Goal: Task Accomplishment & Management: Complete application form

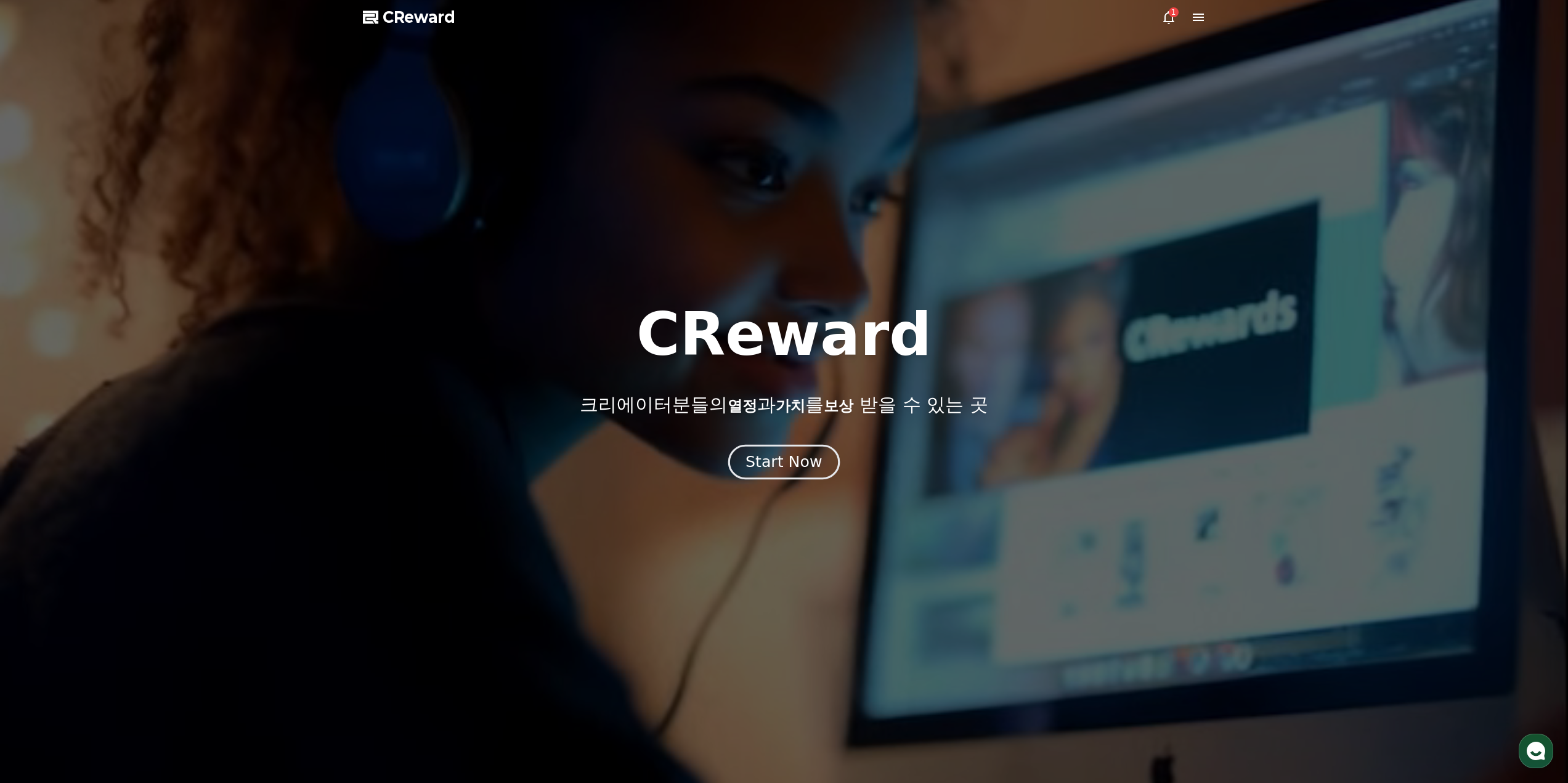
click at [802, 464] on div "Start Now" at bounding box center [784, 463] width 77 height 21
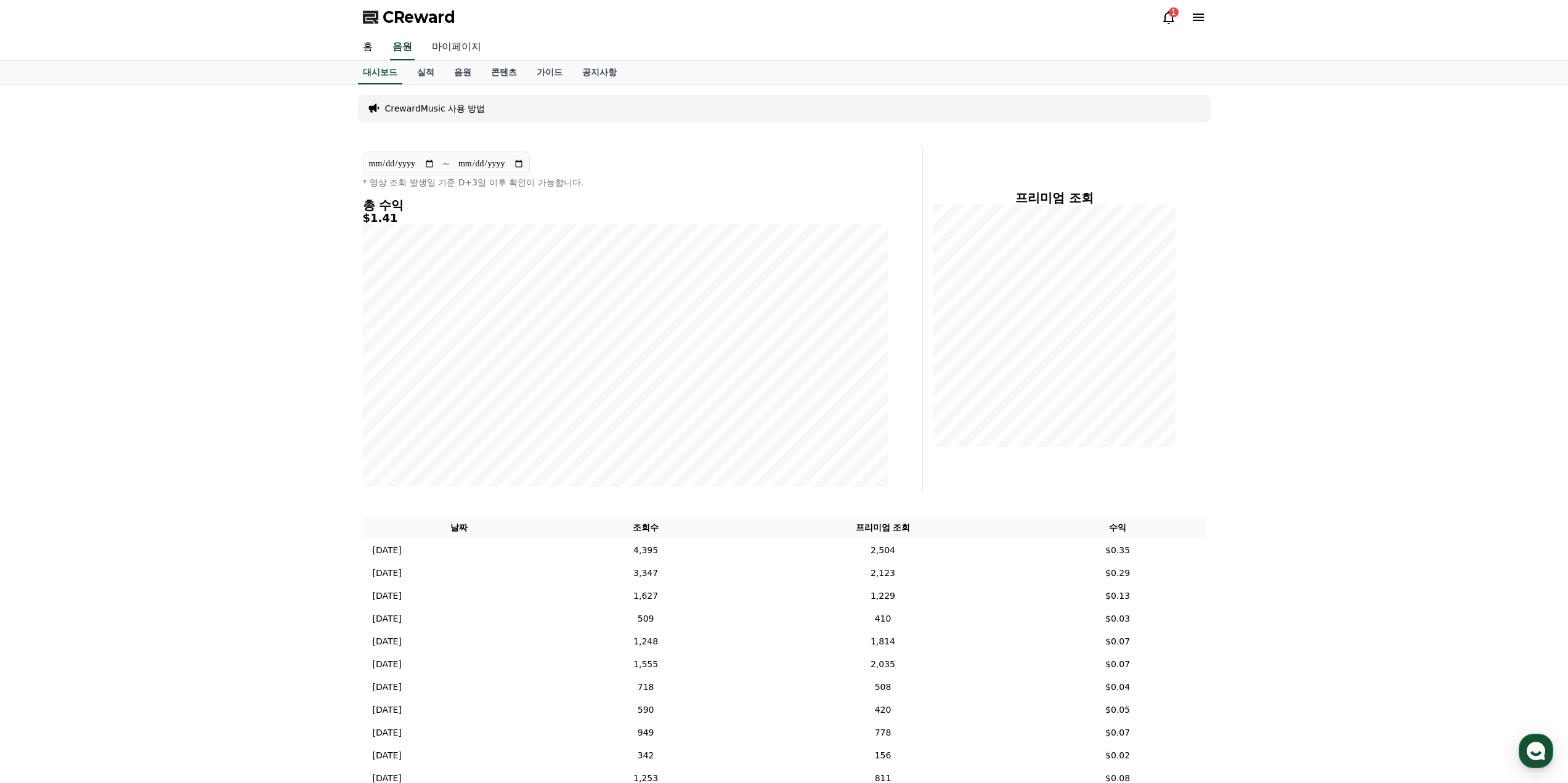
click at [451, 45] on link "마이페이지" at bounding box center [456, 46] width 69 height 26
select select "**********"
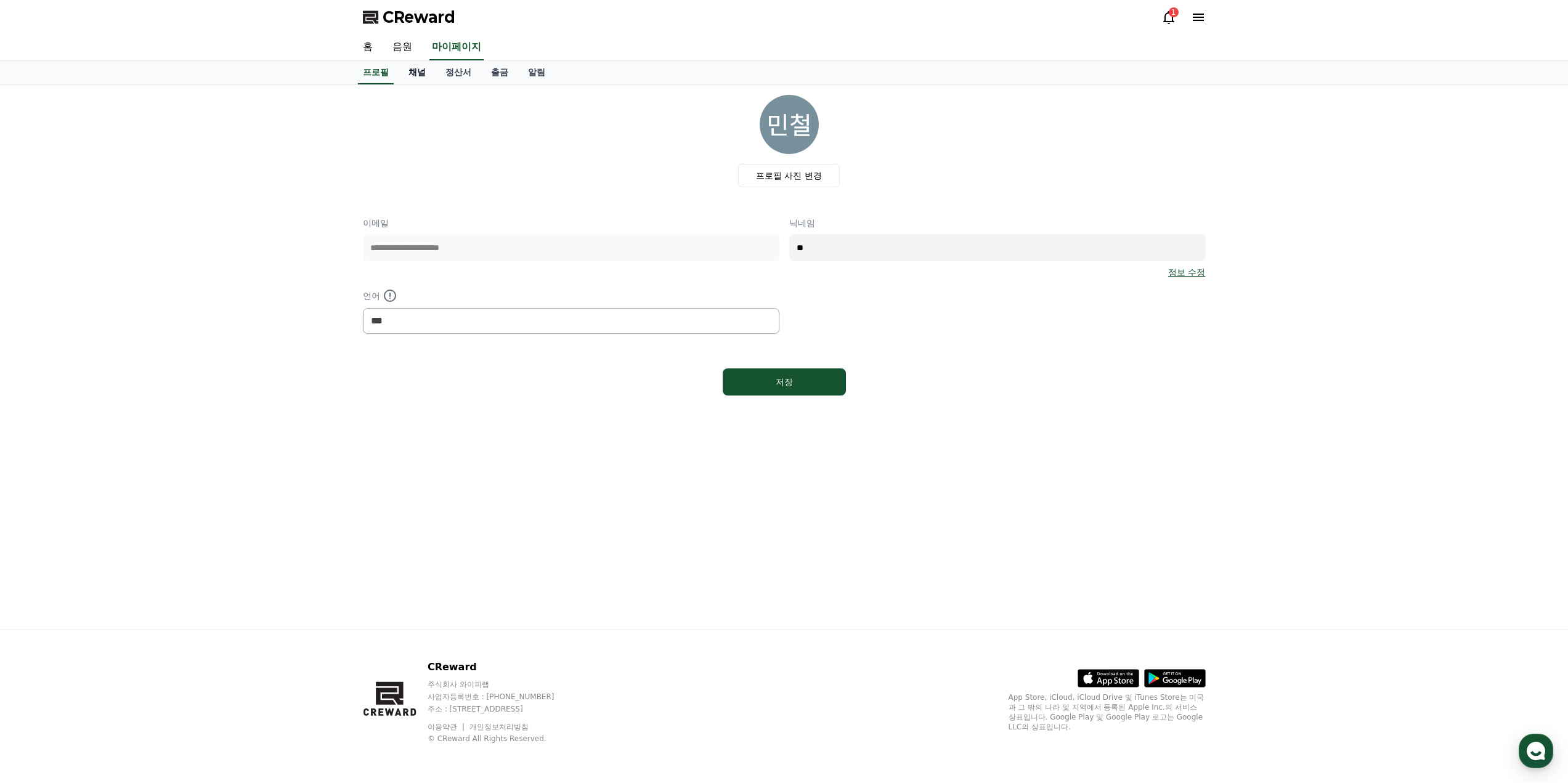
click at [424, 69] on link "채널" at bounding box center [417, 72] width 37 height 24
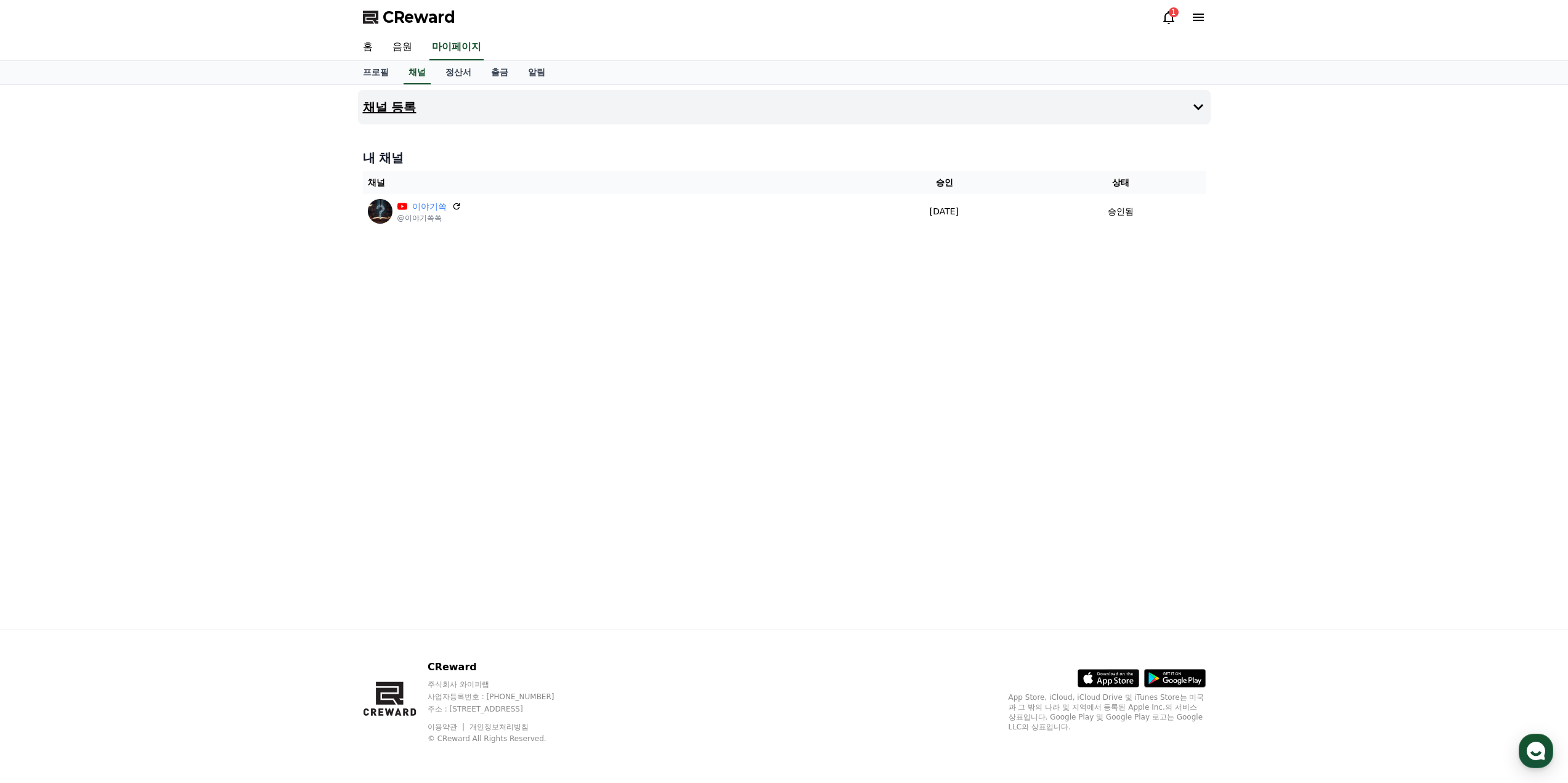
click at [1203, 124] on button "채널 등록" at bounding box center [784, 107] width 853 height 34
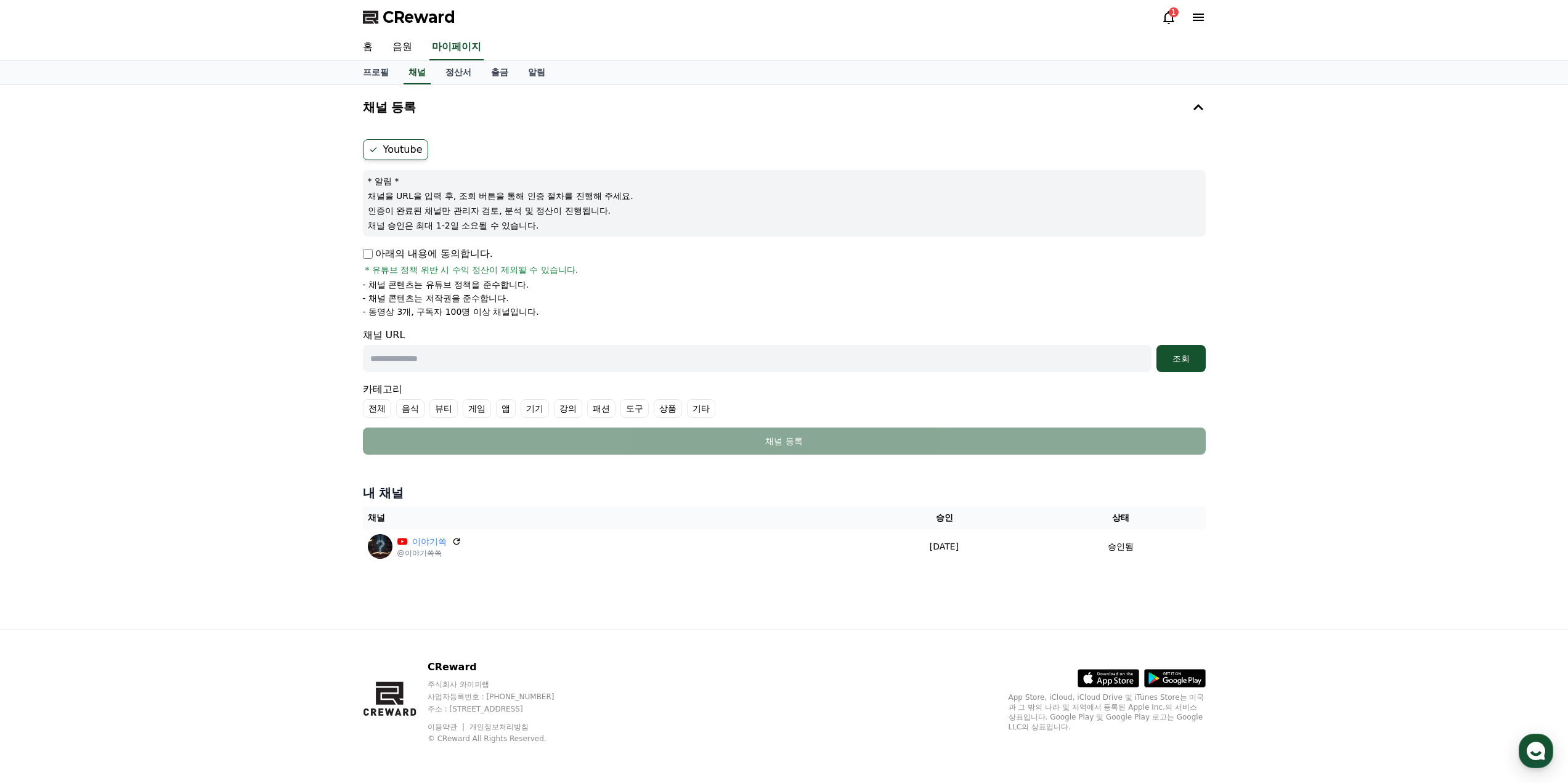
click at [545, 264] on span "* 유튜브 정책 위반 시 수익 정산이 제외될 수 있습니다." at bounding box center [472, 269] width 213 height 12
click at [492, 278] on div "아래의 내용에 동의합니다. * 유튜브 정책 위반 시 수익 정산이 제외될 수 있습니다. - 채널 콘텐츠는 유튜브 정책을 준수합니다. - 채널 콘…" at bounding box center [784, 282] width 843 height 71
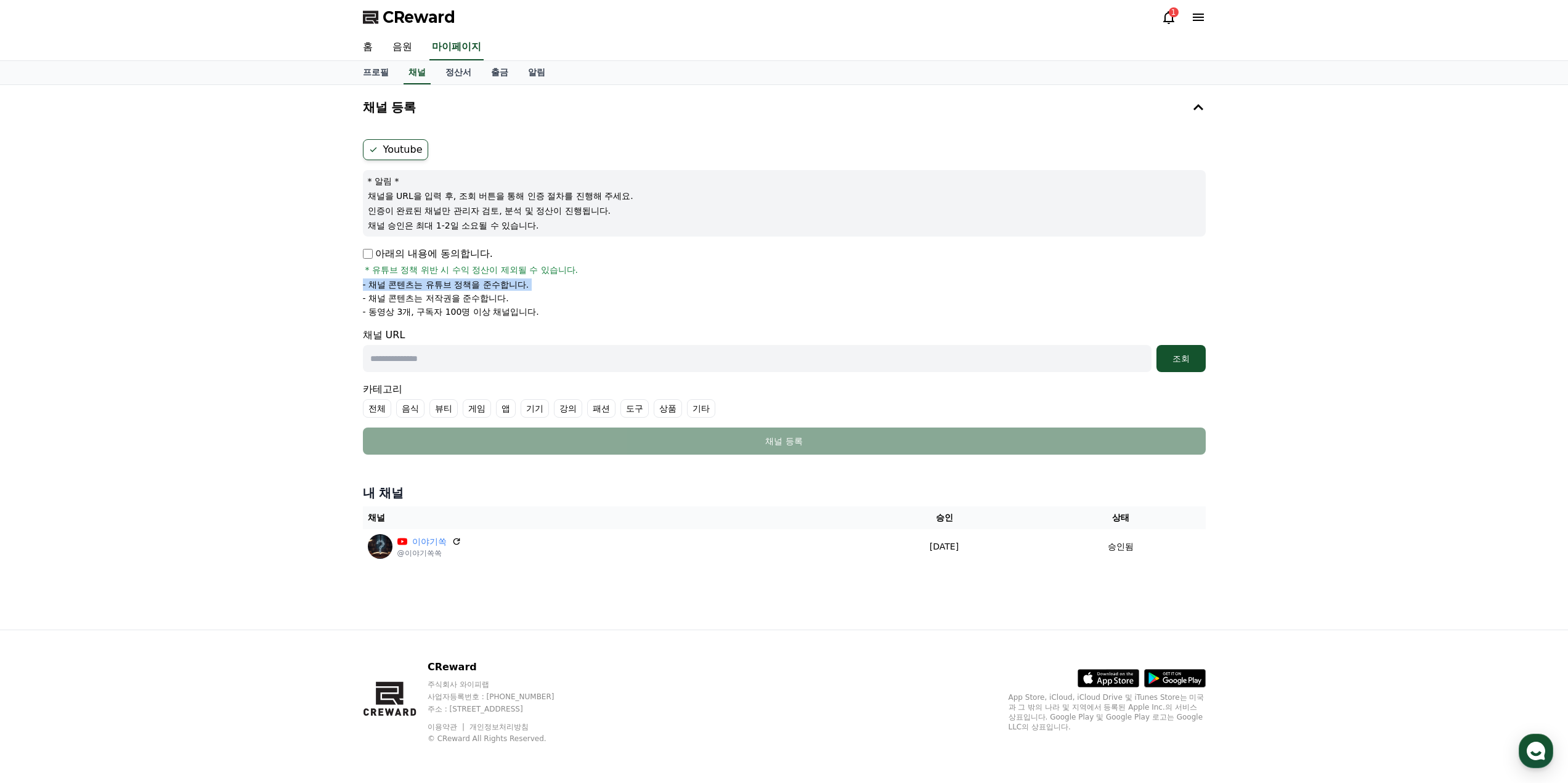
click at [492, 278] on div "아래의 내용에 동의합니다. * 유튜브 정책 위반 시 수익 정산이 제외될 수 있습니다. - 채널 콘텐츠는 유튜브 정책을 준수합니다. - 채널 콘…" at bounding box center [784, 282] width 843 height 71
click at [492, 294] on p "- 채널 콘텐츠는 저작권을 준수합니다." at bounding box center [436, 298] width 146 height 12
click at [510, 268] on span "* 유튜브 정책 위반 시 수익 정산이 제외될 수 있습니다." at bounding box center [472, 269] width 213 height 12
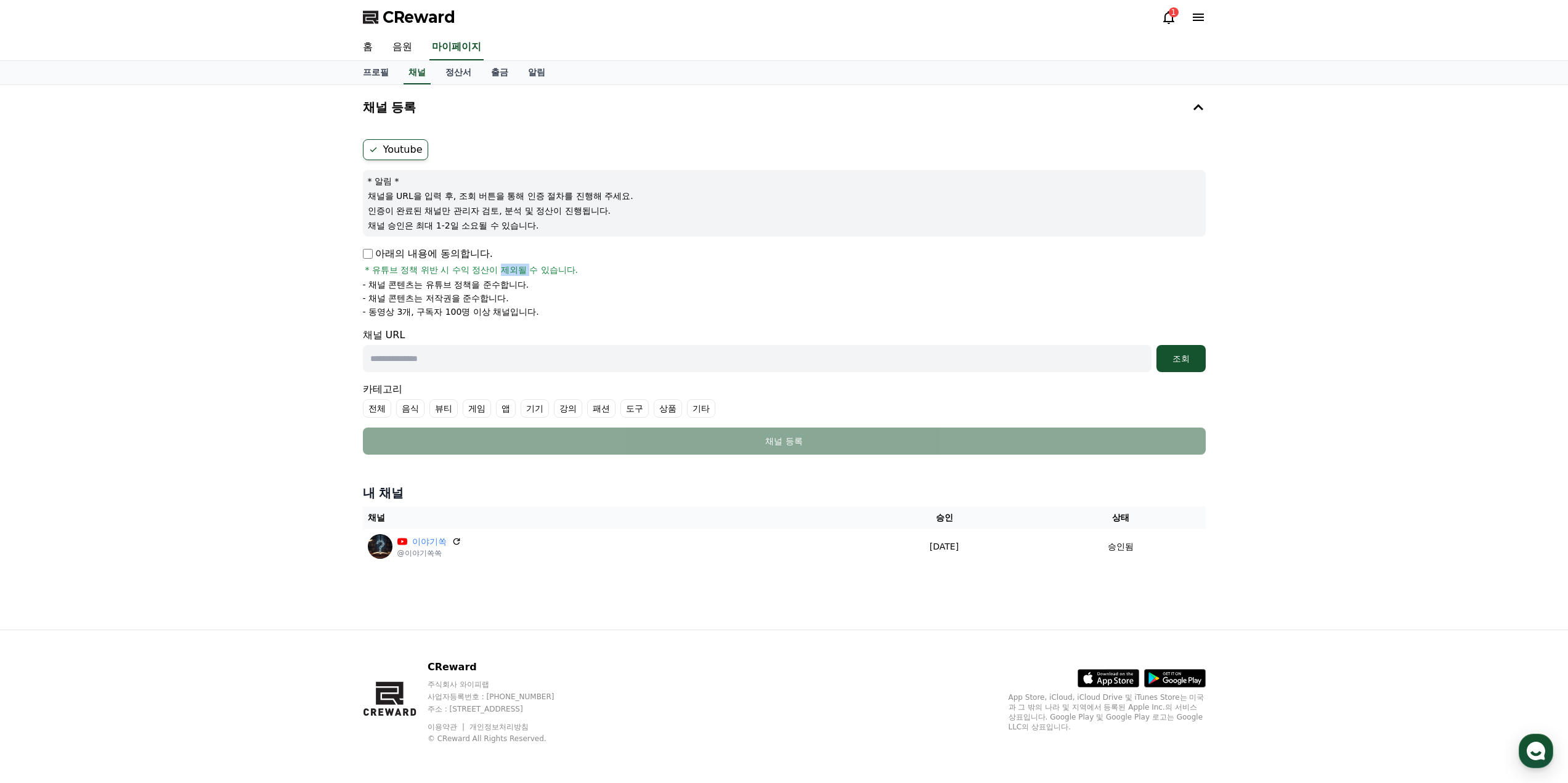
click at [510, 268] on span "* 유튜브 정책 위반 시 수익 정산이 제외될 수 있습니다." at bounding box center [472, 269] width 213 height 12
click at [491, 286] on p "- 채널 콘텐츠는 유튜브 정책을 준수합니다." at bounding box center [446, 284] width 167 height 12
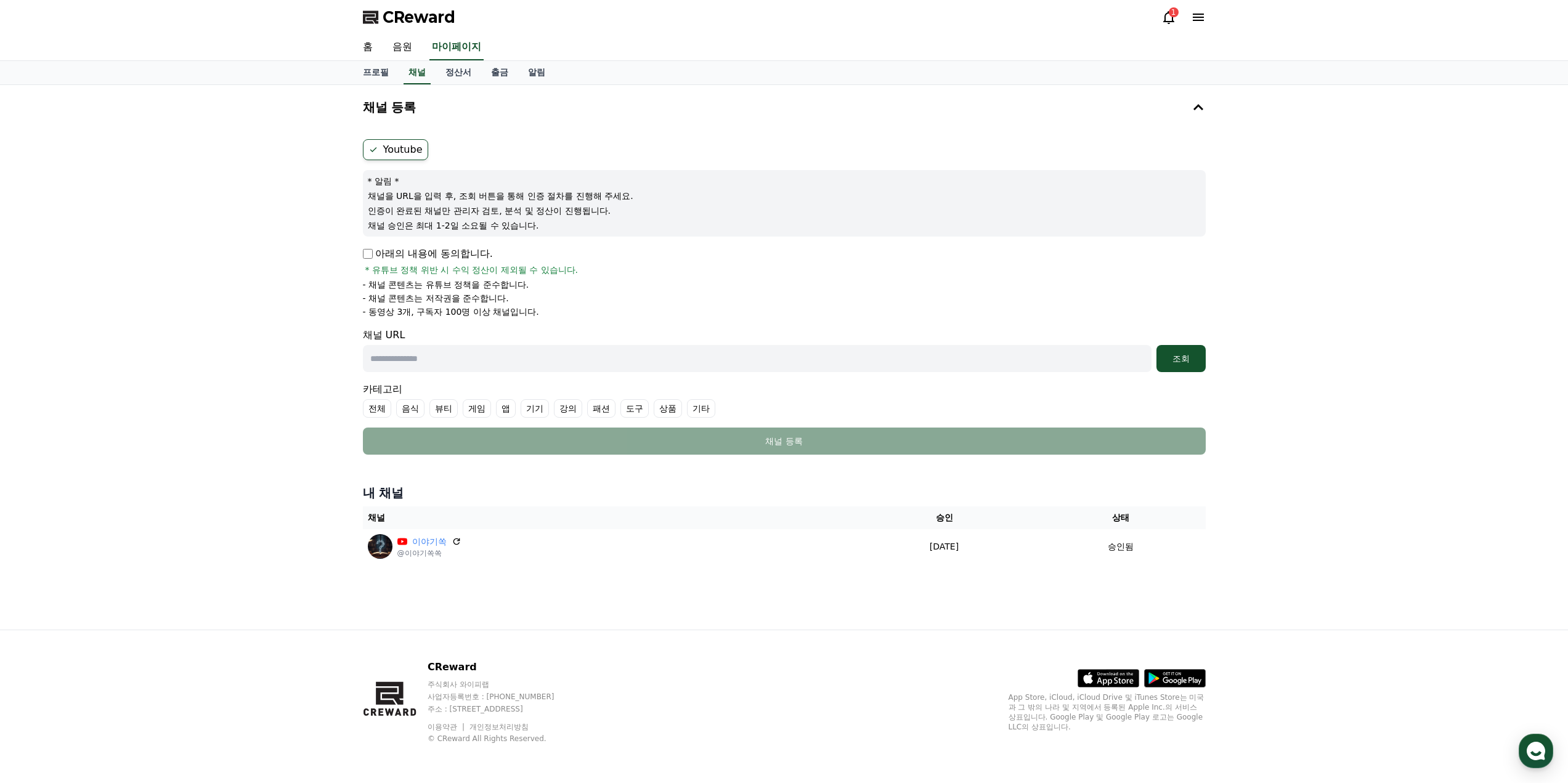
click at [471, 296] on p "- 채널 콘텐츠는 저작권을 준수합니다." at bounding box center [436, 298] width 146 height 12
click at [1181, 24] on div "1" at bounding box center [1183, 17] width 45 height 15
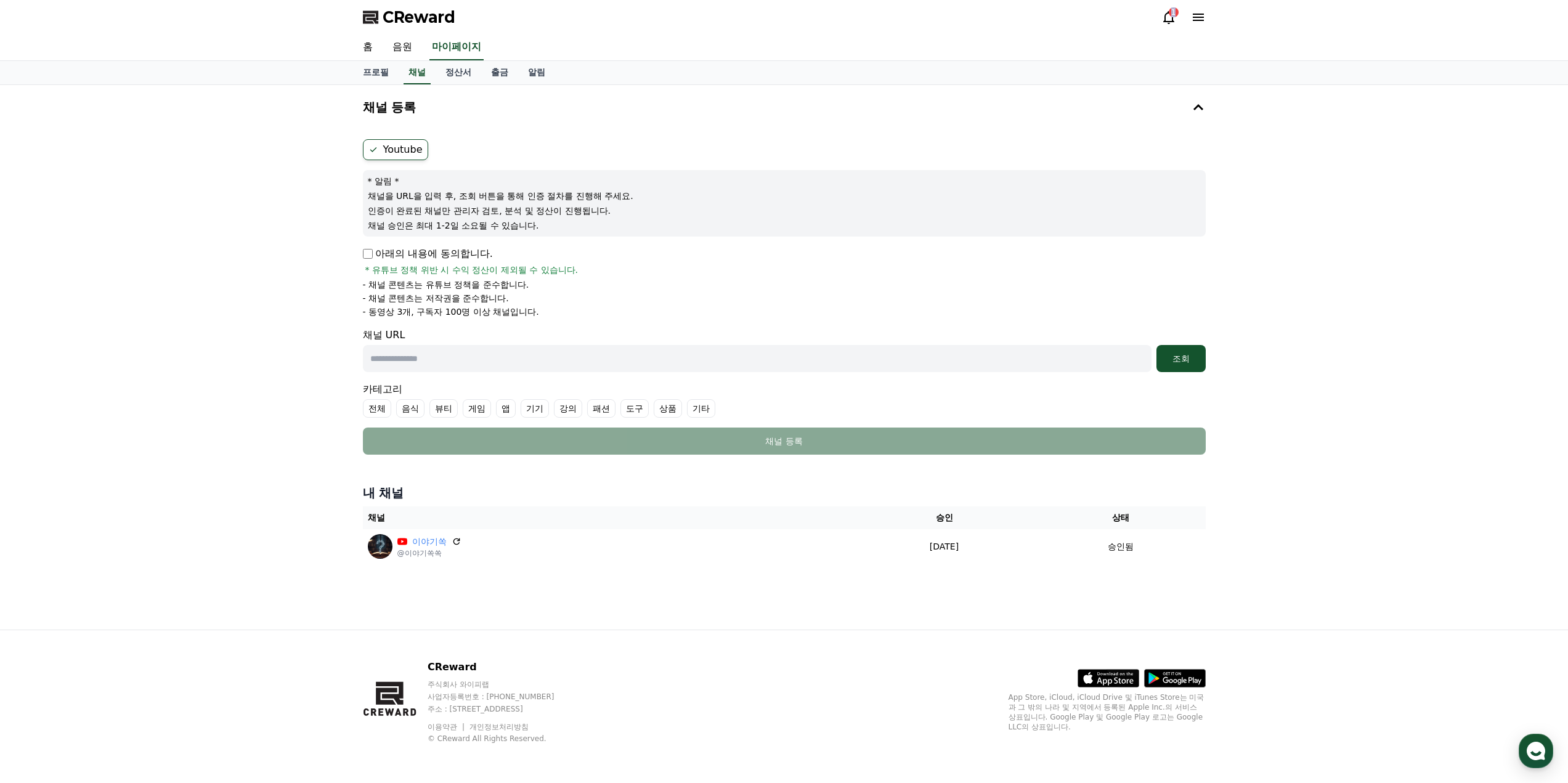
click at [1172, 20] on icon at bounding box center [1169, 18] width 11 height 13
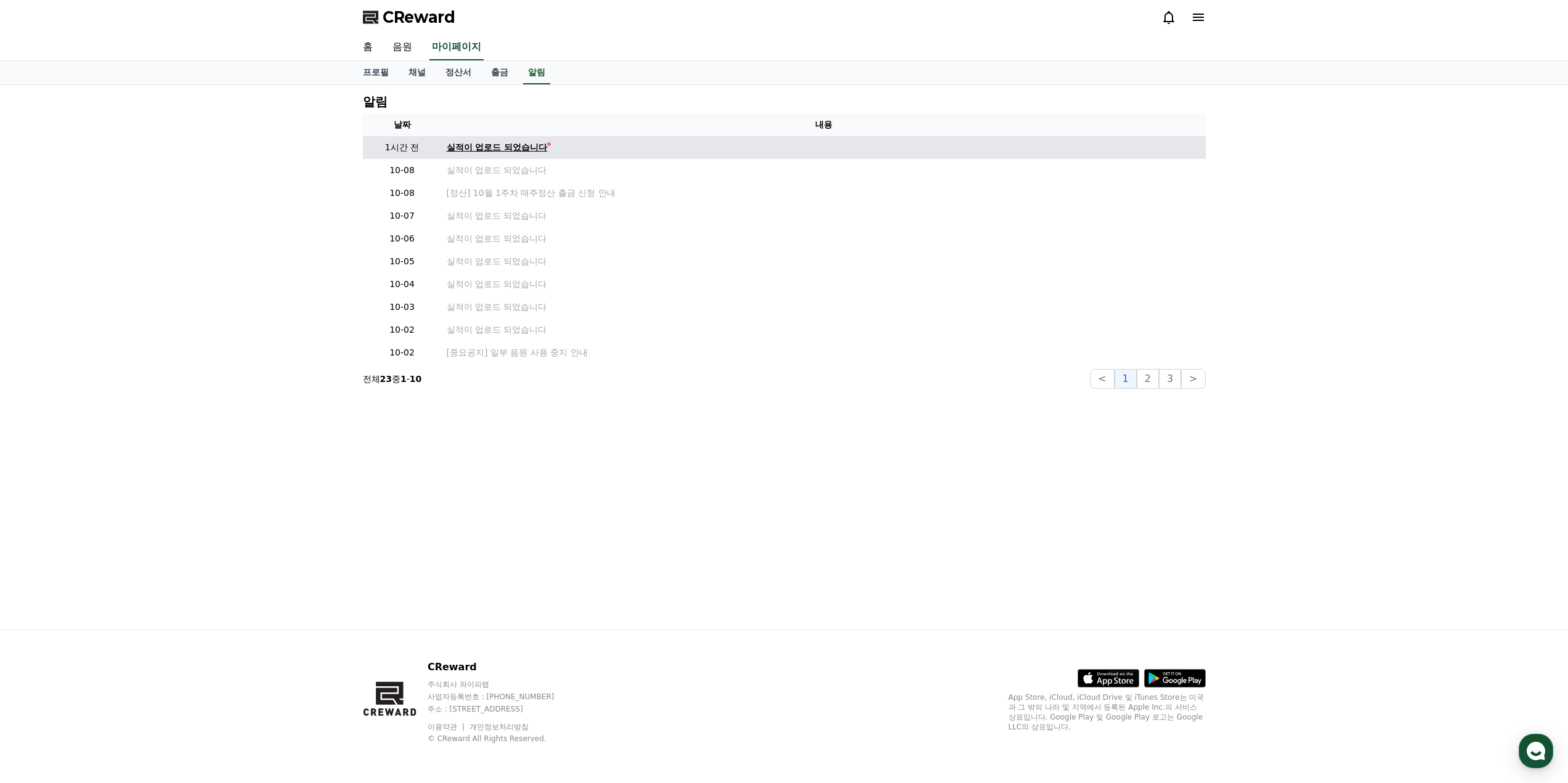
click at [521, 151] on div "실적이 업로드 되었습니다" at bounding box center [496, 148] width 101 height 13
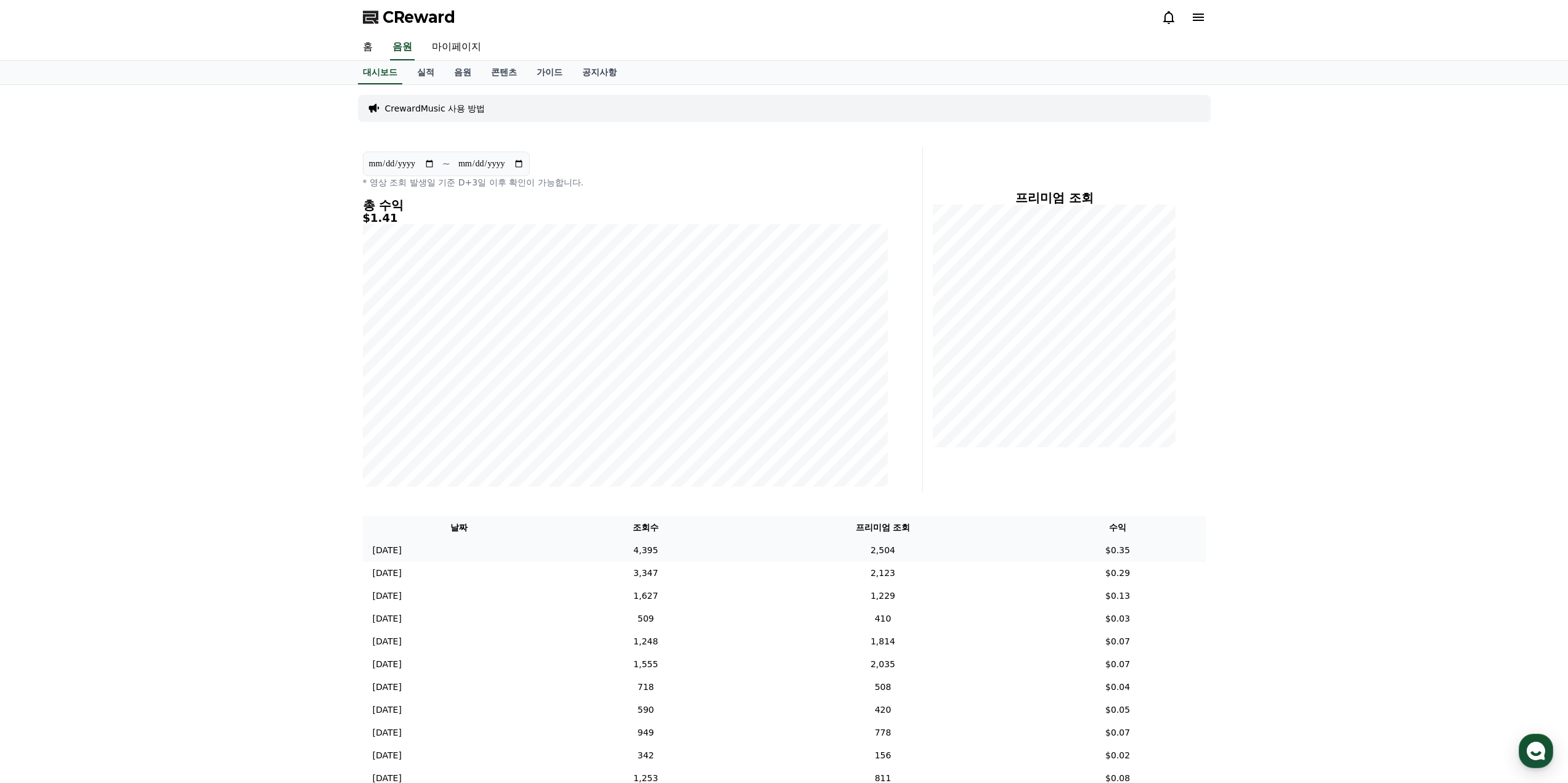
click at [1135, 551] on td "$0.35" at bounding box center [1117, 551] width 175 height 23
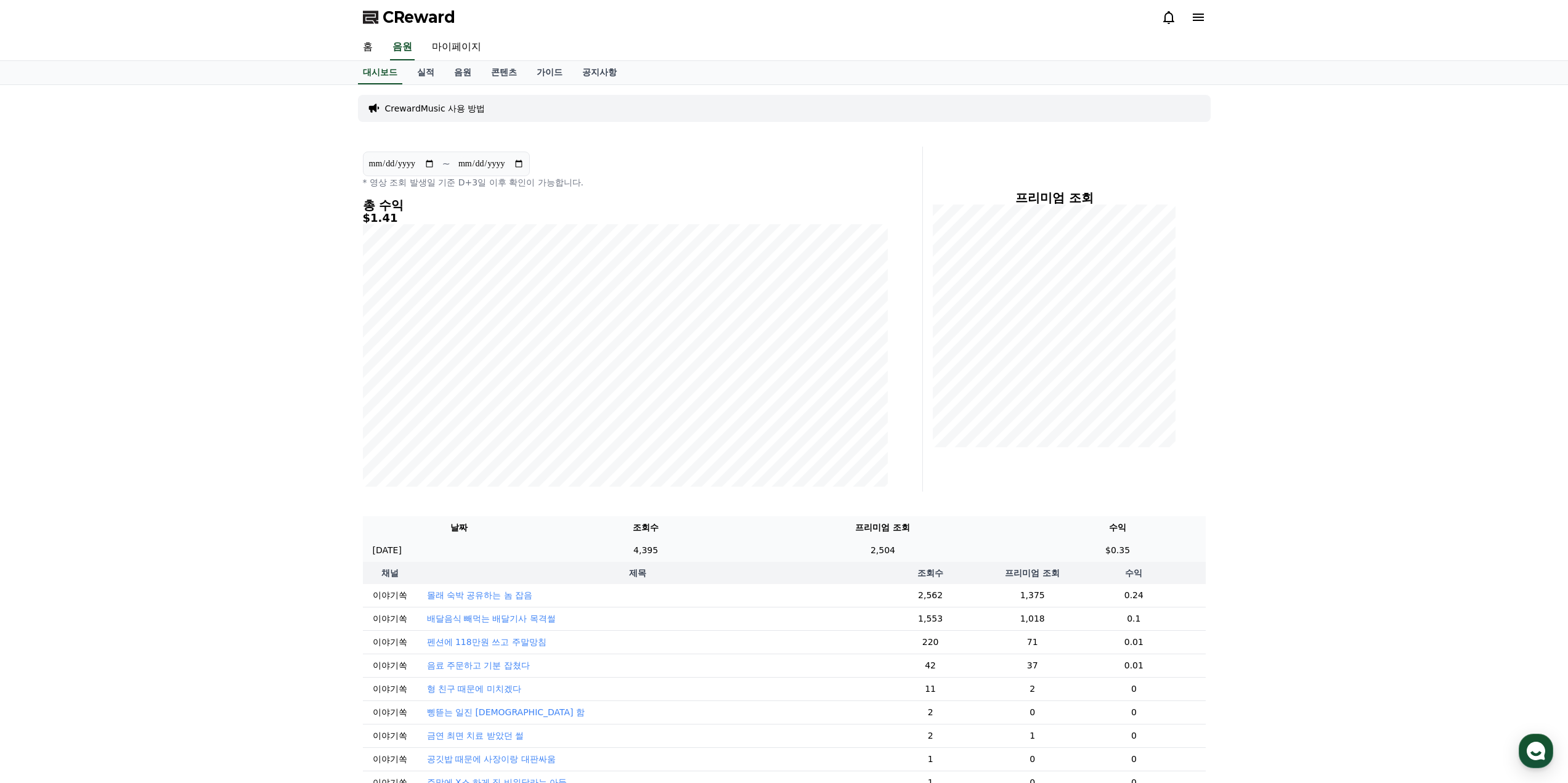
click at [1135, 551] on td "$0.35" at bounding box center [1117, 551] width 175 height 23
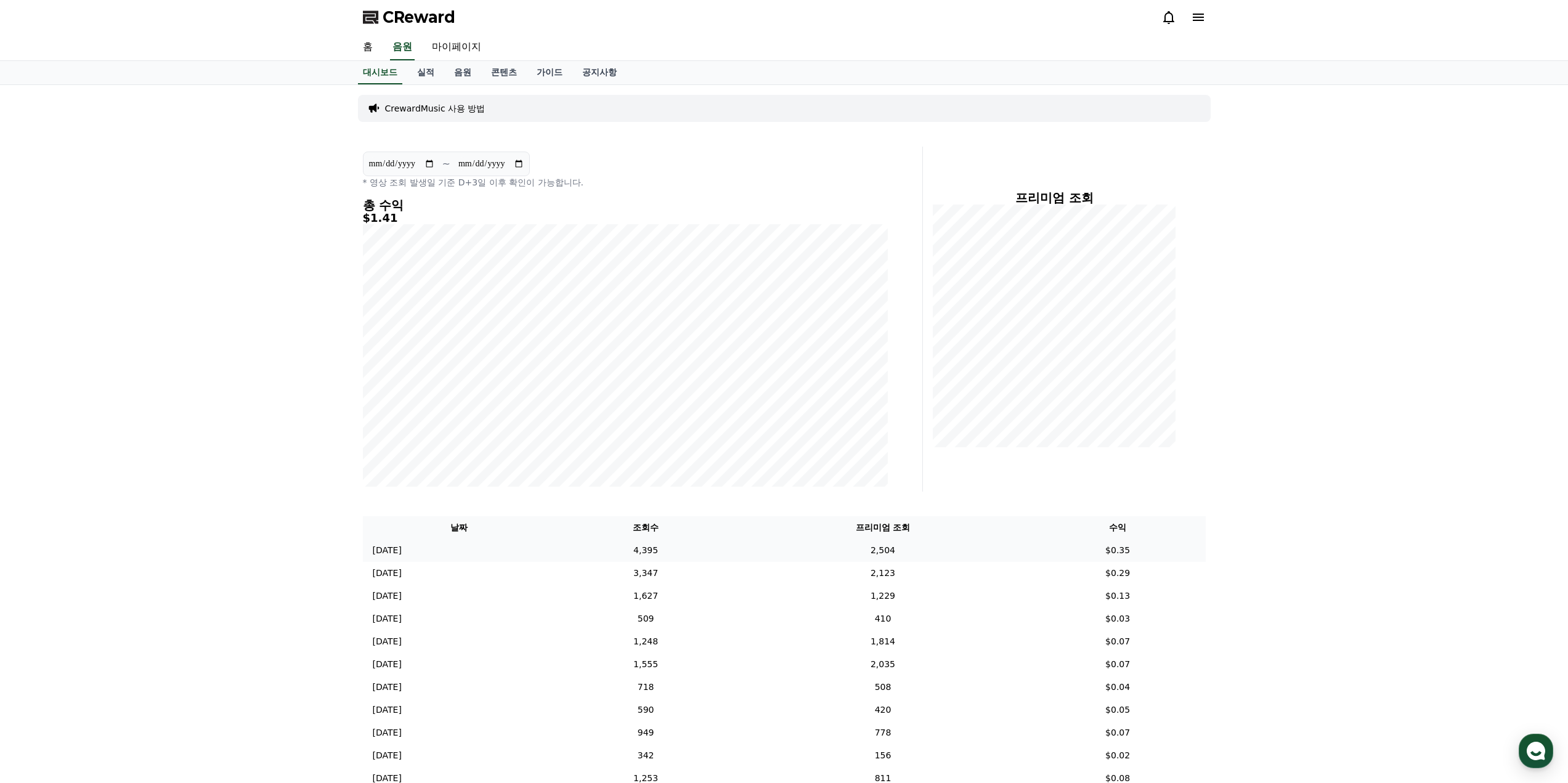
click at [1084, 553] on td "$0.35" at bounding box center [1117, 551] width 175 height 23
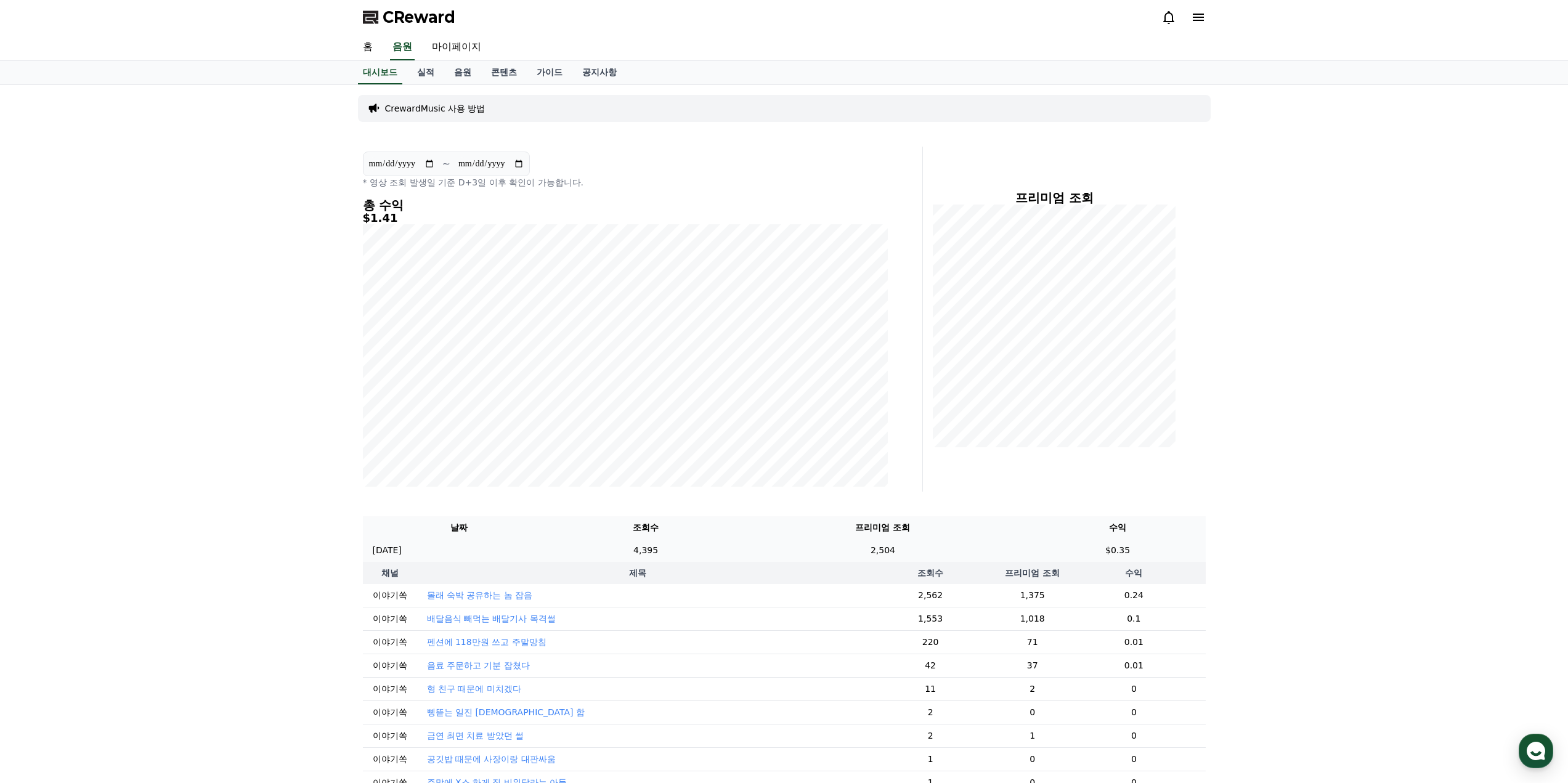
click at [1084, 553] on td "$0.35" at bounding box center [1117, 551] width 175 height 23
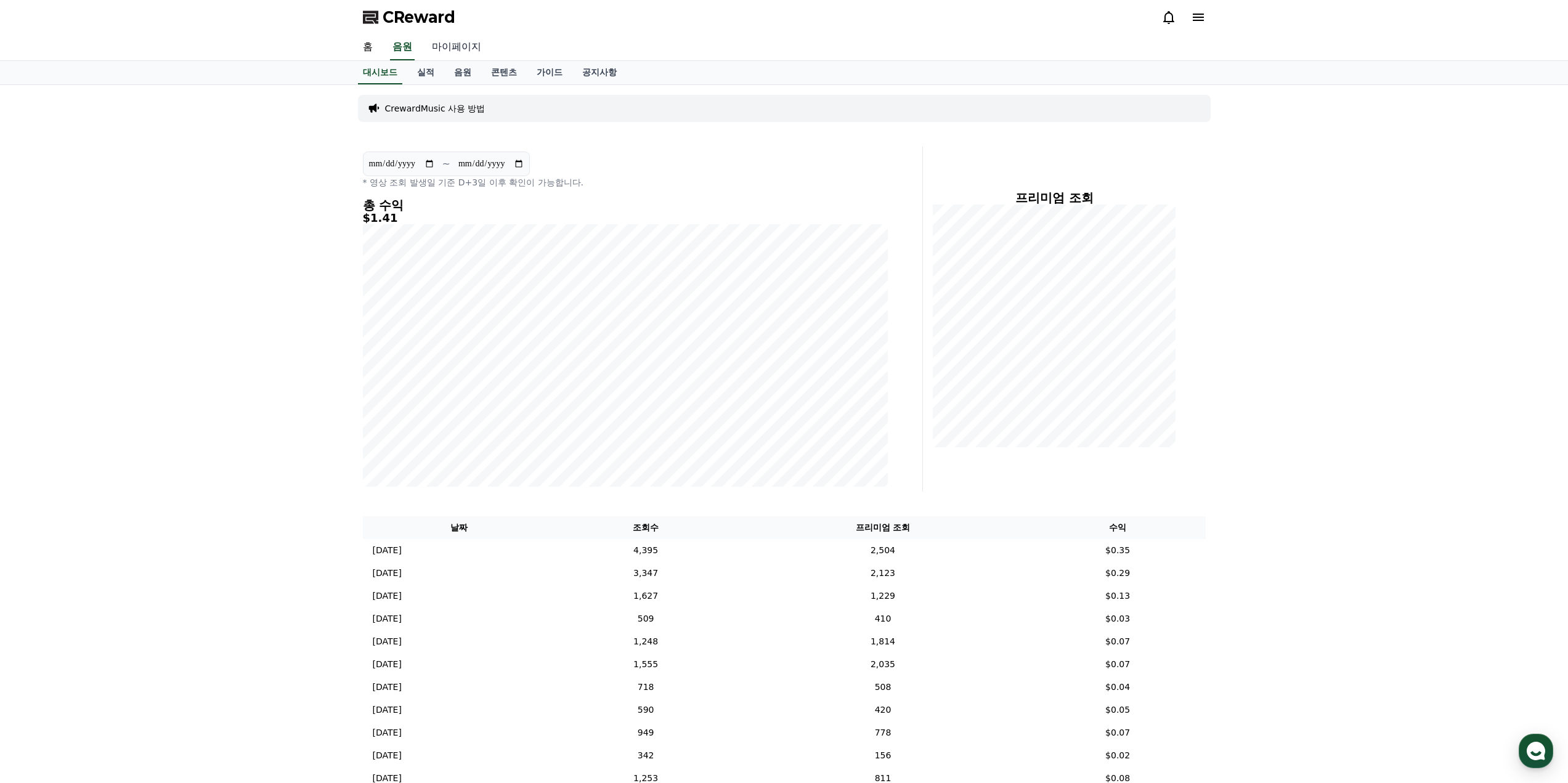
click at [443, 47] on link "마이페이지" at bounding box center [456, 46] width 69 height 26
select select "**********"
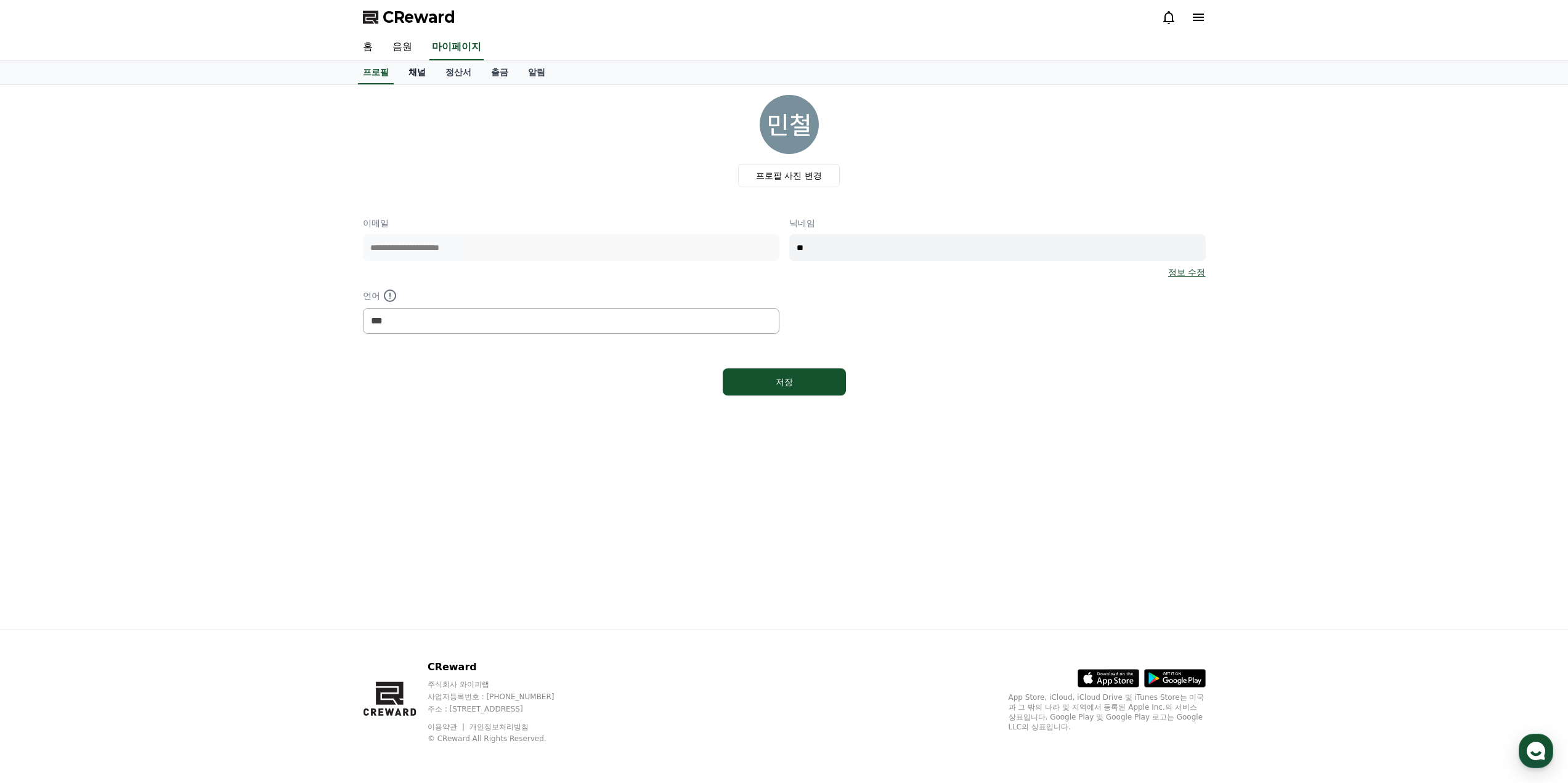
click at [418, 73] on link "채널" at bounding box center [417, 72] width 37 height 24
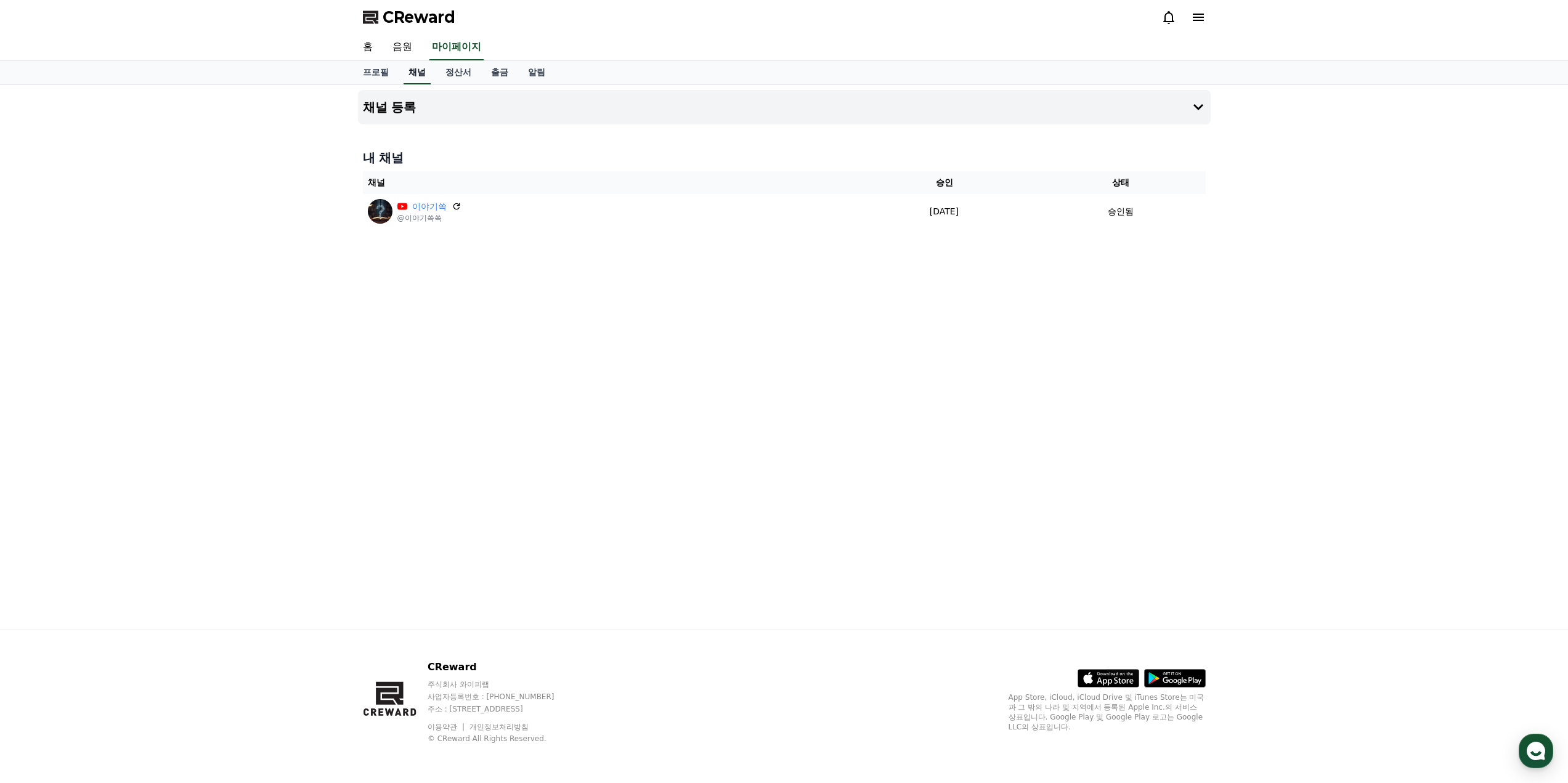
click at [418, 74] on link "채널" at bounding box center [417, 72] width 27 height 24
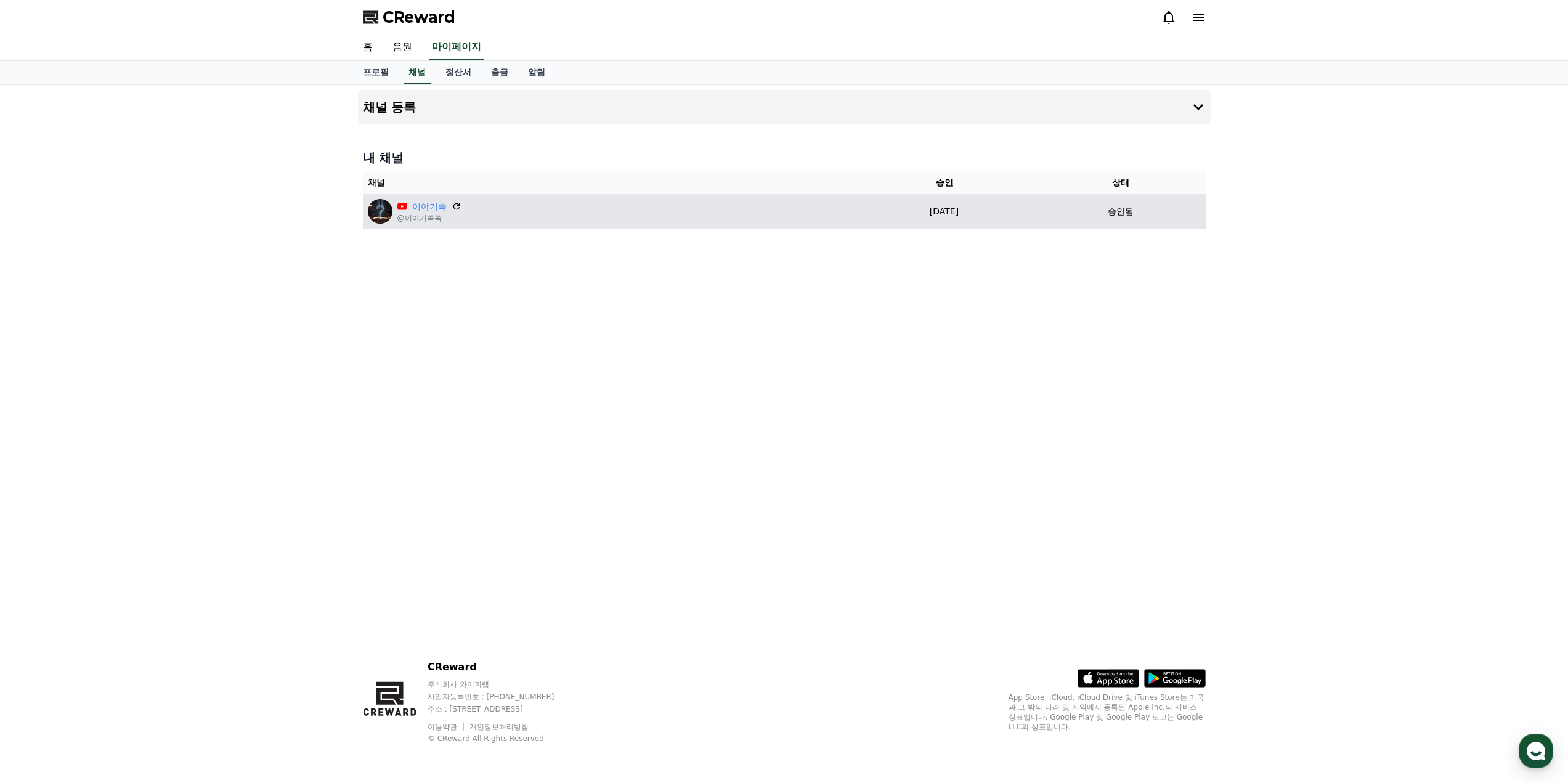
click at [381, 214] on img at bounding box center [380, 211] width 25 height 25
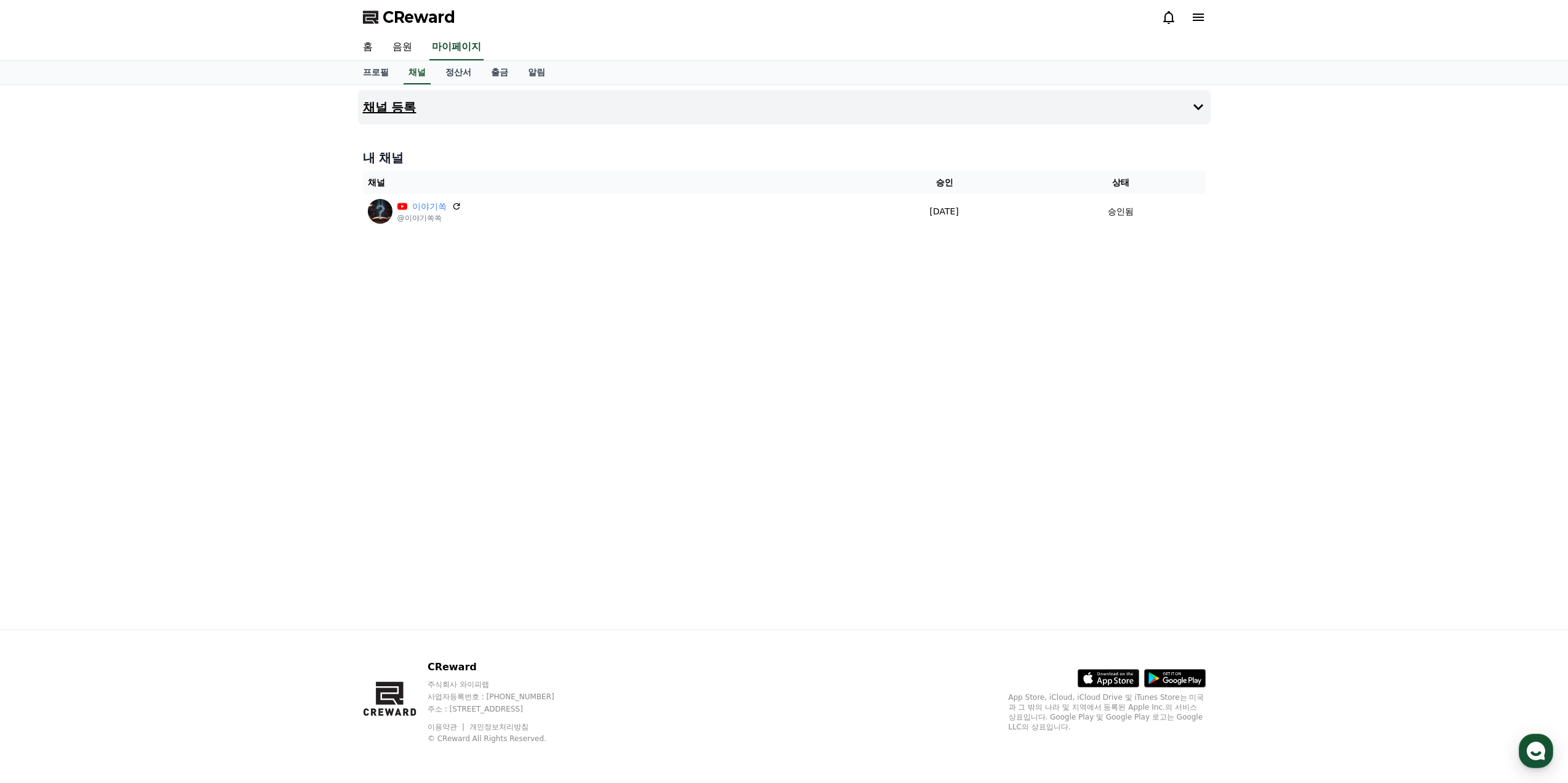
click at [391, 98] on button "채널 등록" at bounding box center [784, 107] width 853 height 34
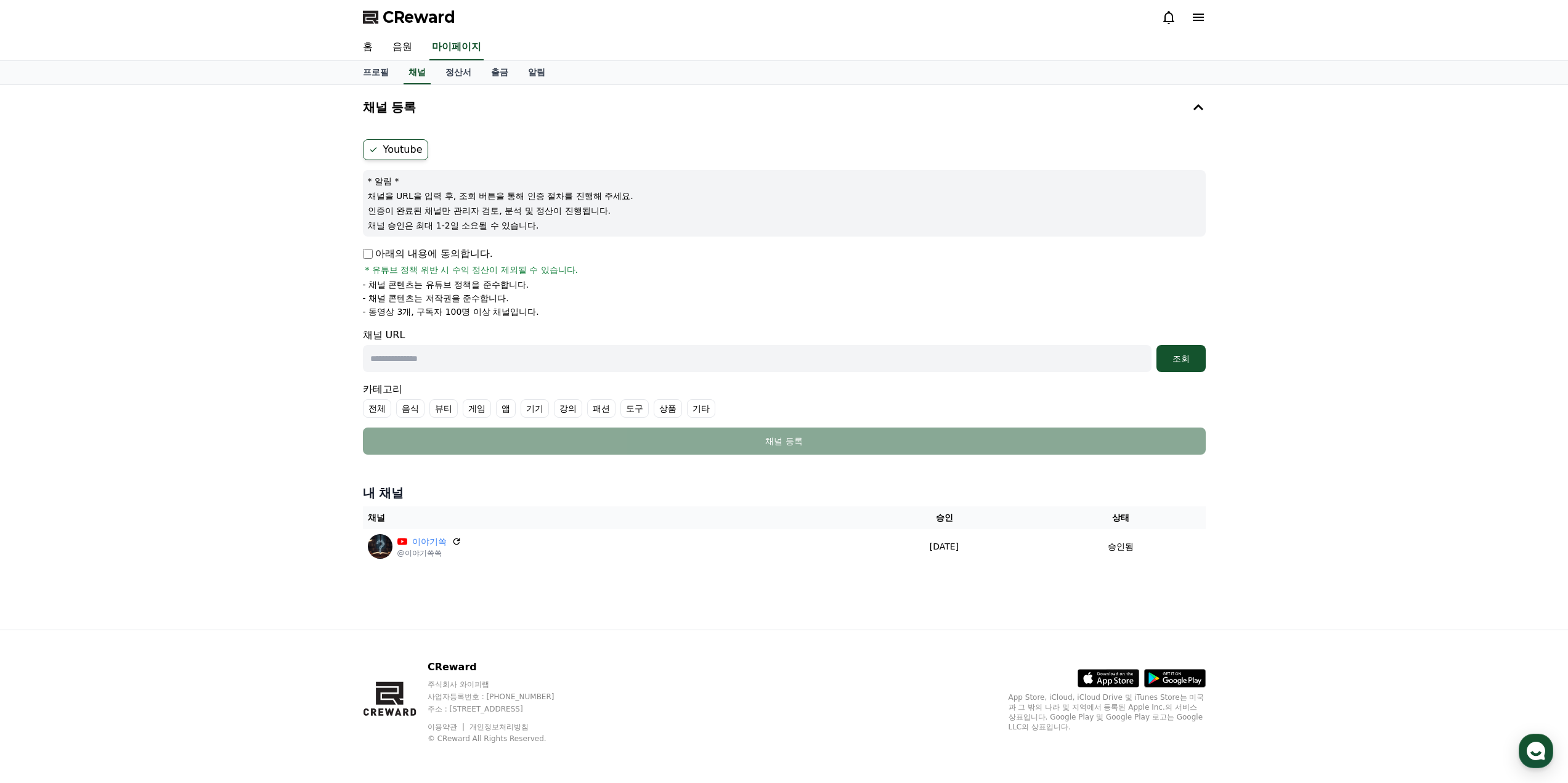
click at [418, 361] on input "text" at bounding box center [757, 358] width 788 height 27
paste input "**********"
type input "**********"
click at [1166, 354] on div "조회" at bounding box center [1181, 358] width 40 height 12
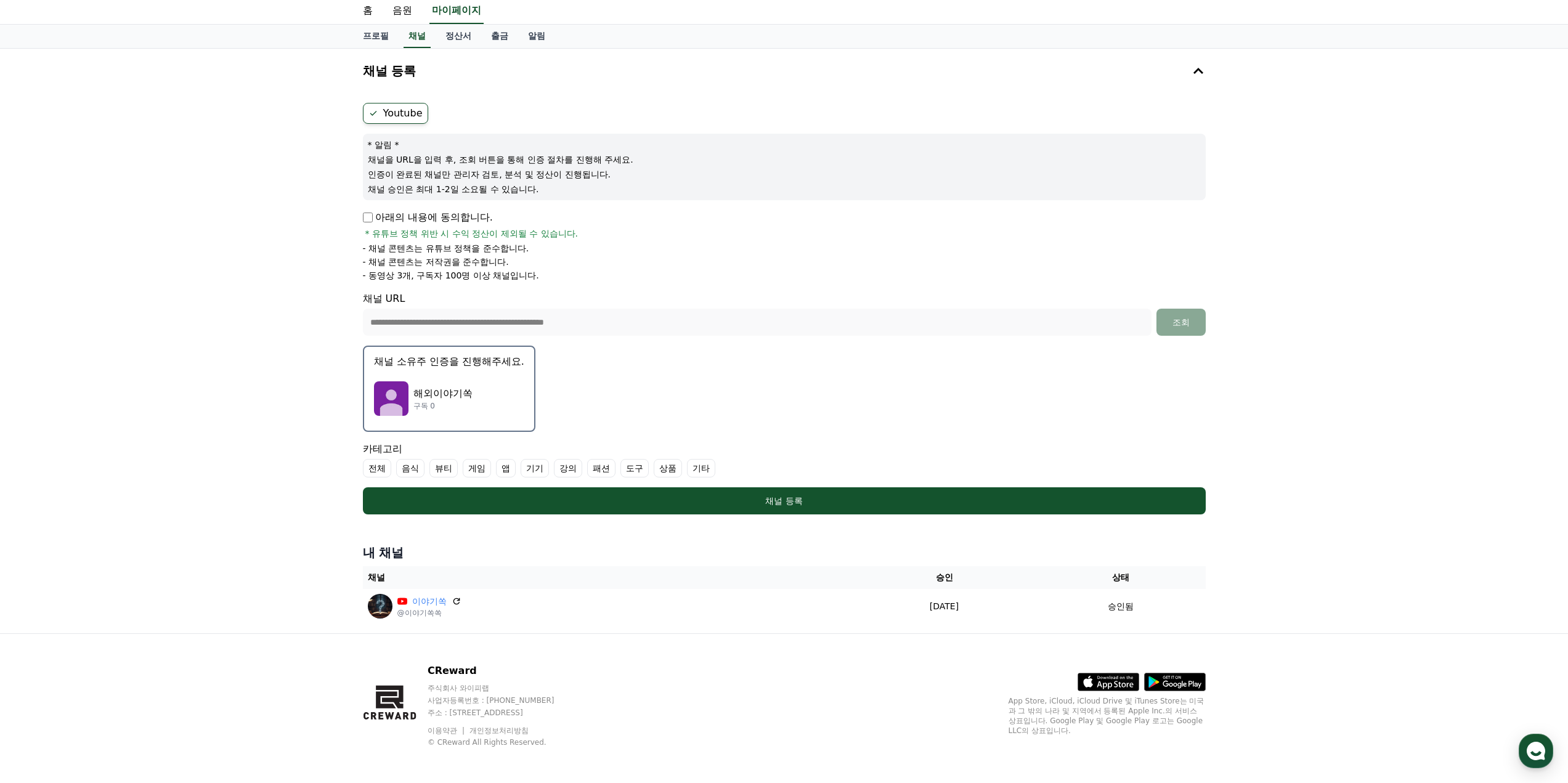
scroll to position [40, 0]
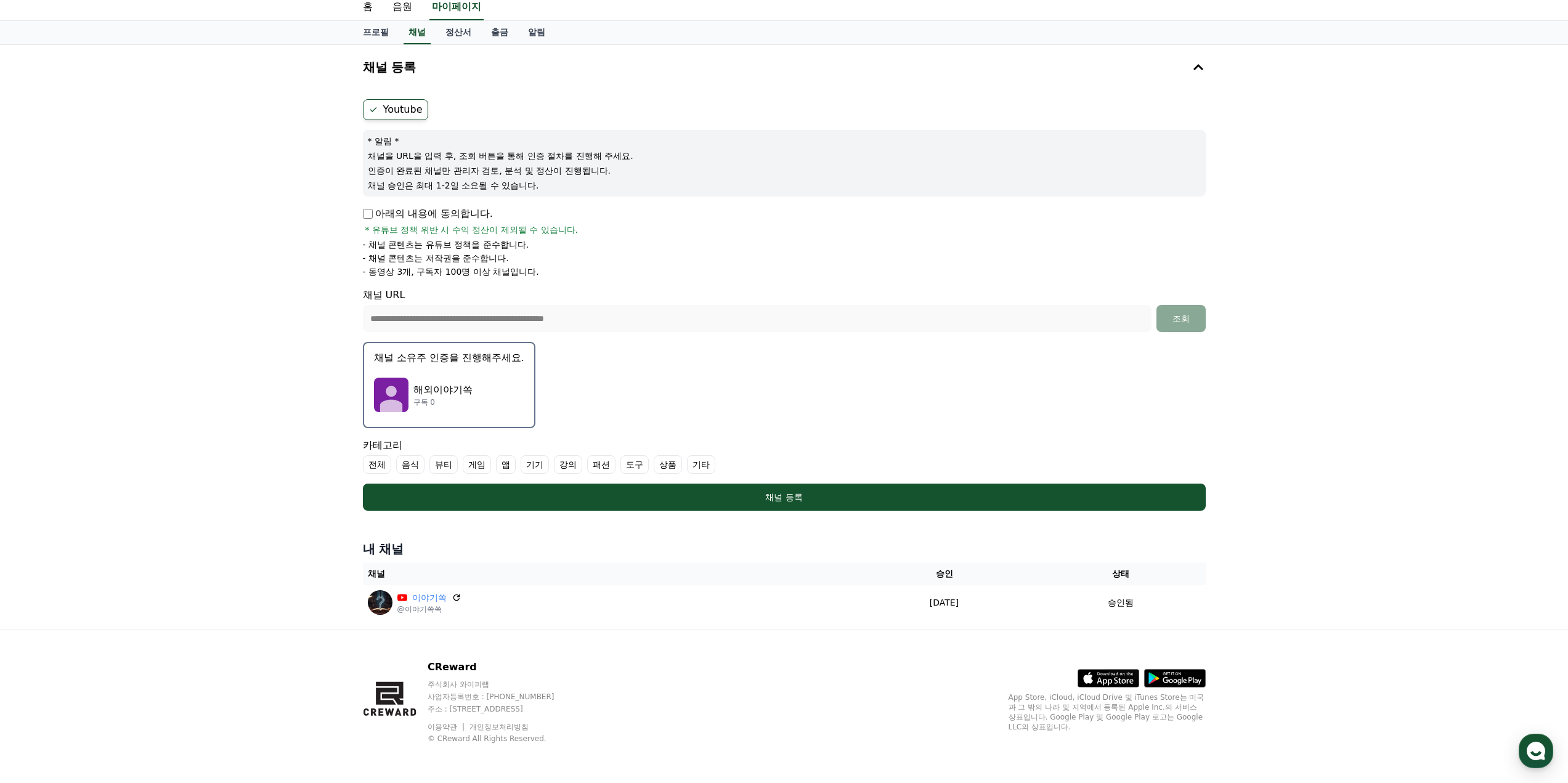
click at [374, 463] on label "전체" at bounding box center [377, 465] width 28 height 19
click at [385, 468] on label "전체" at bounding box center [385, 465] width 44 height 19
click at [370, 464] on label "전체" at bounding box center [377, 465] width 28 height 19
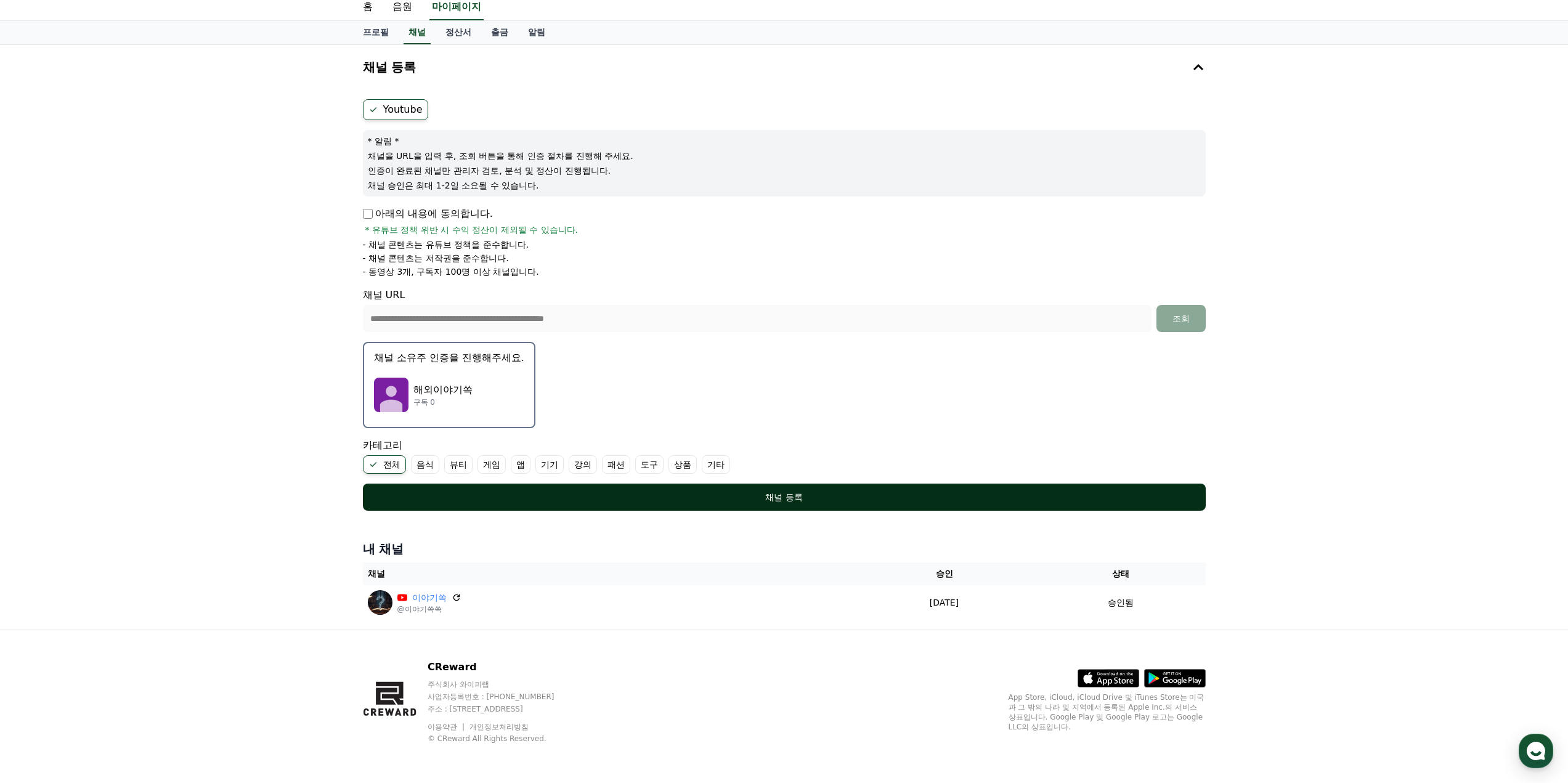
click at [813, 493] on div "채널 등록" at bounding box center [784, 497] width 793 height 12
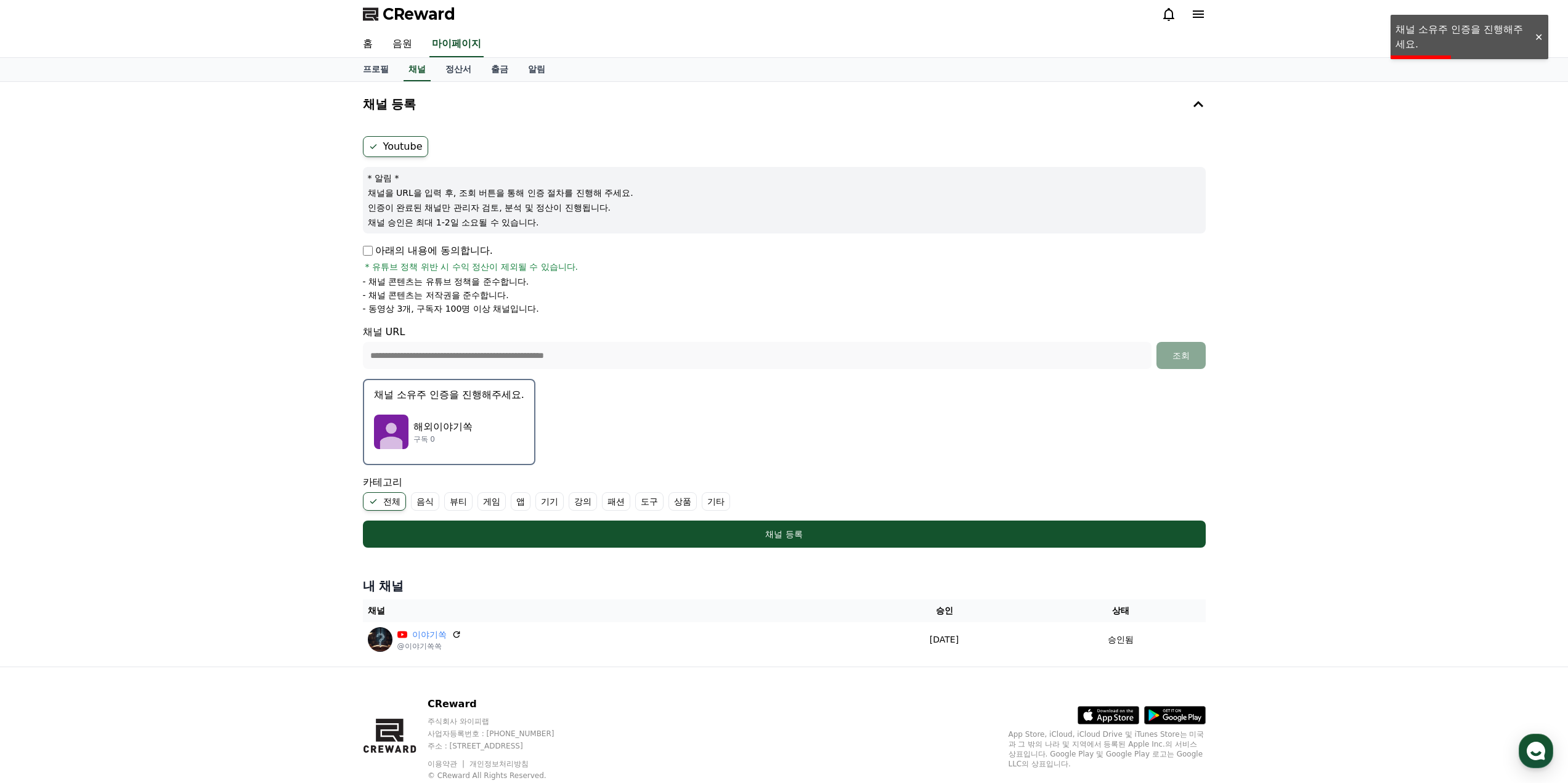
scroll to position [0, 0]
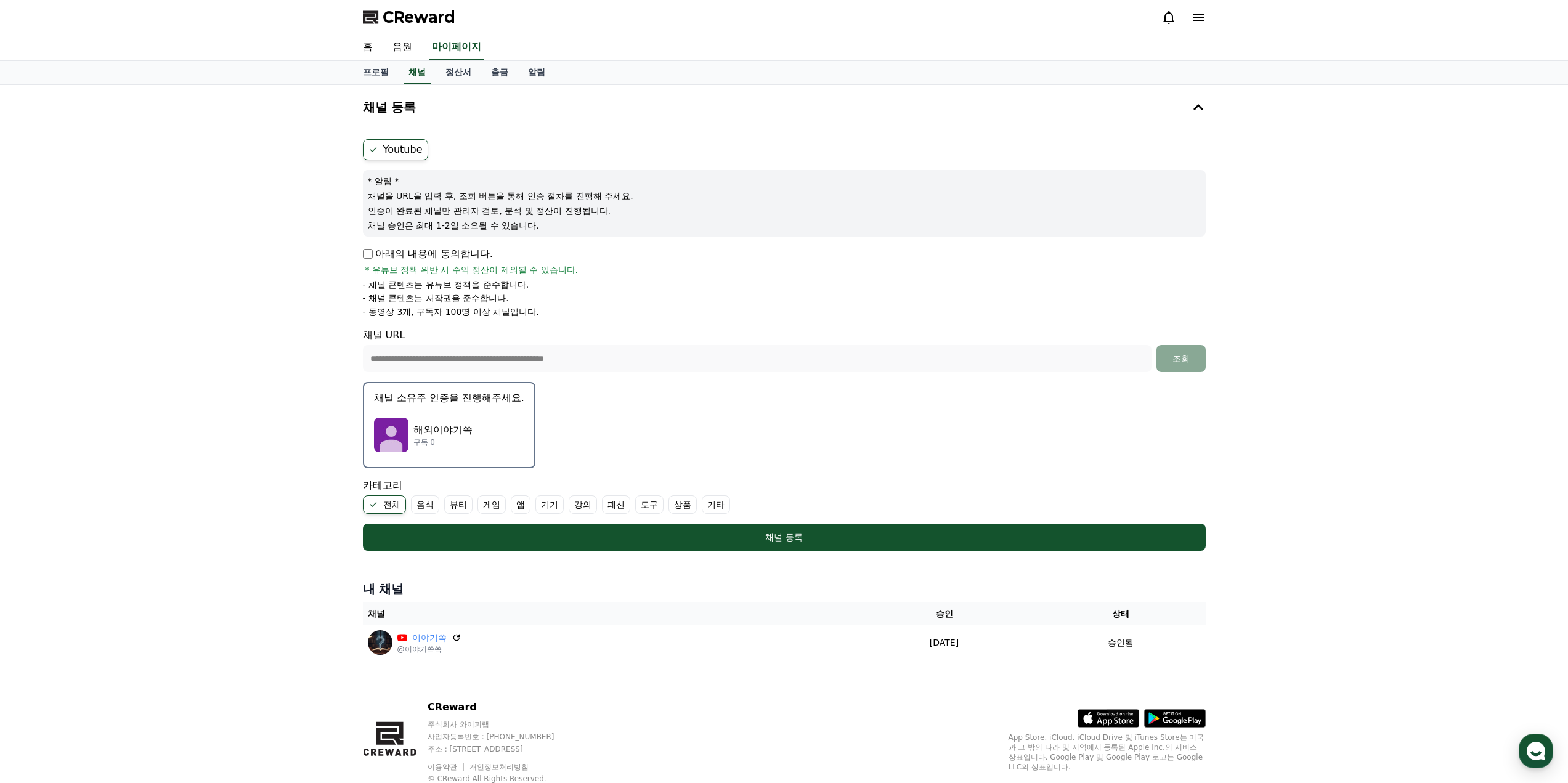
click at [1193, 12] on icon at bounding box center [1199, 17] width 15 height 15
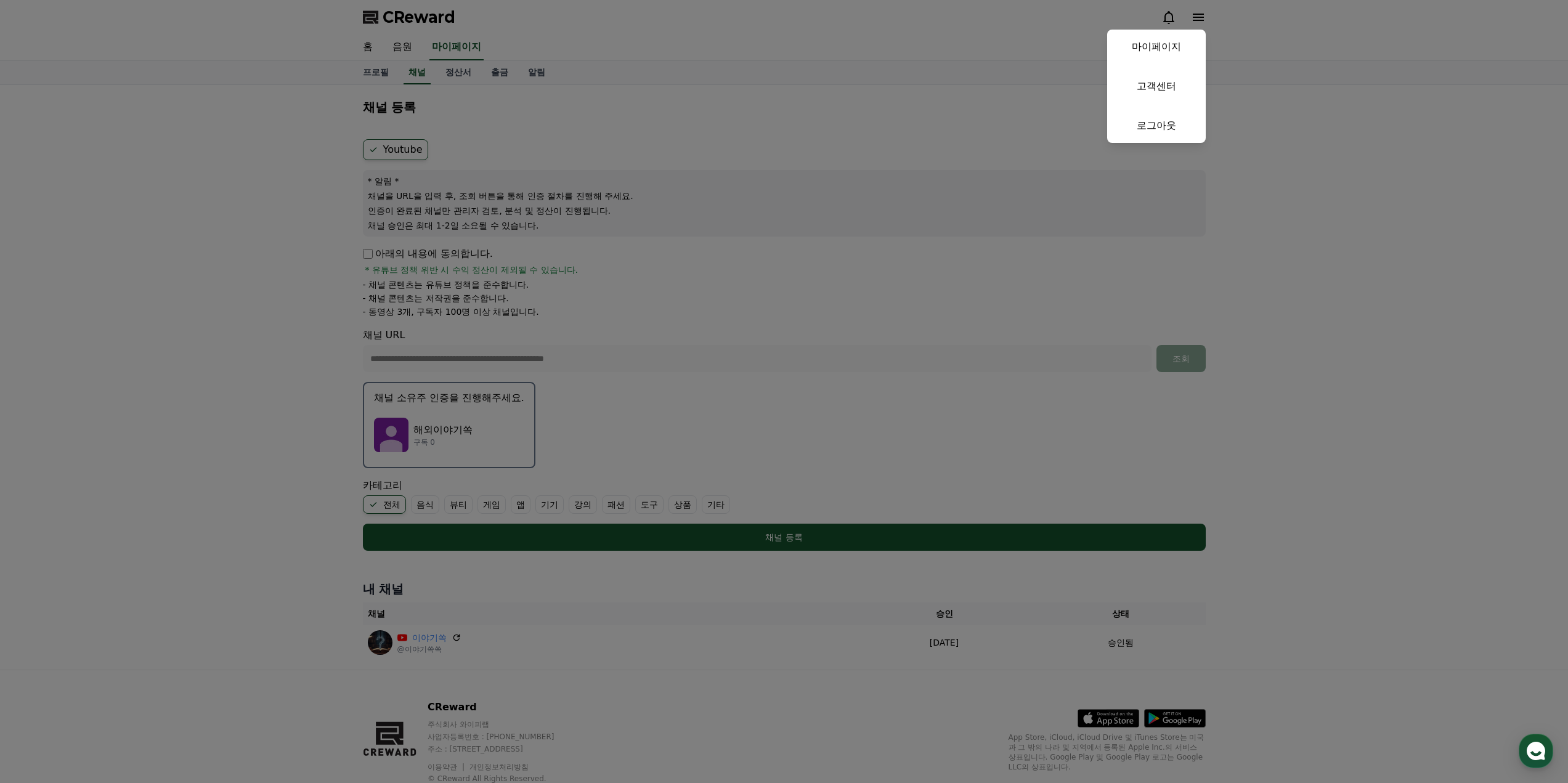
click at [1193, 12] on button "close" at bounding box center [784, 392] width 1568 height 783
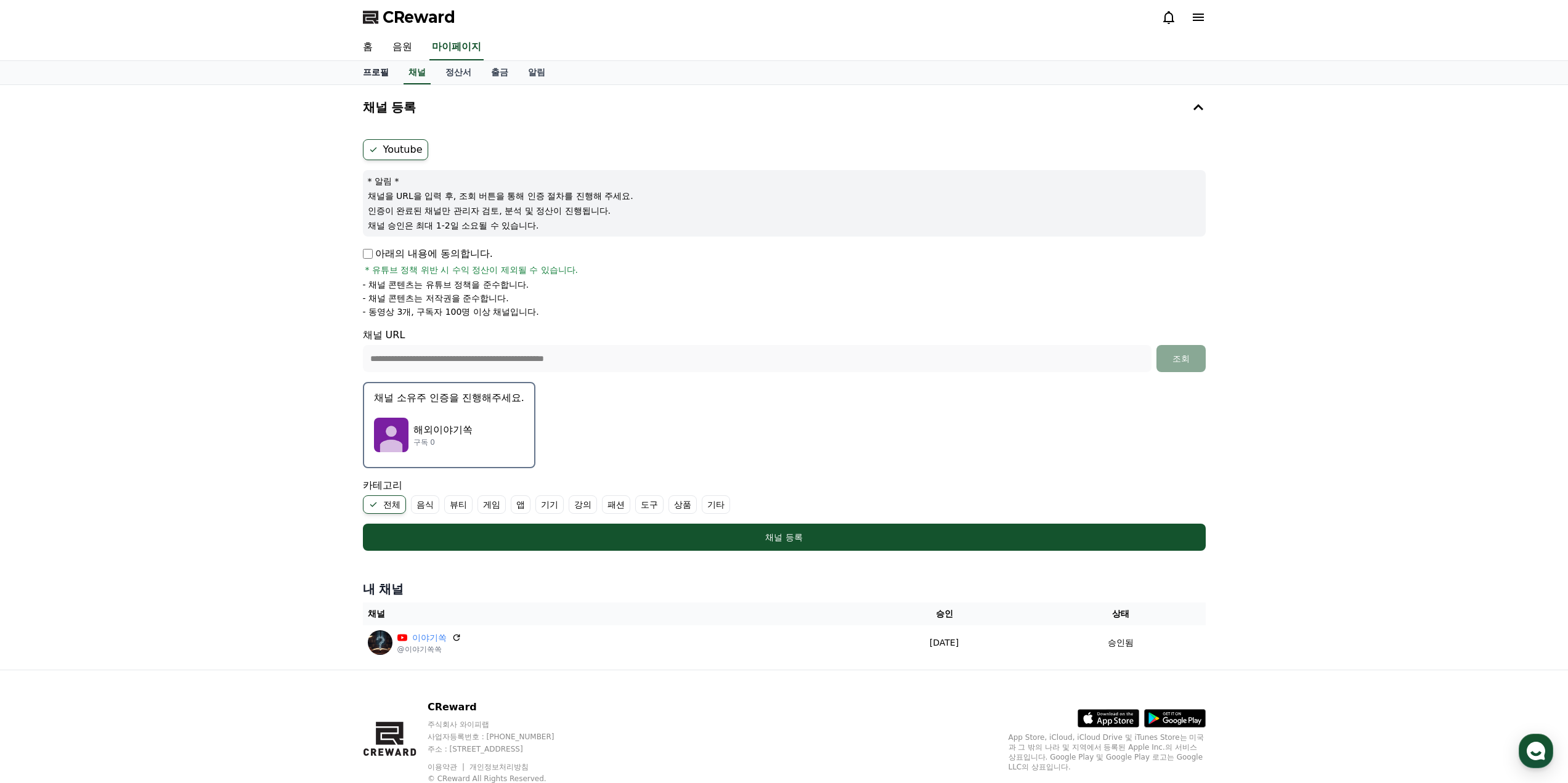
click at [378, 73] on link "프로필" at bounding box center [376, 72] width 45 height 24
select select "**********"
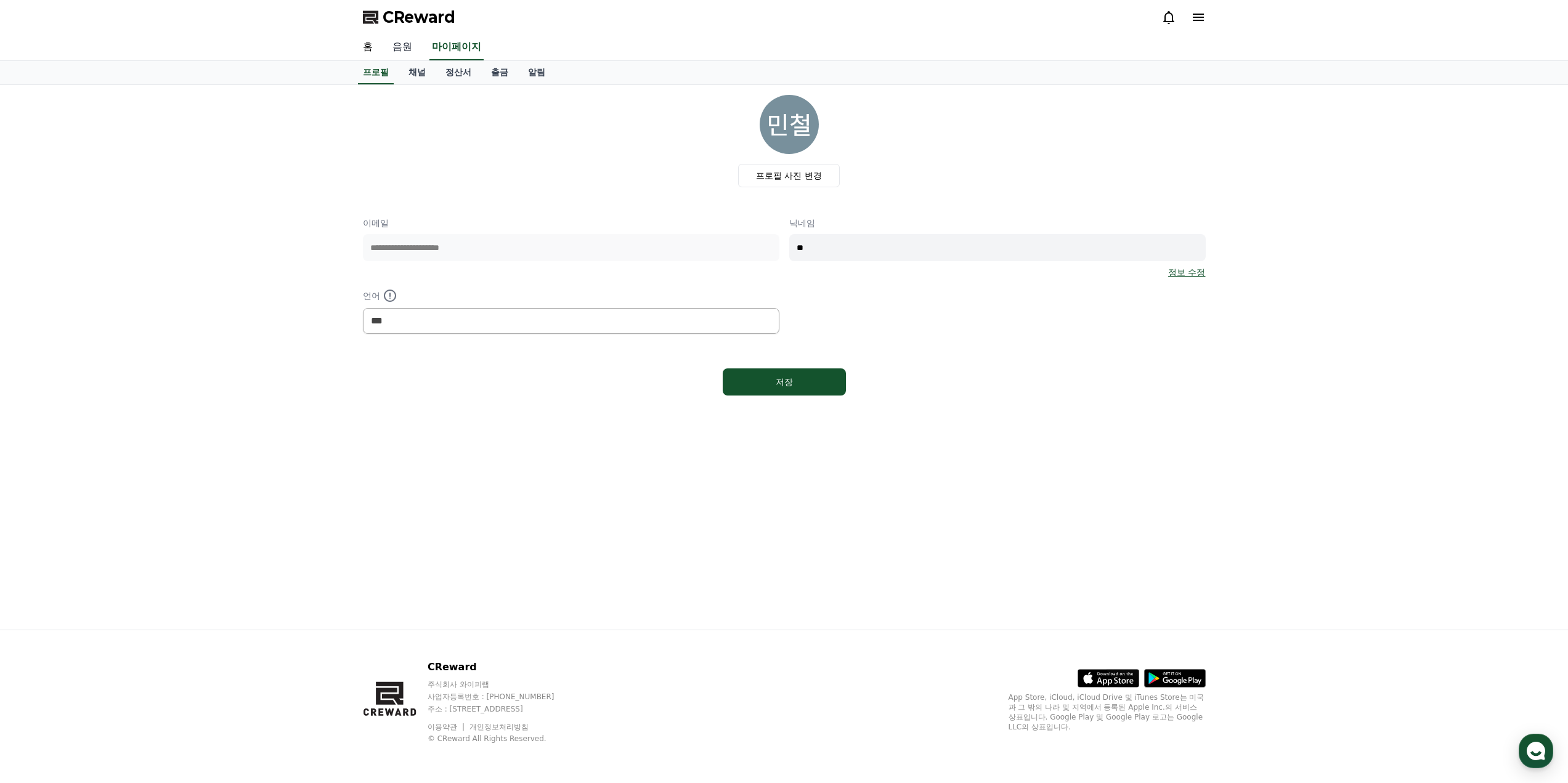
click at [405, 60] on link "음원" at bounding box center [403, 46] width 40 height 26
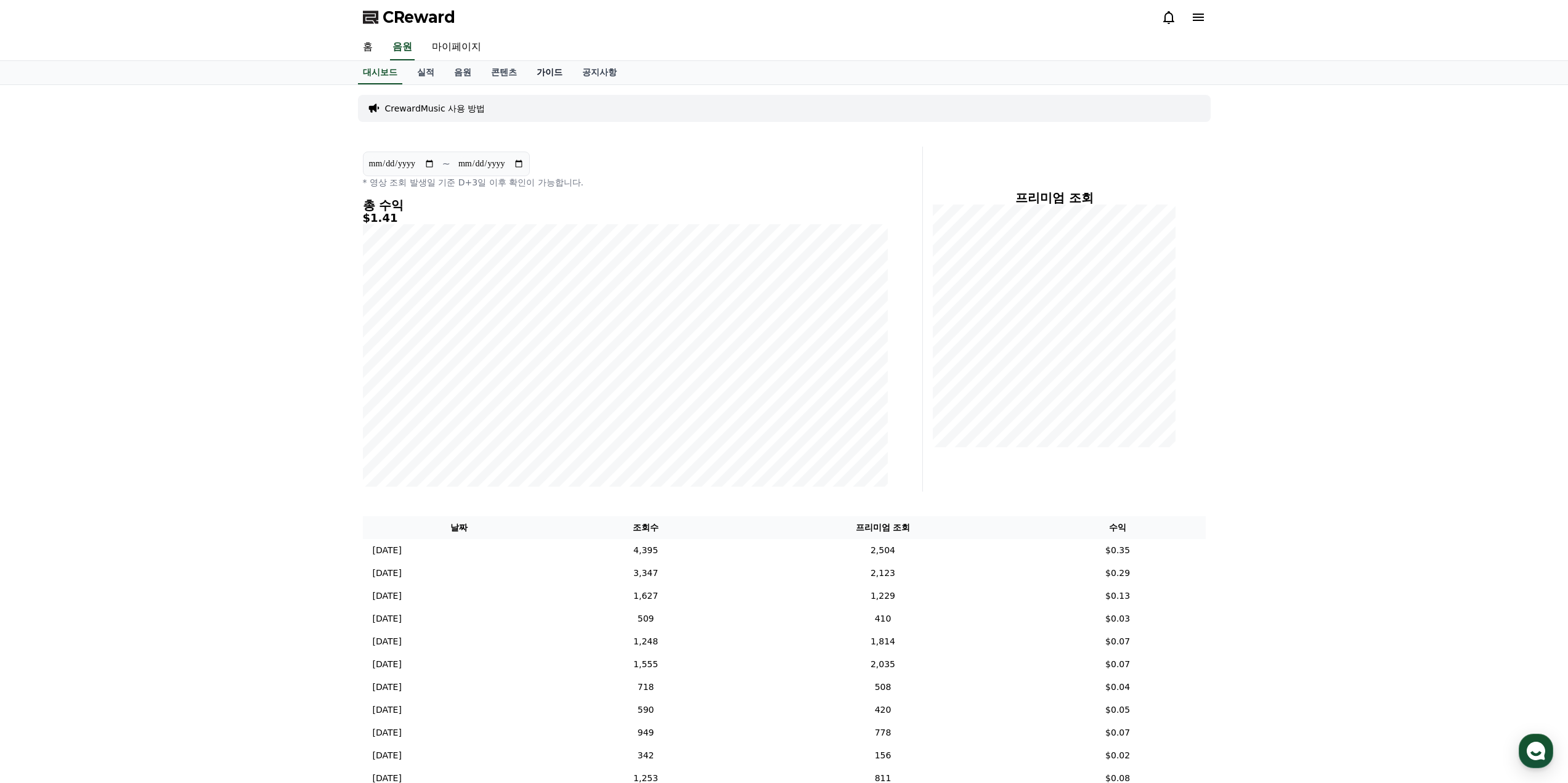
click at [552, 71] on link "가이드" at bounding box center [550, 72] width 45 height 24
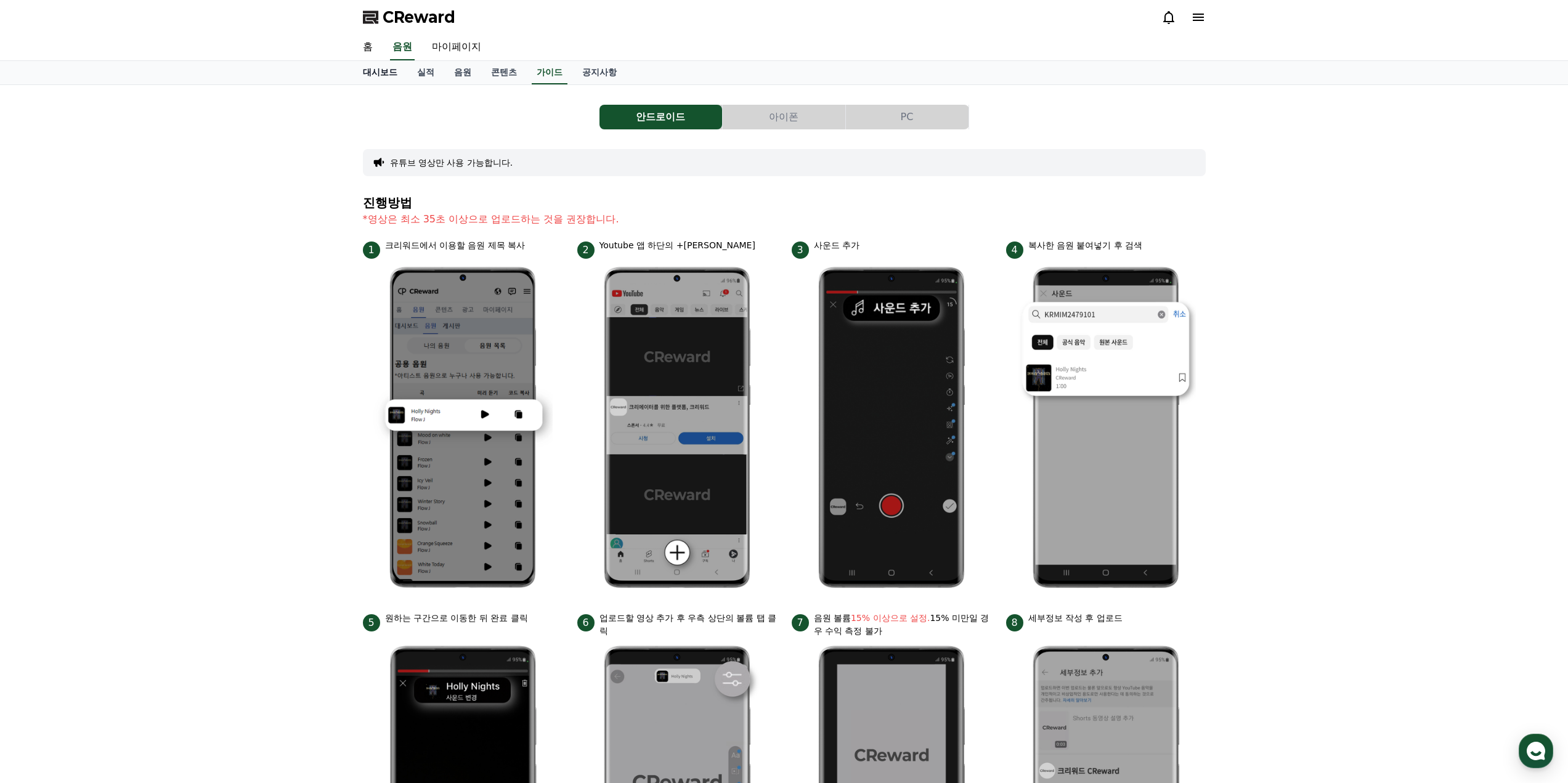
click at [375, 71] on link "대시보드" at bounding box center [380, 72] width 54 height 24
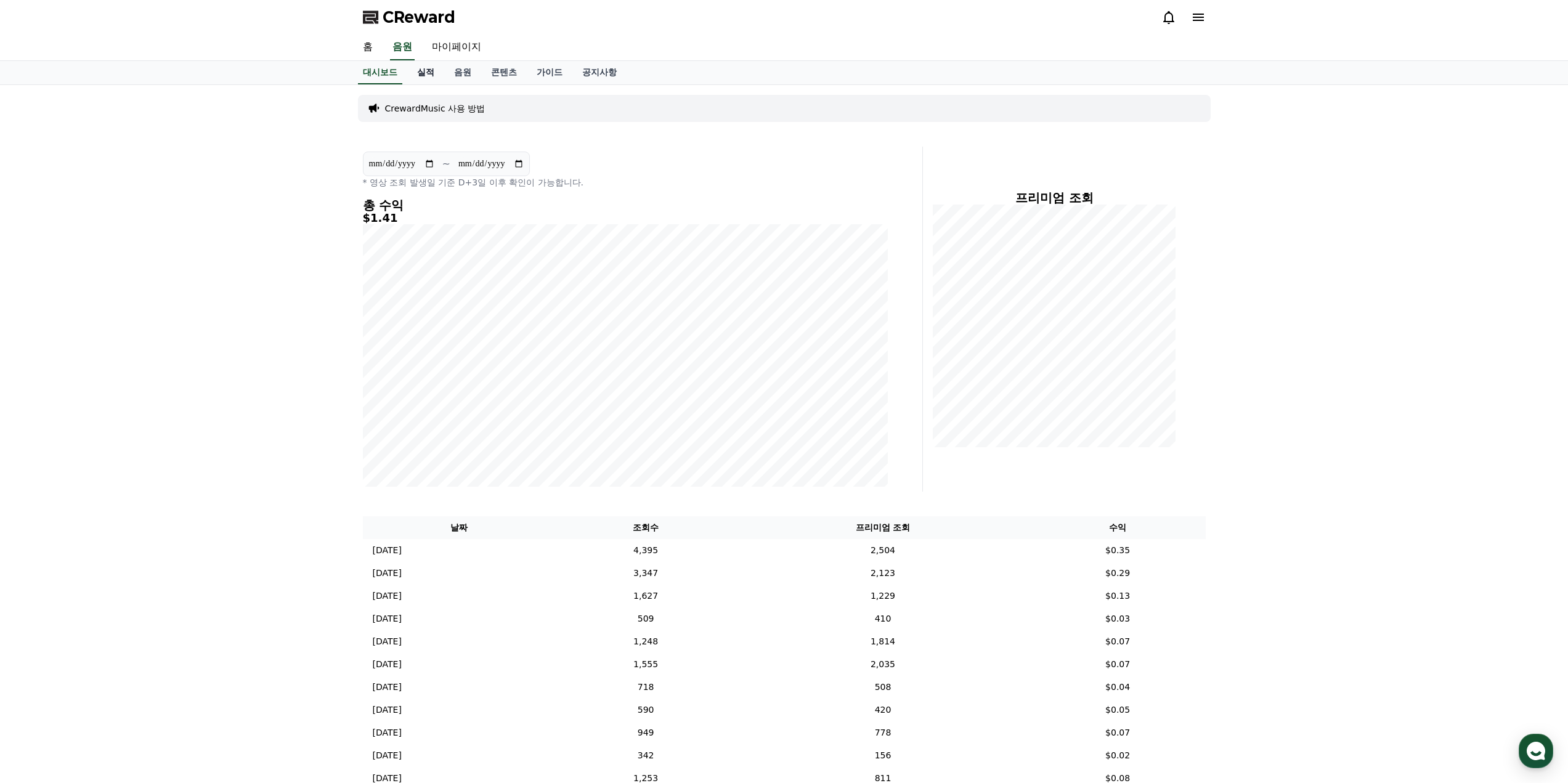
click at [425, 71] on link "실적" at bounding box center [425, 72] width 37 height 24
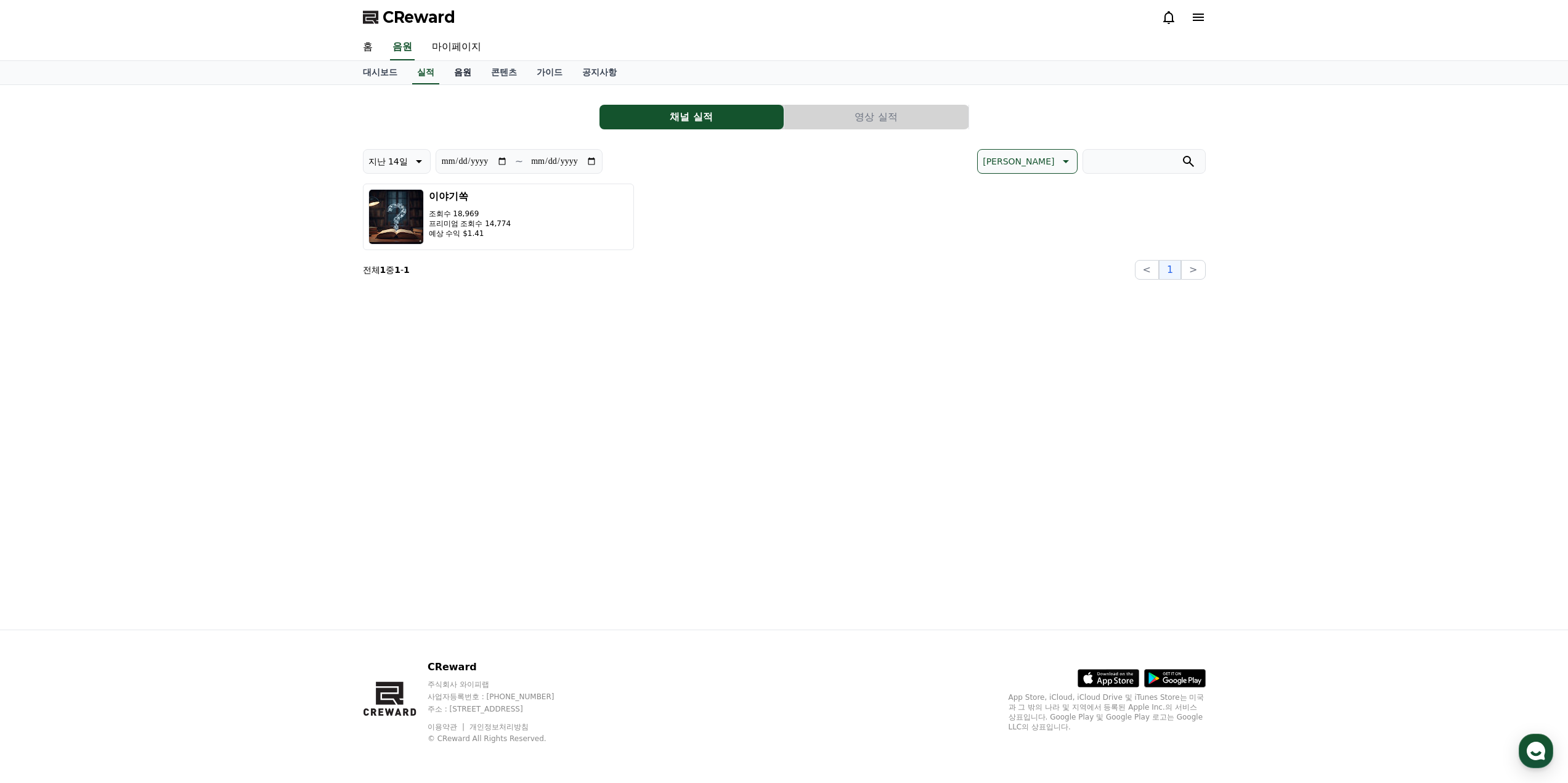
click at [460, 72] on link "음원" at bounding box center [462, 72] width 37 height 24
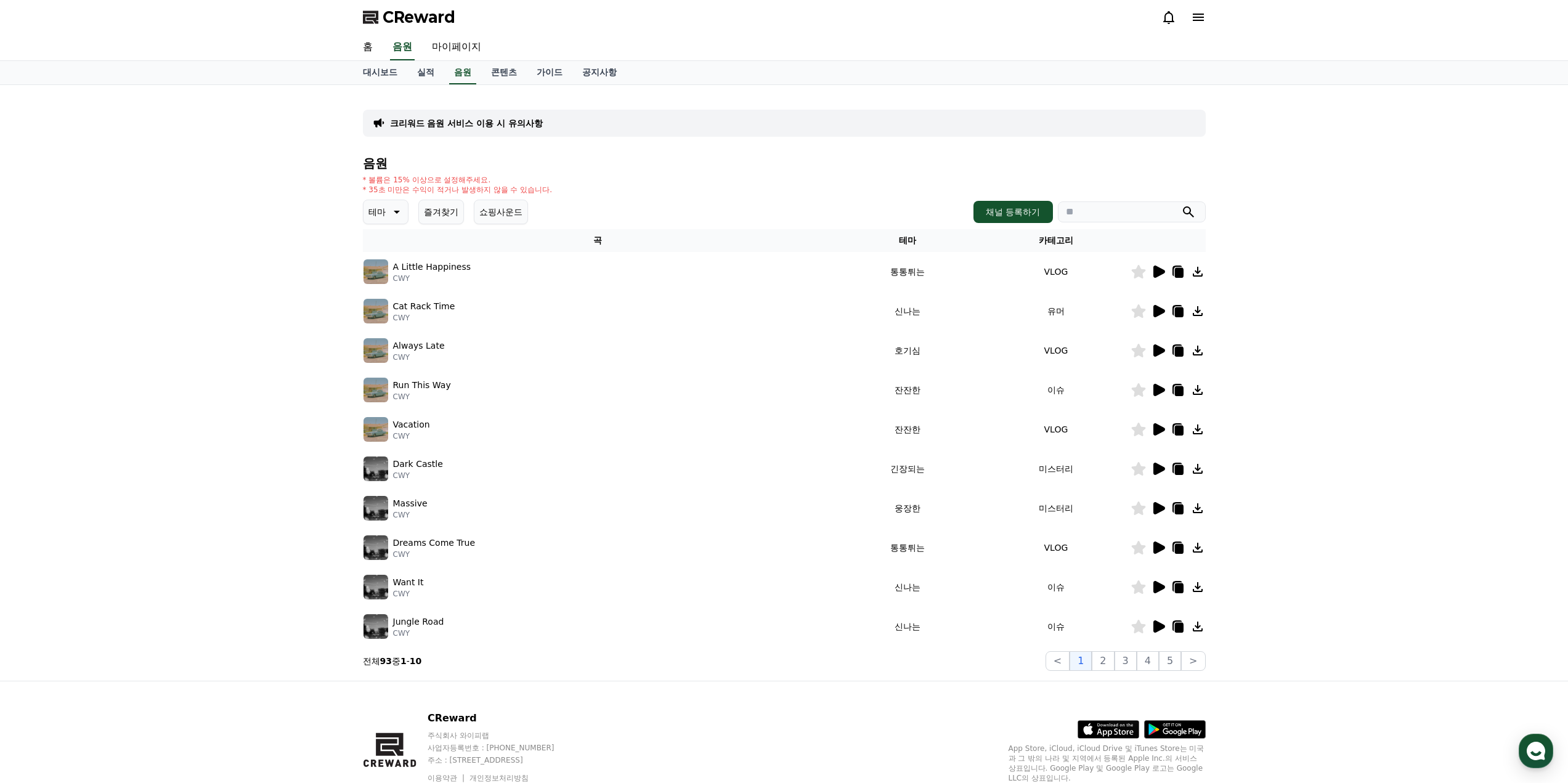
click at [446, 71] on div "대시보드 실적 음원 콘텐츠 가이드 공지사항" at bounding box center [784, 72] width 862 height 24
click at [420, 71] on link "실적" at bounding box center [425, 72] width 37 height 24
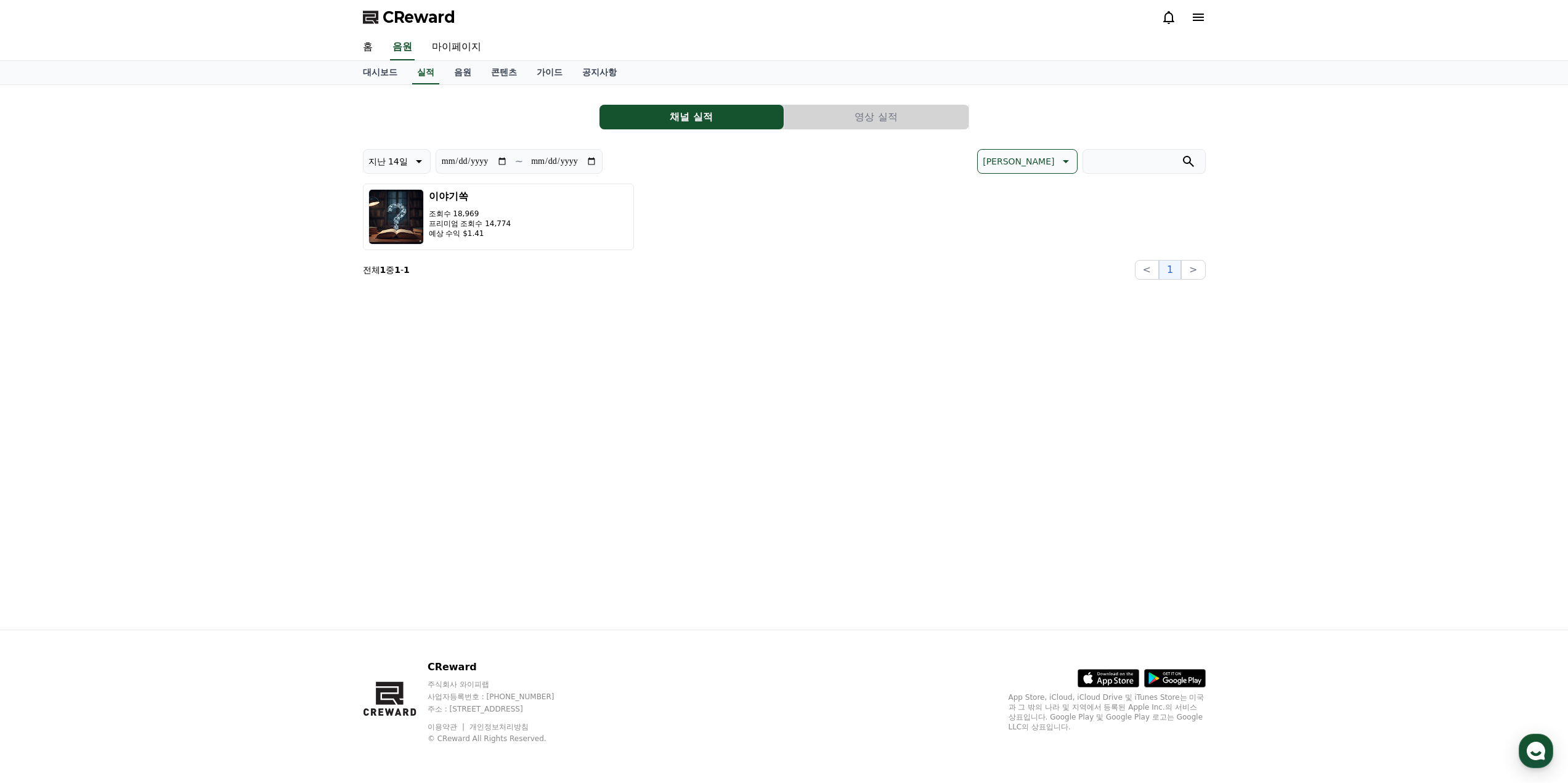
click at [853, 118] on button "영상 실적" at bounding box center [876, 118] width 184 height 25
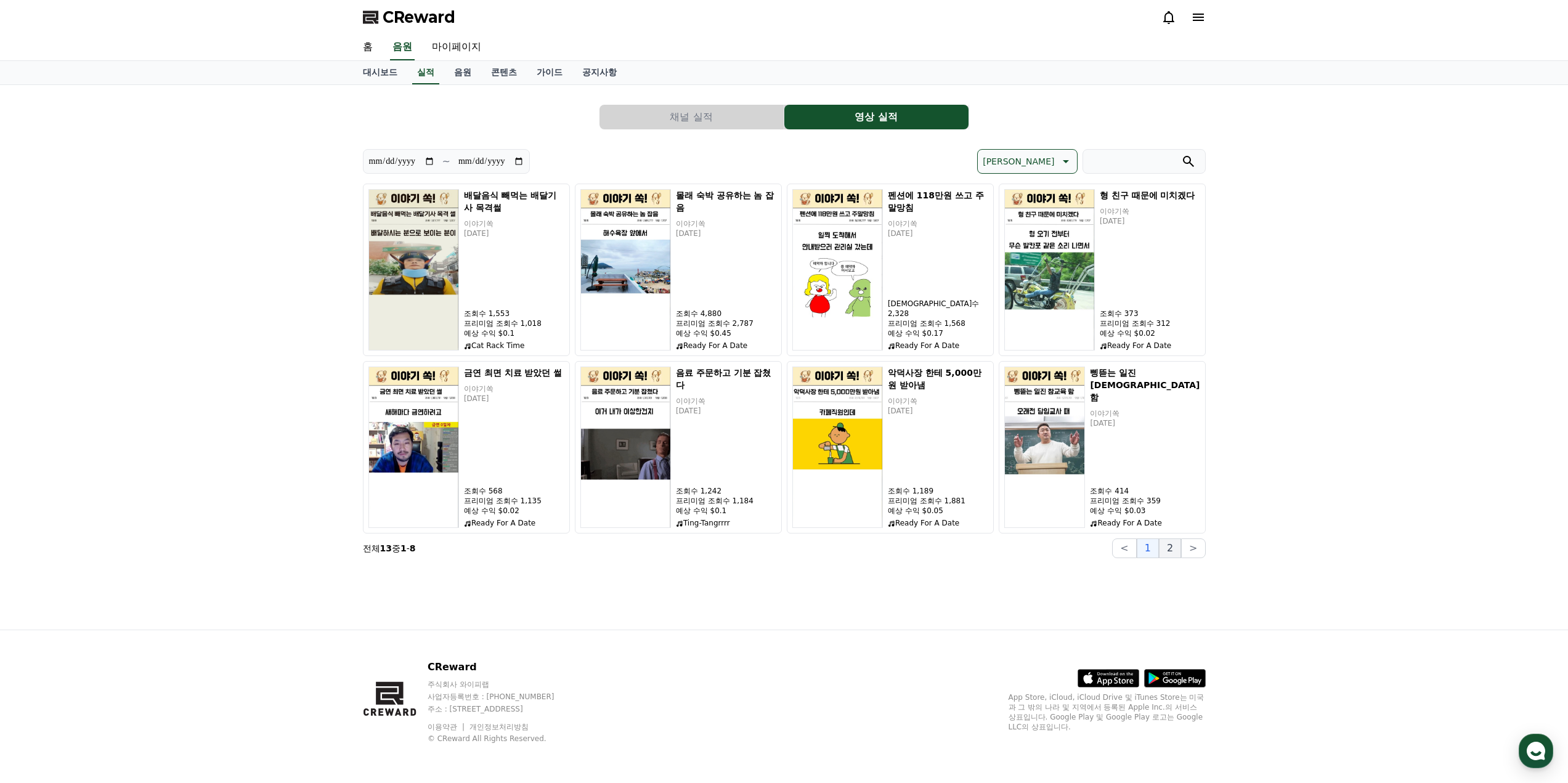
click at [1174, 550] on button "2" at bounding box center [1169, 548] width 22 height 20
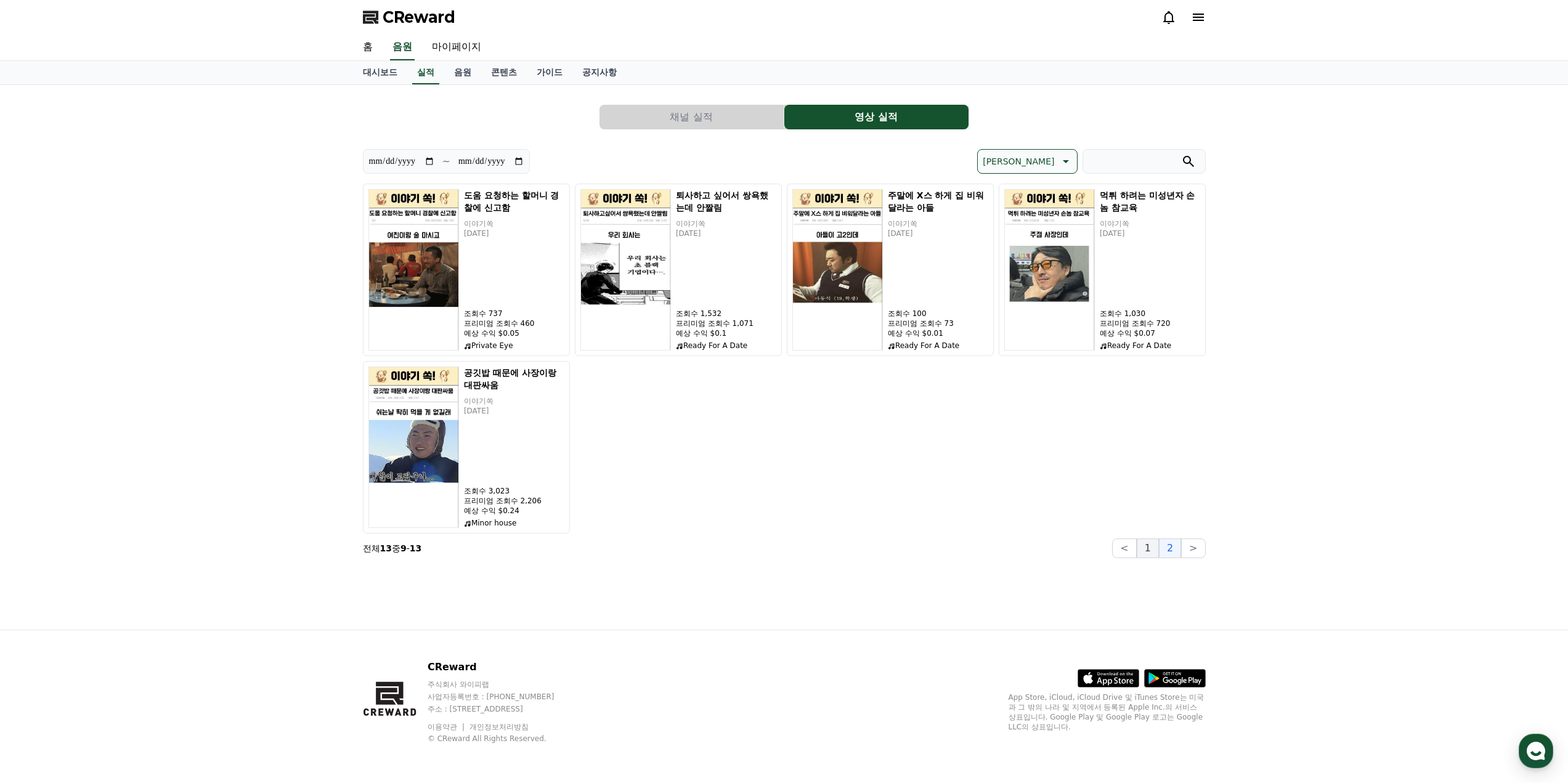
click at [1153, 552] on button "1" at bounding box center [1147, 548] width 22 height 20
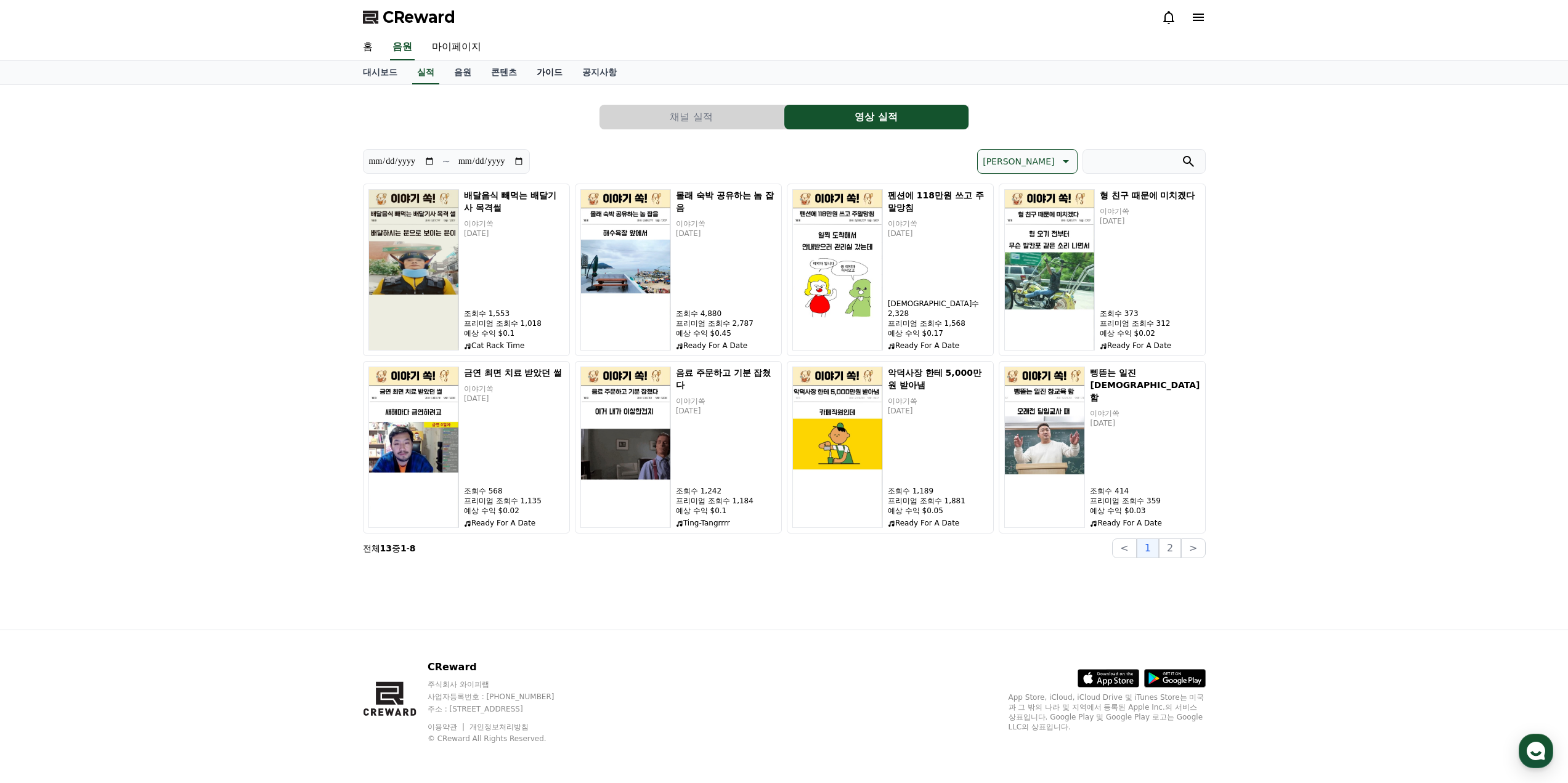
click at [549, 73] on link "가이드" at bounding box center [550, 72] width 45 height 24
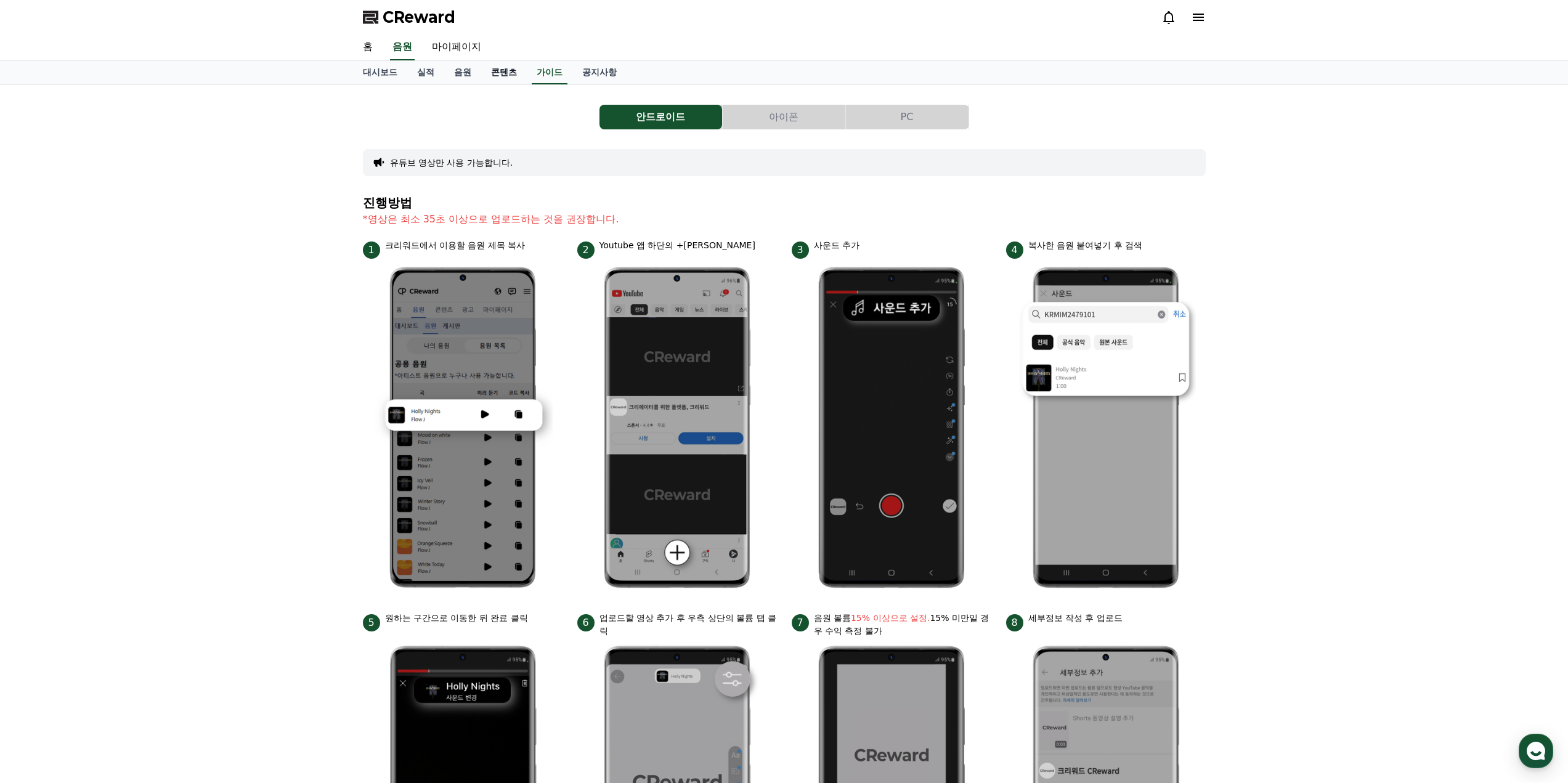
click at [498, 71] on link "콘텐츠" at bounding box center [504, 72] width 45 height 24
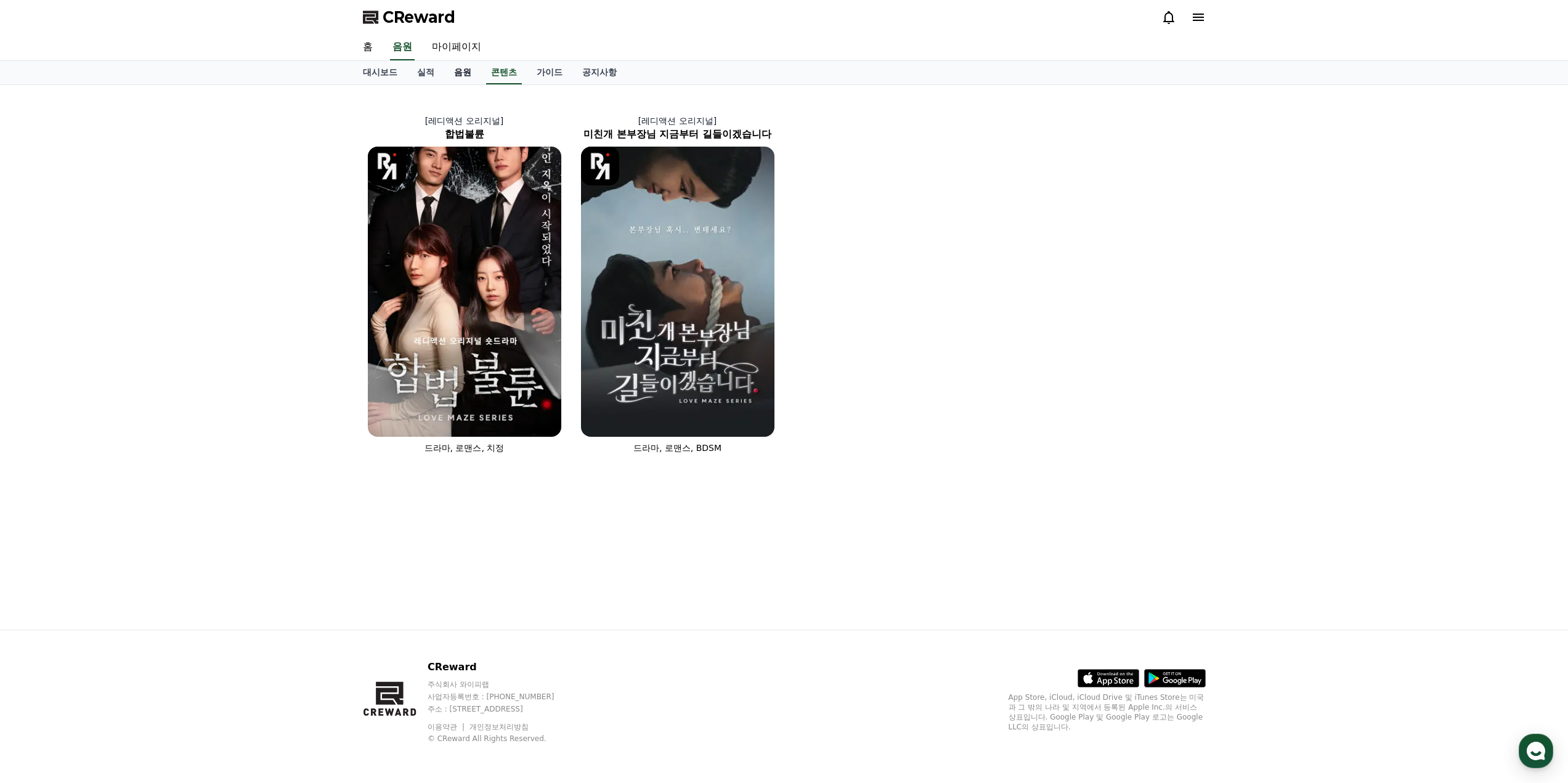
click at [455, 73] on link "음원" at bounding box center [462, 72] width 37 height 24
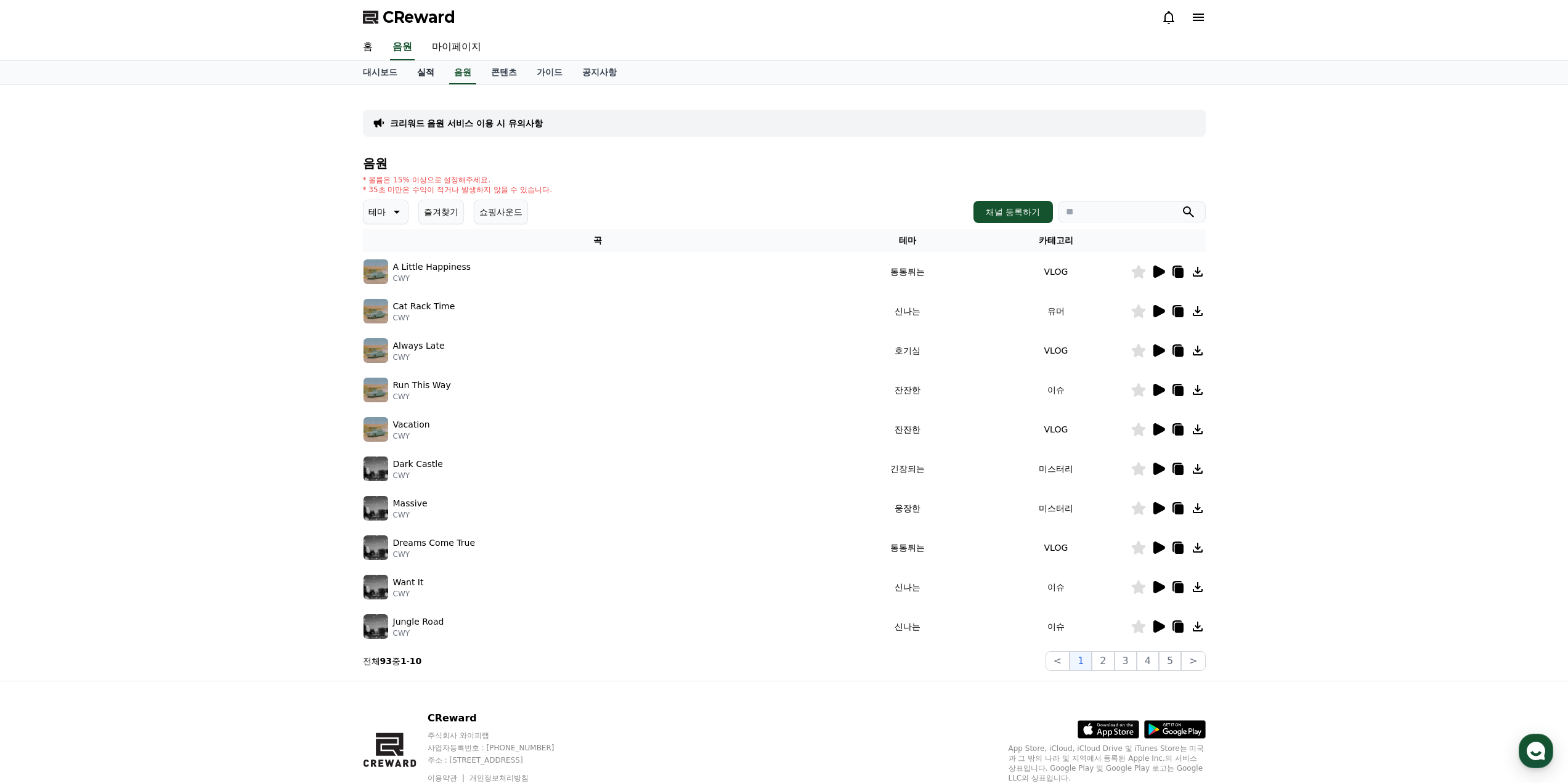
click at [420, 73] on link "실적" at bounding box center [425, 72] width 37 height 24
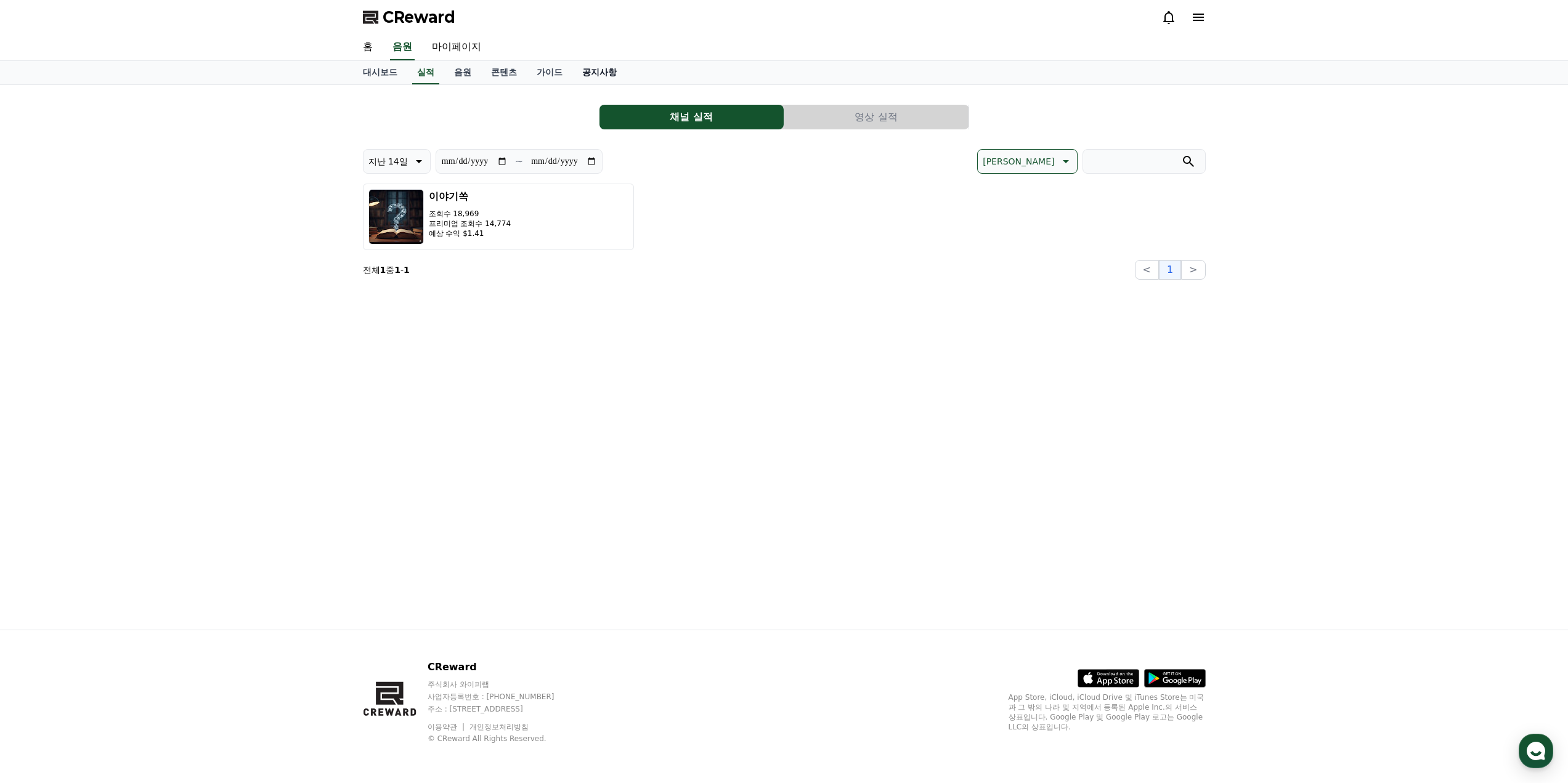
click at [579, 79] on link "공지사항" at bounding box center [599, 72] width 54 height 24
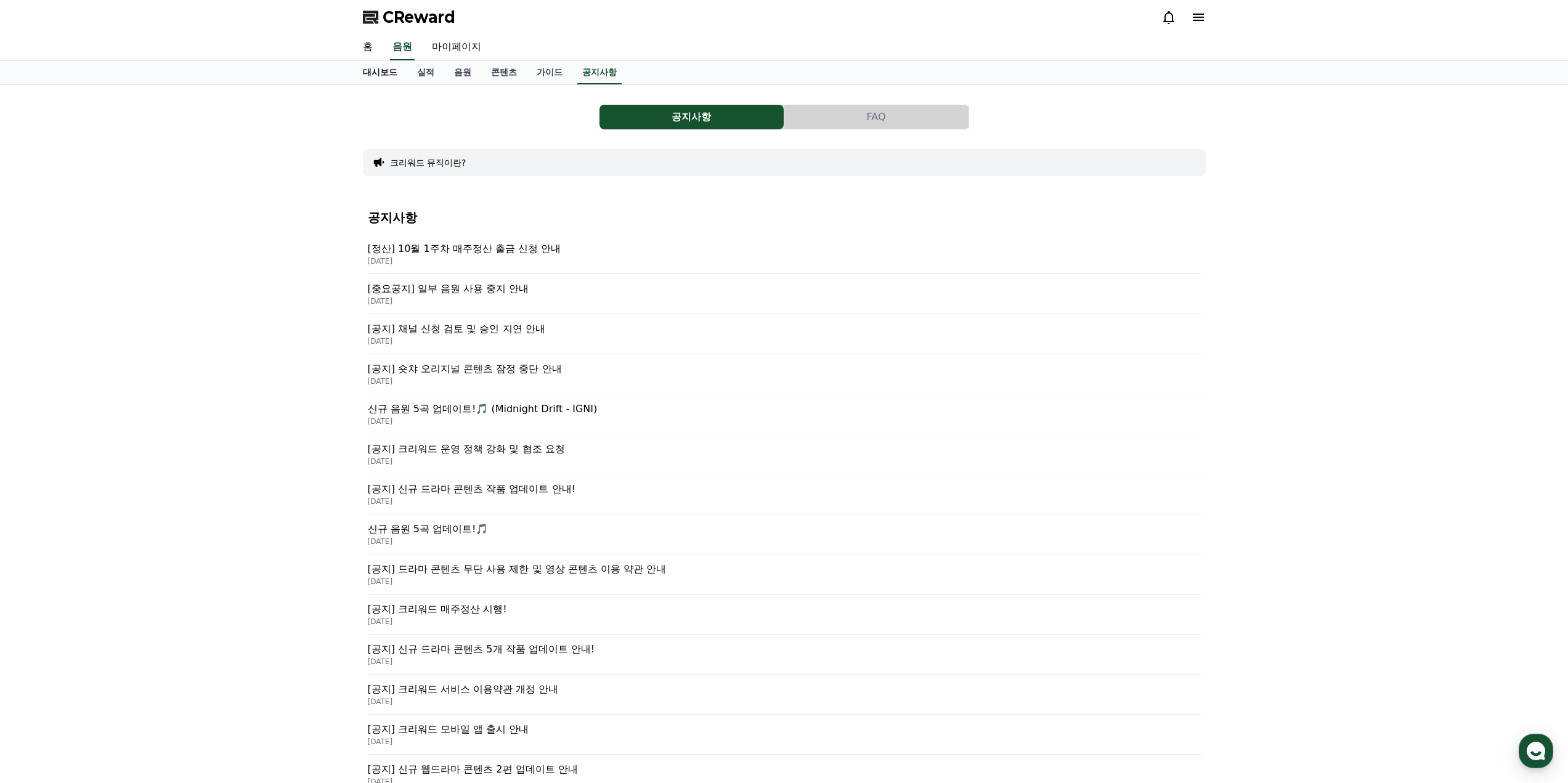
click at [366, 73] on link "대시보드" at bounding box center [380, 72] width 54 height 24
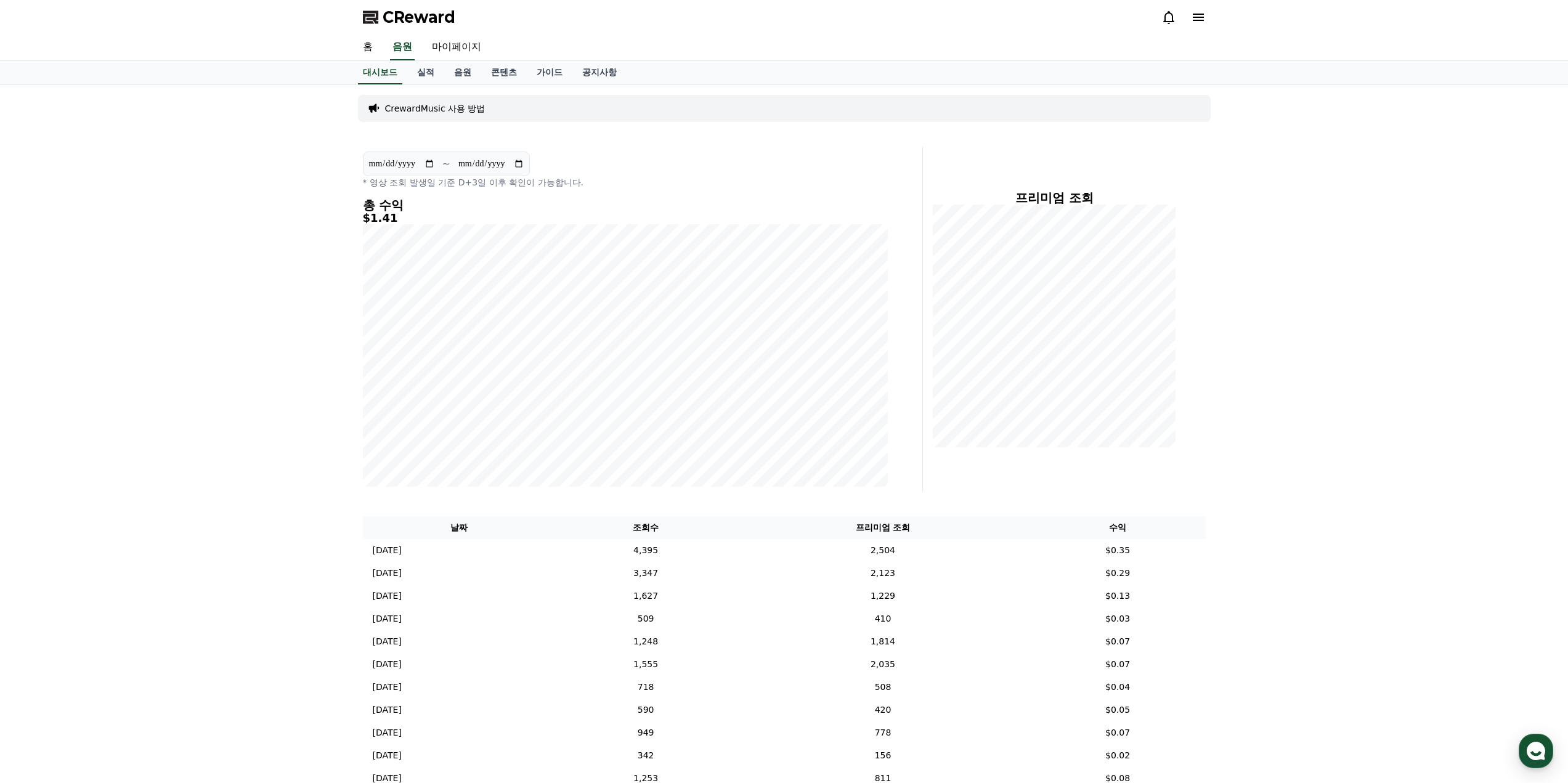
click at [432, 106] on p "CrewardMusic 사용 방법" at bounding box center [435, 108] width 100 height 12
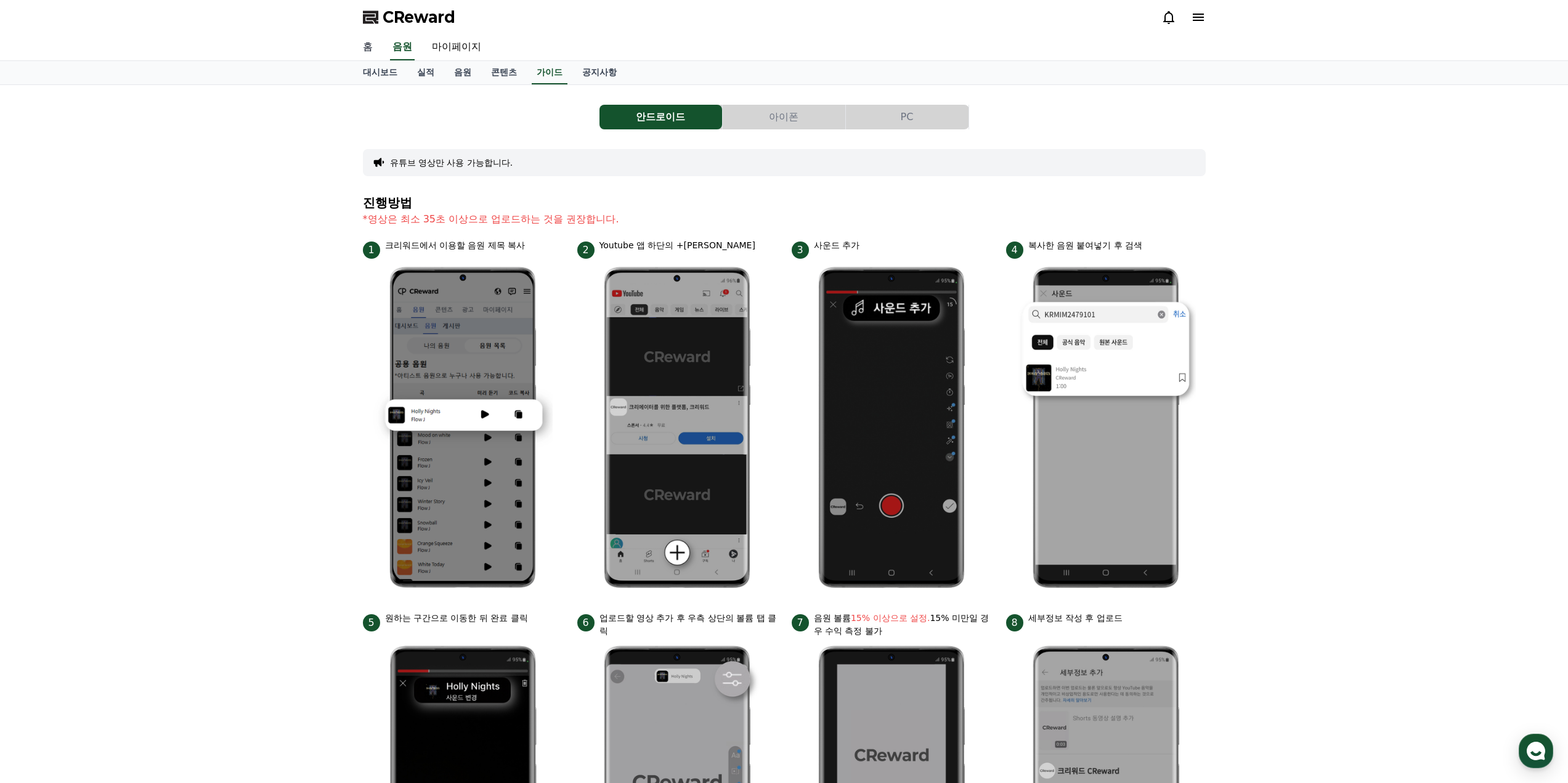
click at [372, 45] on link "홈" at bounding box center [368, 46] width 29 height 26
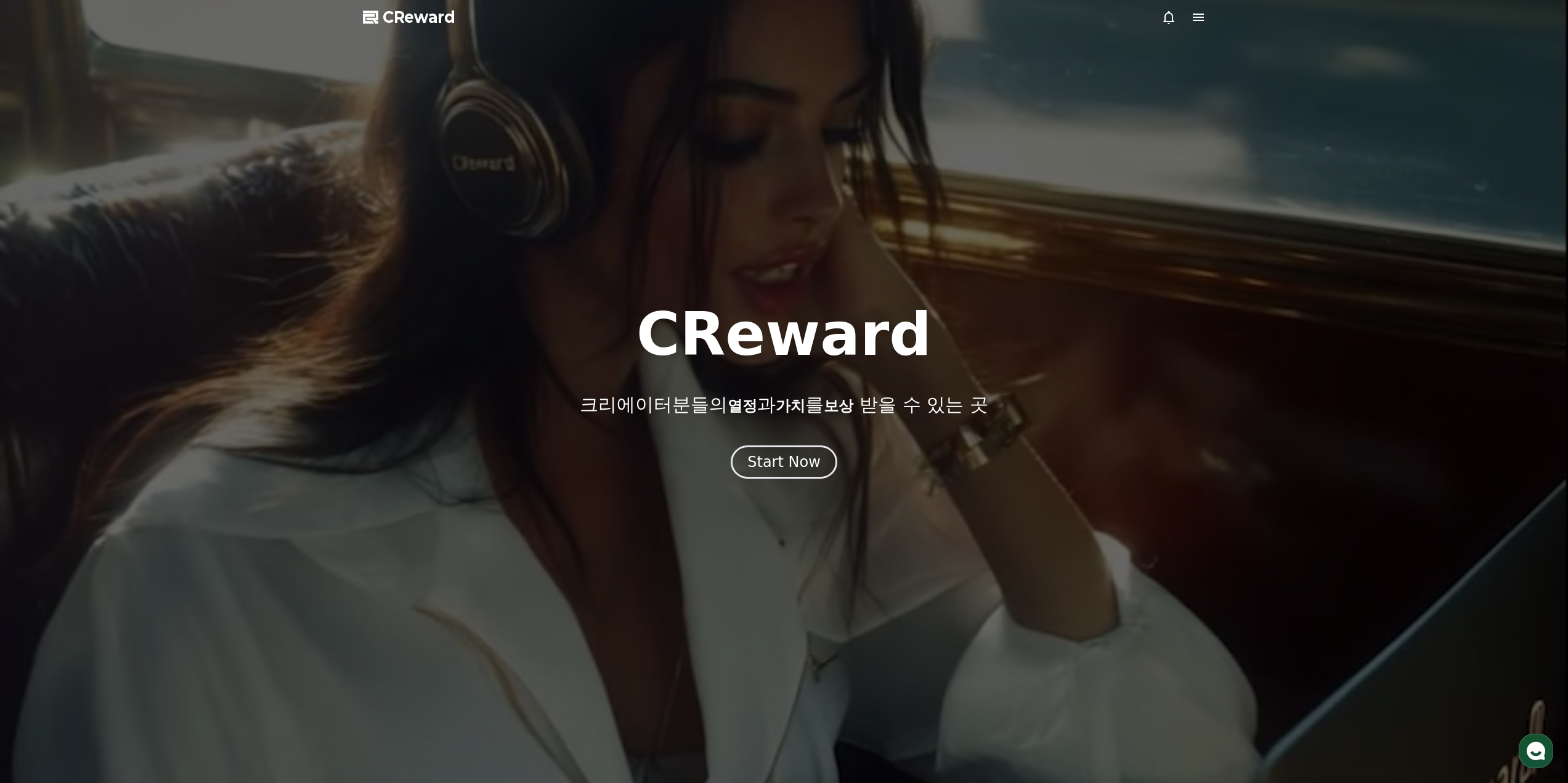
click at [784, 445] on div "CReward 크리에이터분들의 열정 과 가치 를 보상 받을 수 있는 곳 Start Now" at bounding box center [784, 392] width 1568 height 173
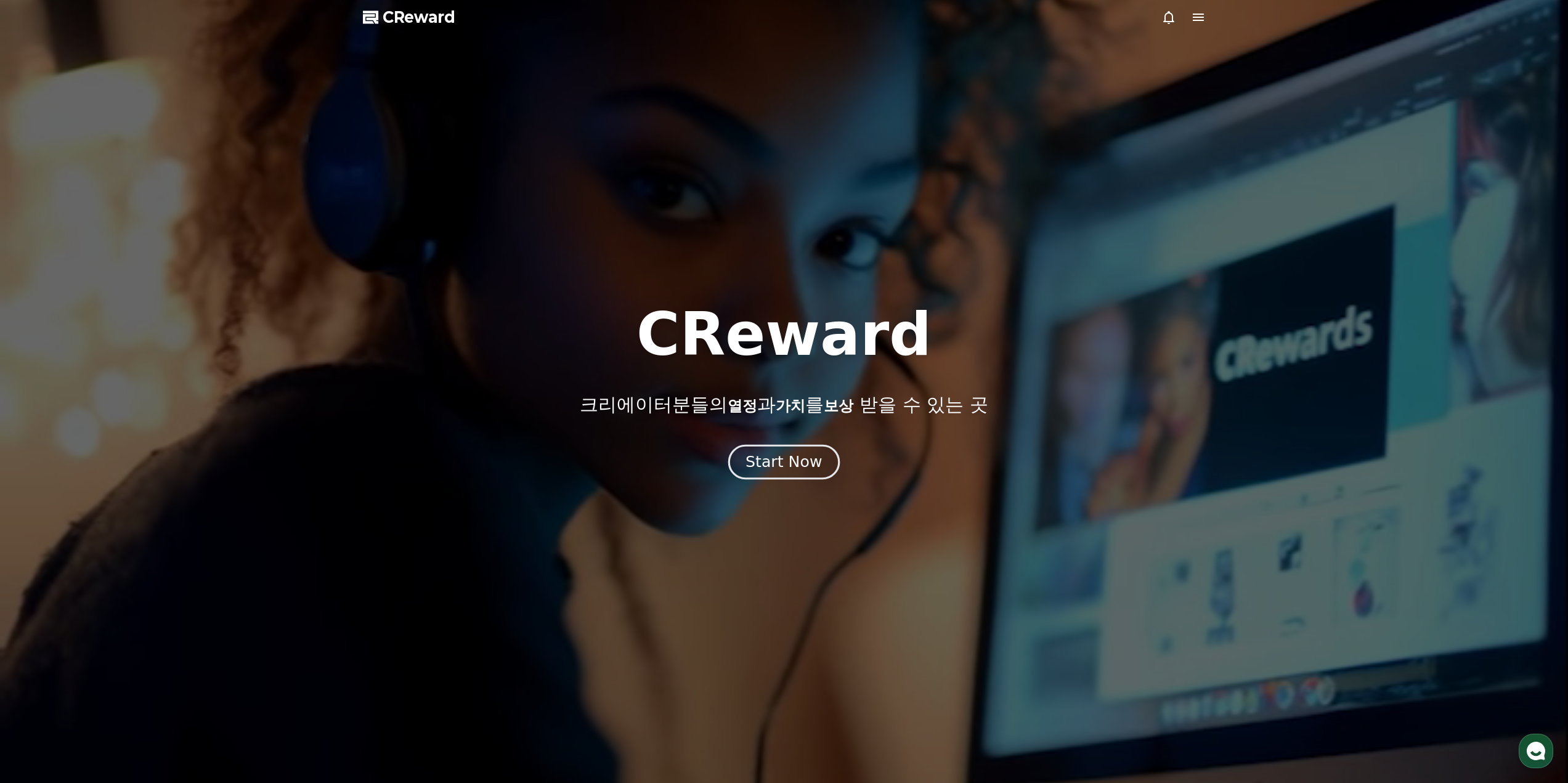
click at [788, 459] on div "Start Now" at bounding box center [784, 463] width 77 height 21
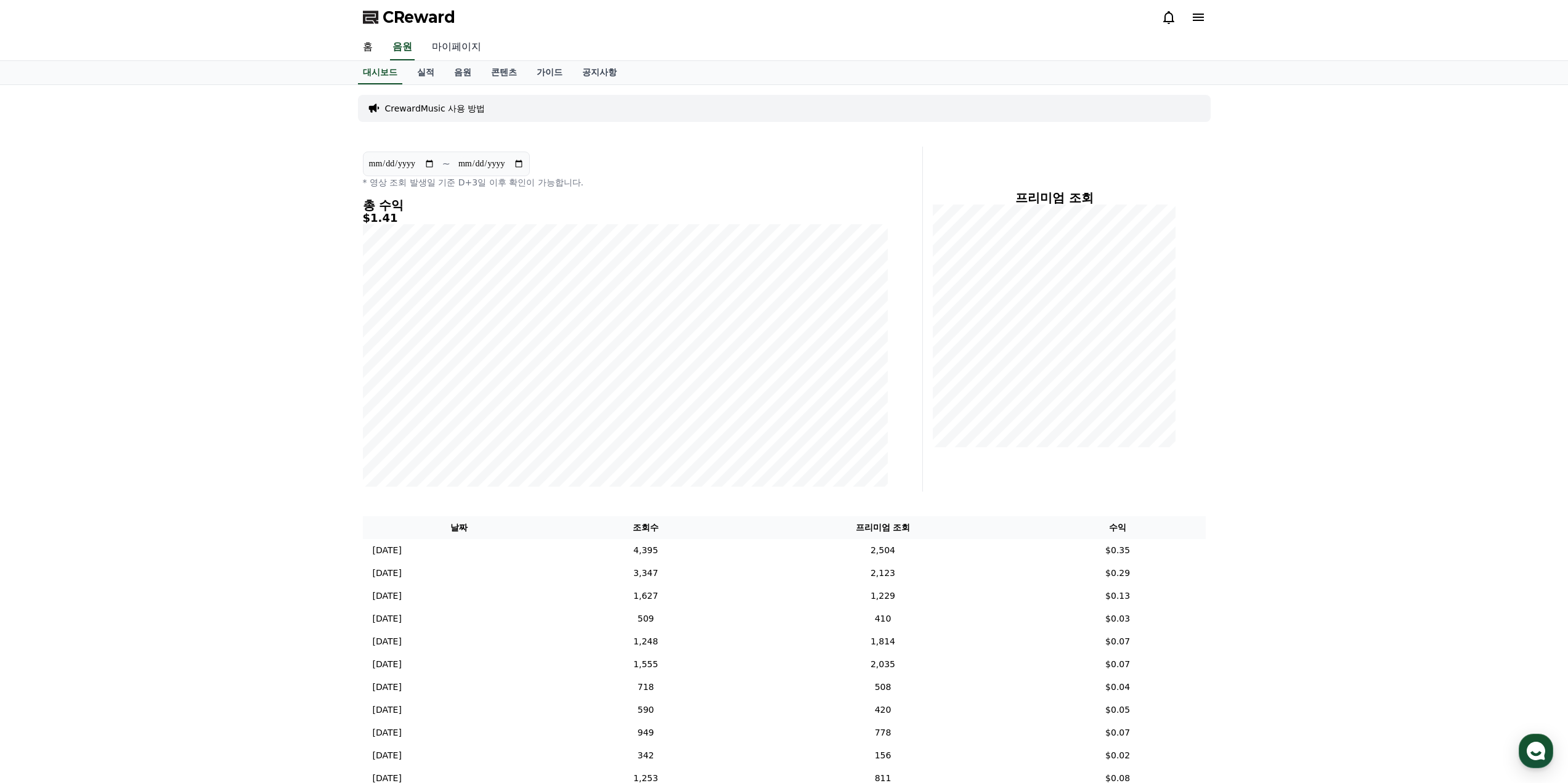
click at [452, 43] on link "마이페이지" at bounding box center [456, 46] width 69 height 26
select select "**********"
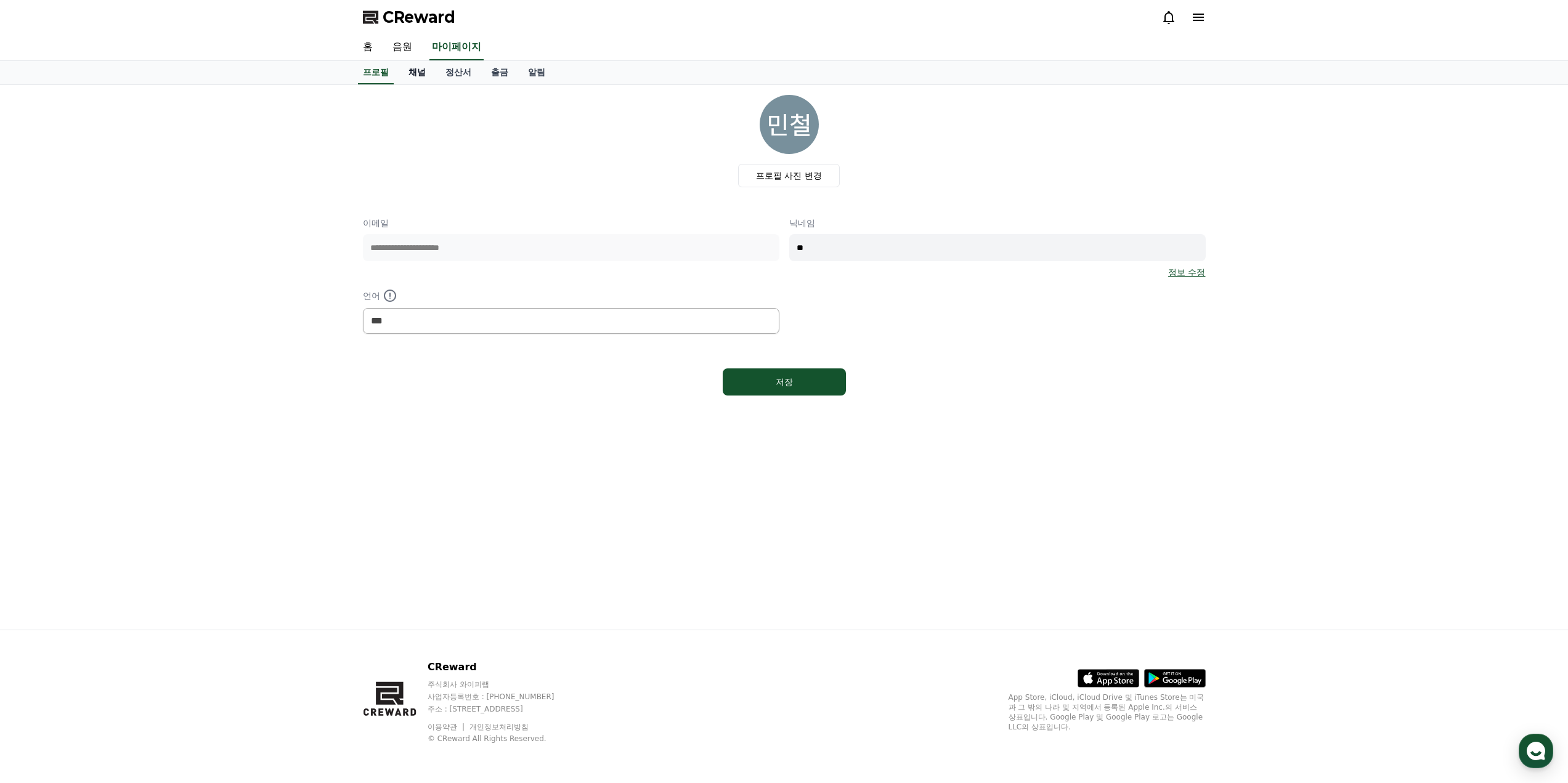
click at [424, 69] on link "채널" at bounding box center [417, 72] width 37 height 24
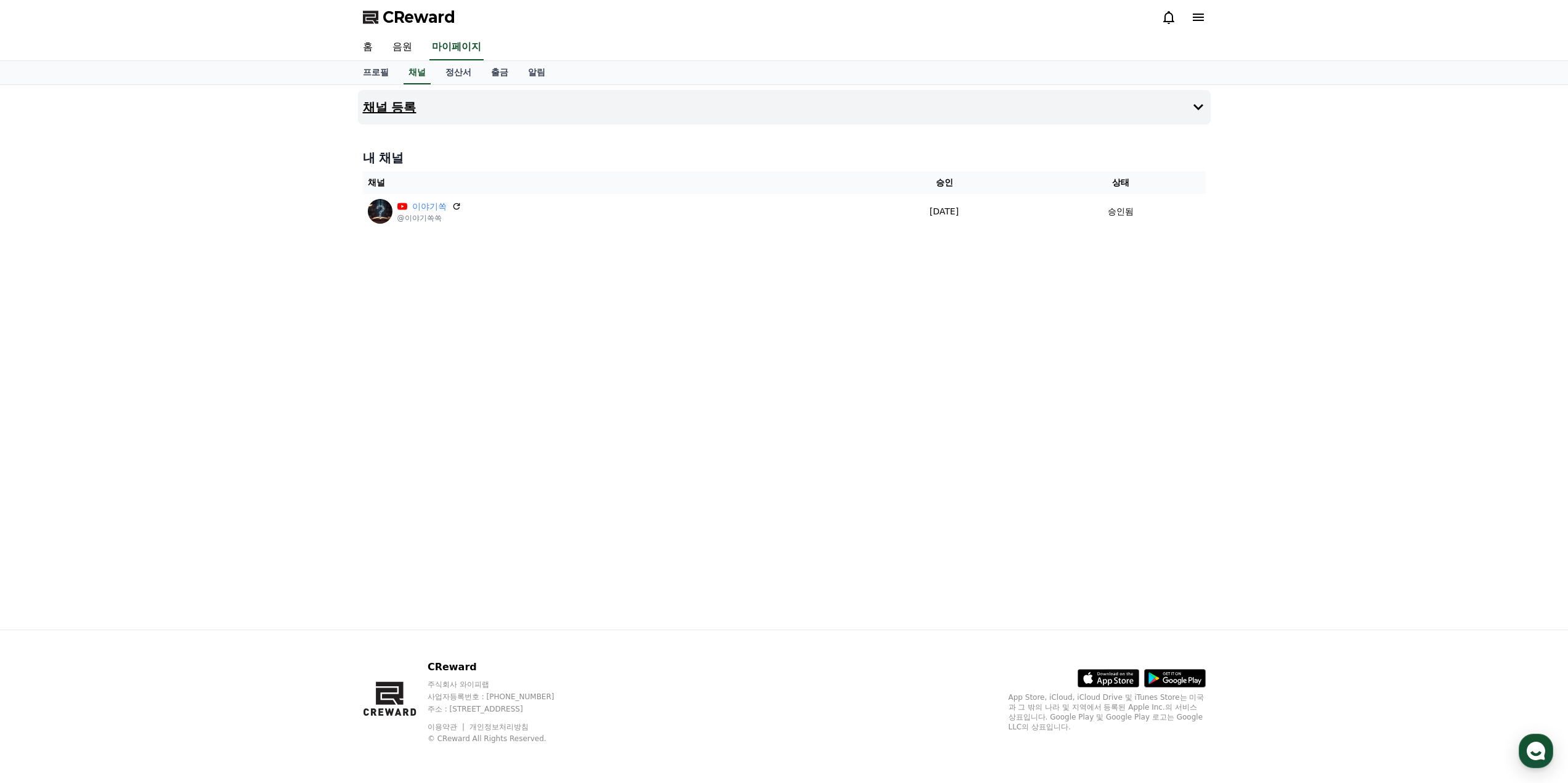
click at [1117, 103] on button "채널 등록" at bounding box center [784, 107] width 853 height 34
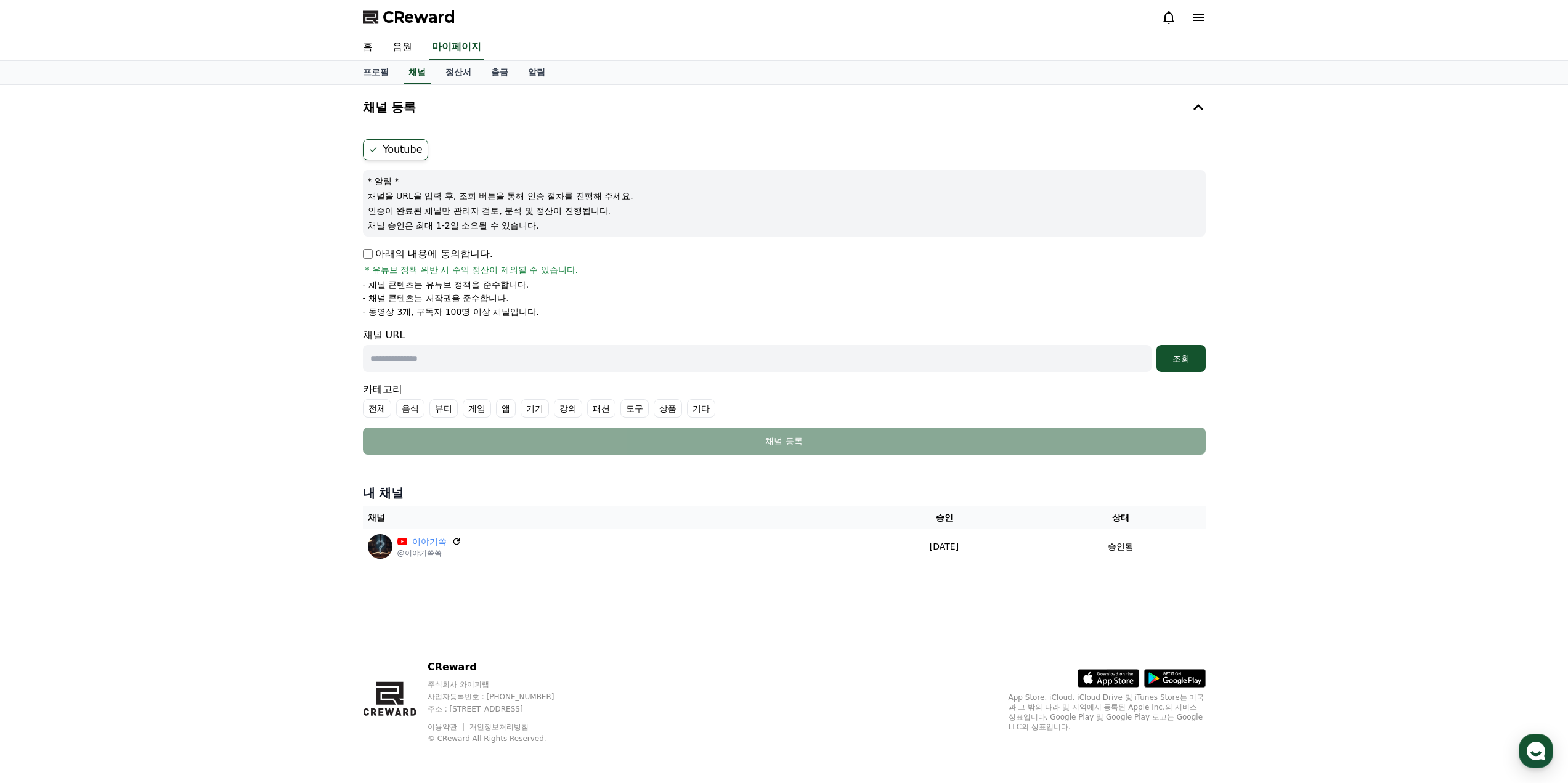
click at [440, 192] on p "채널을 URL을 입력 후, 조회 버튼을 통해 인증 절차를 진행해 주세요." at bounding box center [784, 195] width 833 height 12
click at [449, 212] on p "인증이 완료된 채널만 관리자 검토, 분석 및 정산이 진행됩니다." at bounding box center [784, 210] width 833 height 12
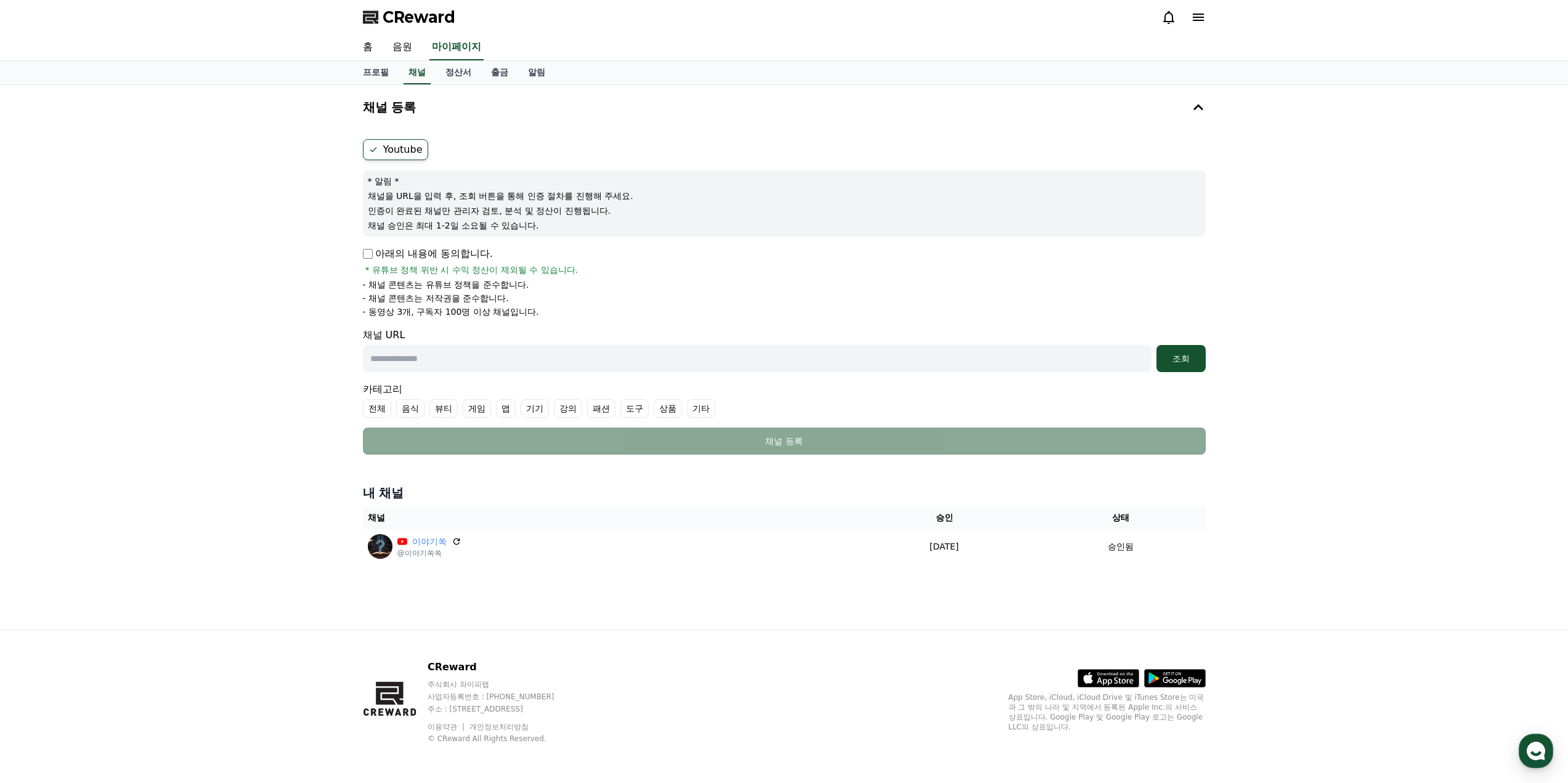
click at [449, 212] on p "인증이 완료된 채널만 관리자 검토, 분석 및 정산이 진행됩니다." at bounding box center [784, 210] width 833 height 12
click at [417, 353] on input "text" at bounding box center [757, 358] width 788 height 27
click at [641, 364] on input "text" at bounding box center [757, 358] width 788 height 27
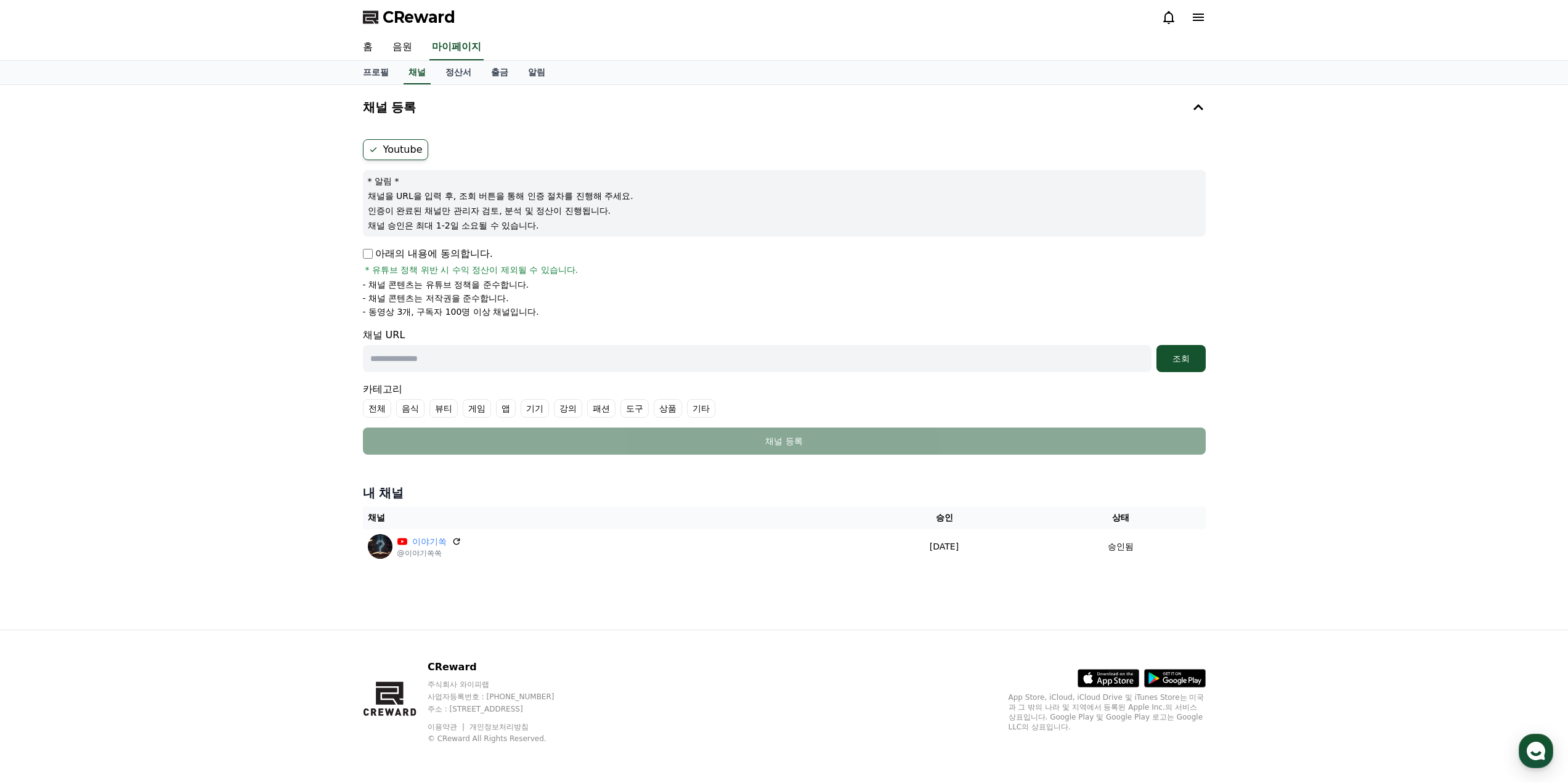
click at [641, 364] on input "text" at bounding box center [757, 358] width 788 height 27
paste input "**********"
type input "**********"
click at [1193, 360] on div "조회" at bounding box center [1181, 358] width 40 height 12
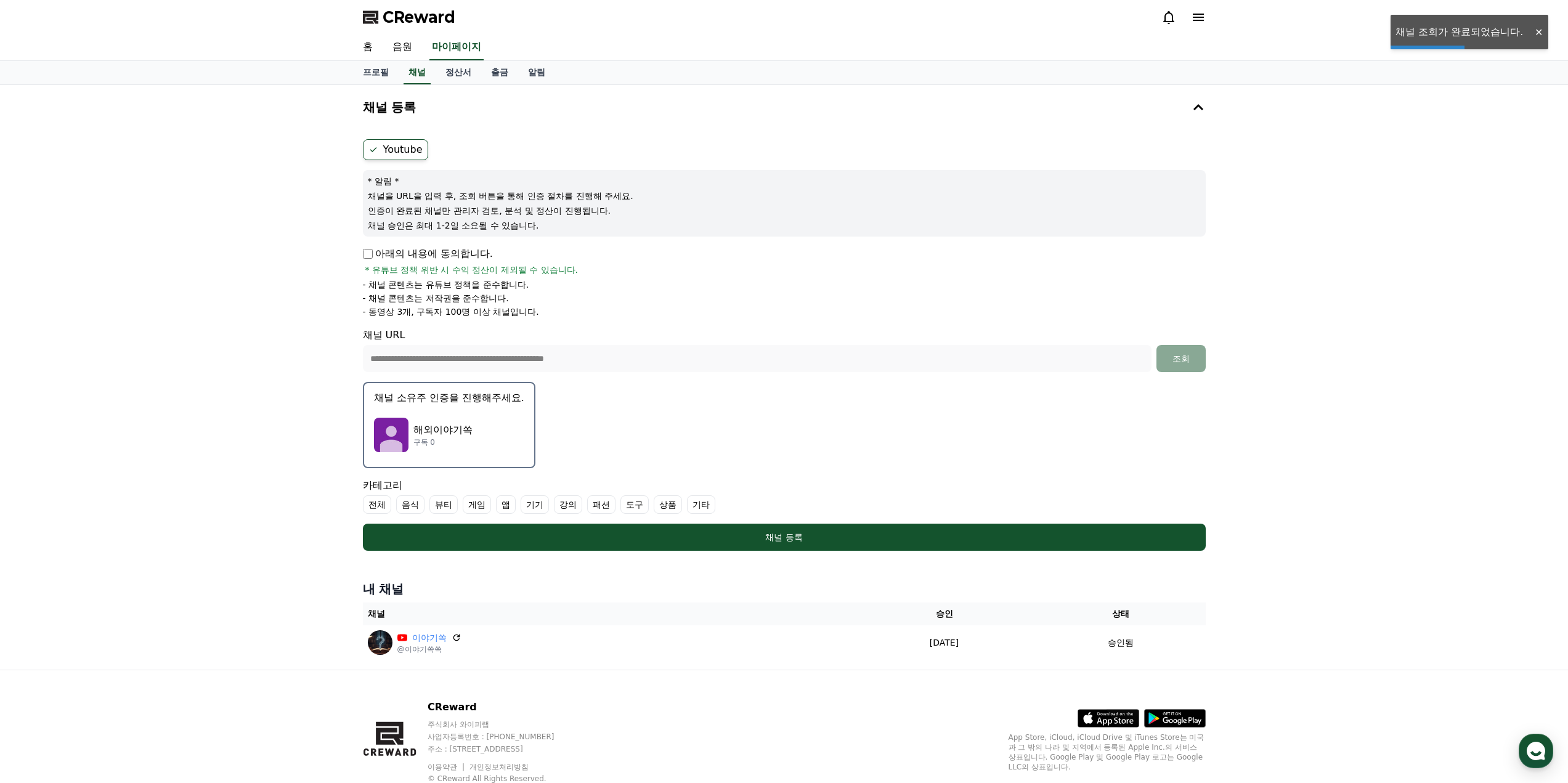
click at [473, 426] on div "해외이야기쏙 구독 0" at bounding box center [449, 435] width 151 height 49
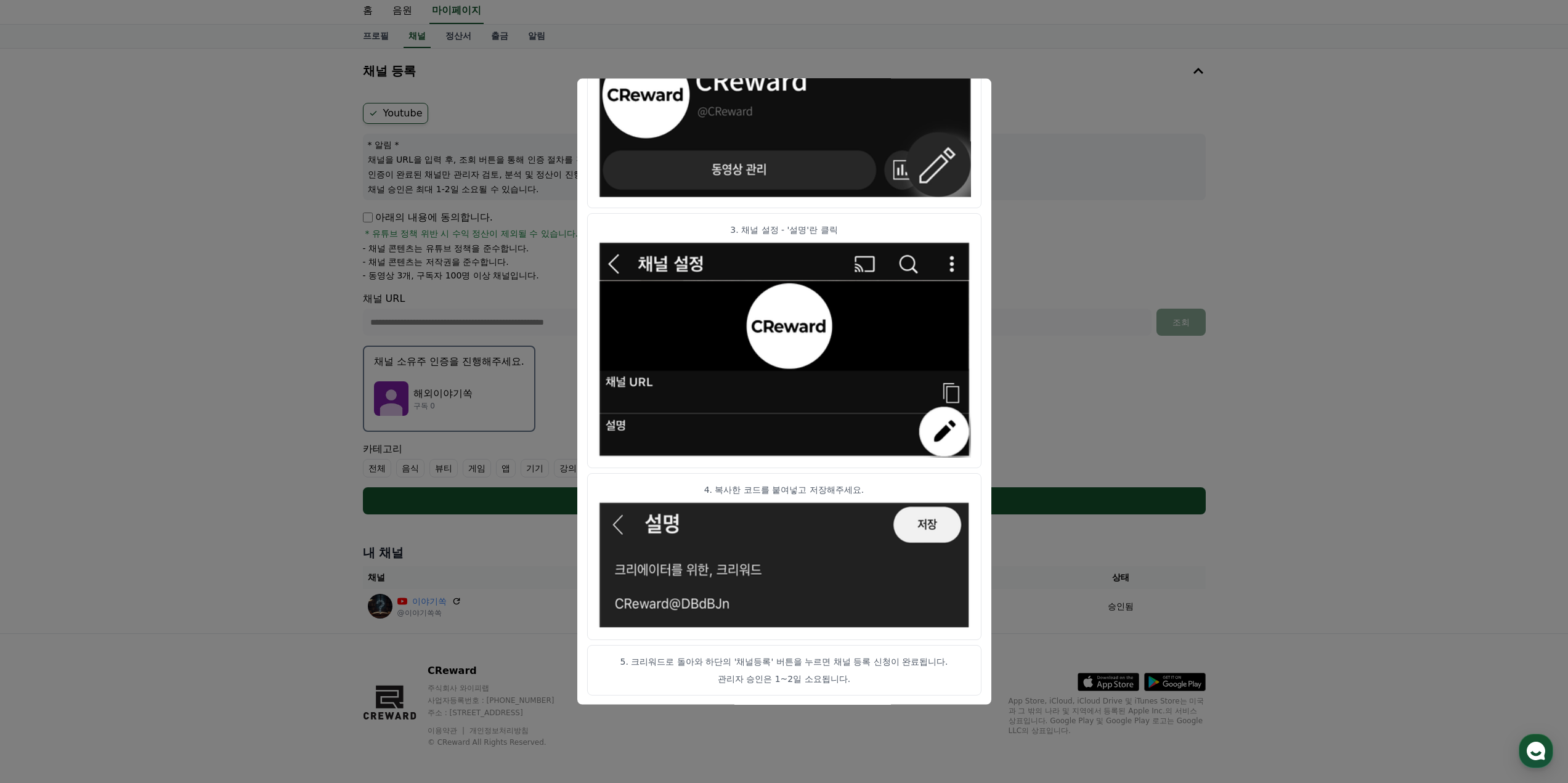
scroll to position [40, 0]
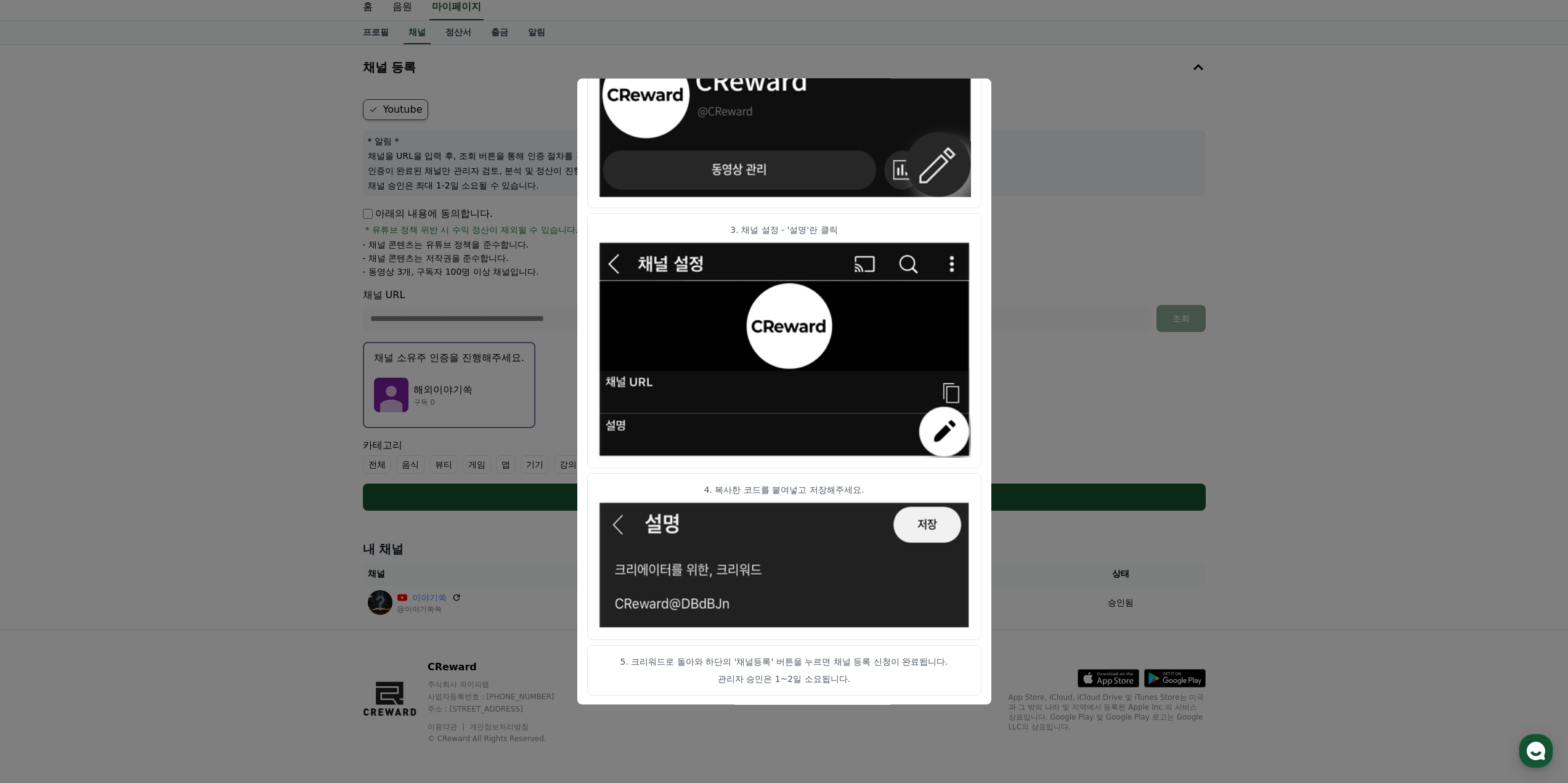
click at [696, 604] on img "modal" at bounding box center [784, 566] width 373 height 129
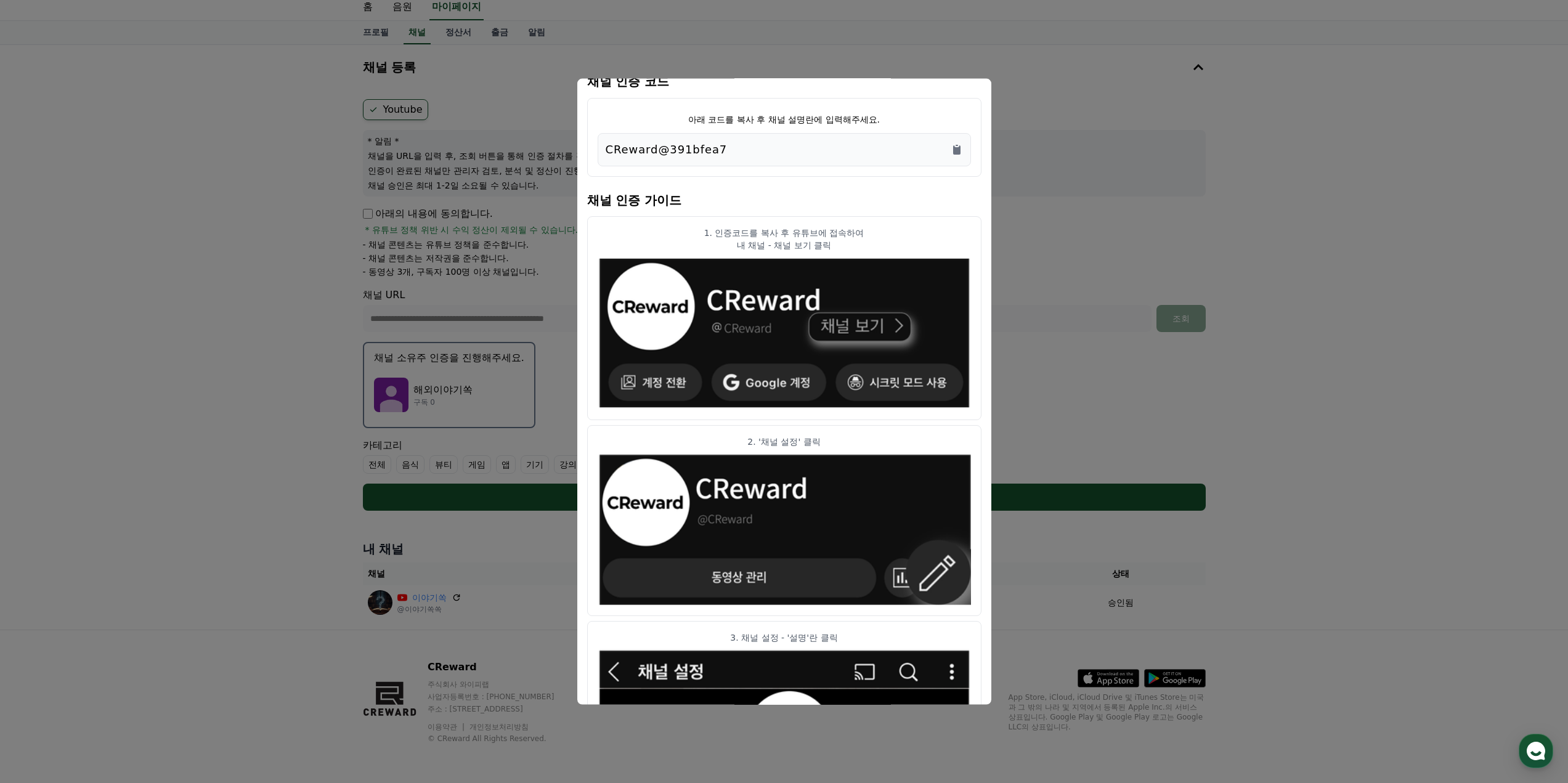
scroll to position [0, 0]
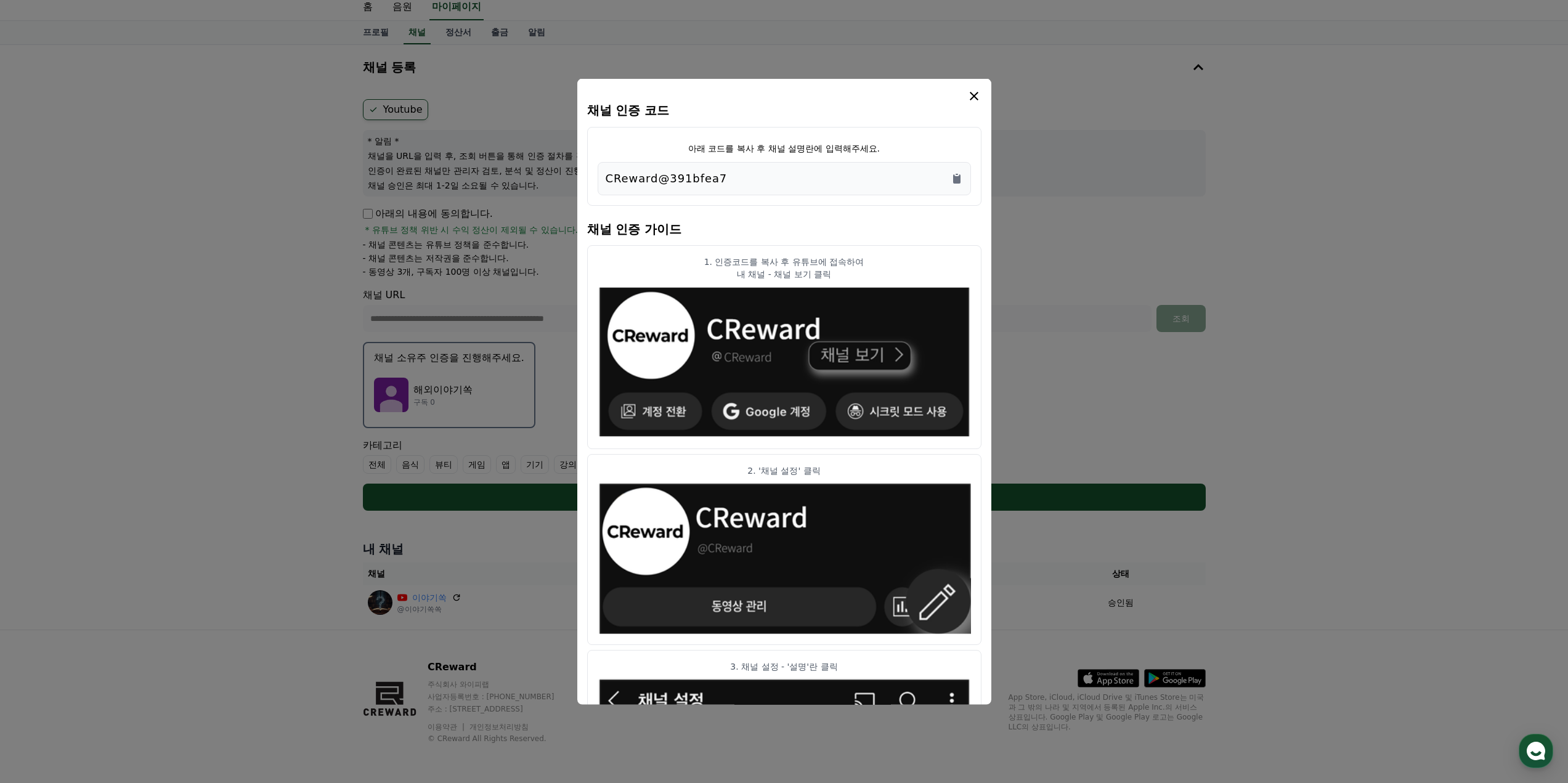
drag, startPoint x: 954, startPoint y: 177, endPoint x: 841, endPoint y: 182, distance: 113.1
click at [841, 182] on div "CReward@391bfea7" at bounding box center [784, 178] width 357 height 17
click at [952, 177] on icon "Copy to clipboard" at bounding box center [956, 177] width 12 height 12
click at [978, 100] on icon "modal" at bounding box center [974, 96] width 15 height 15
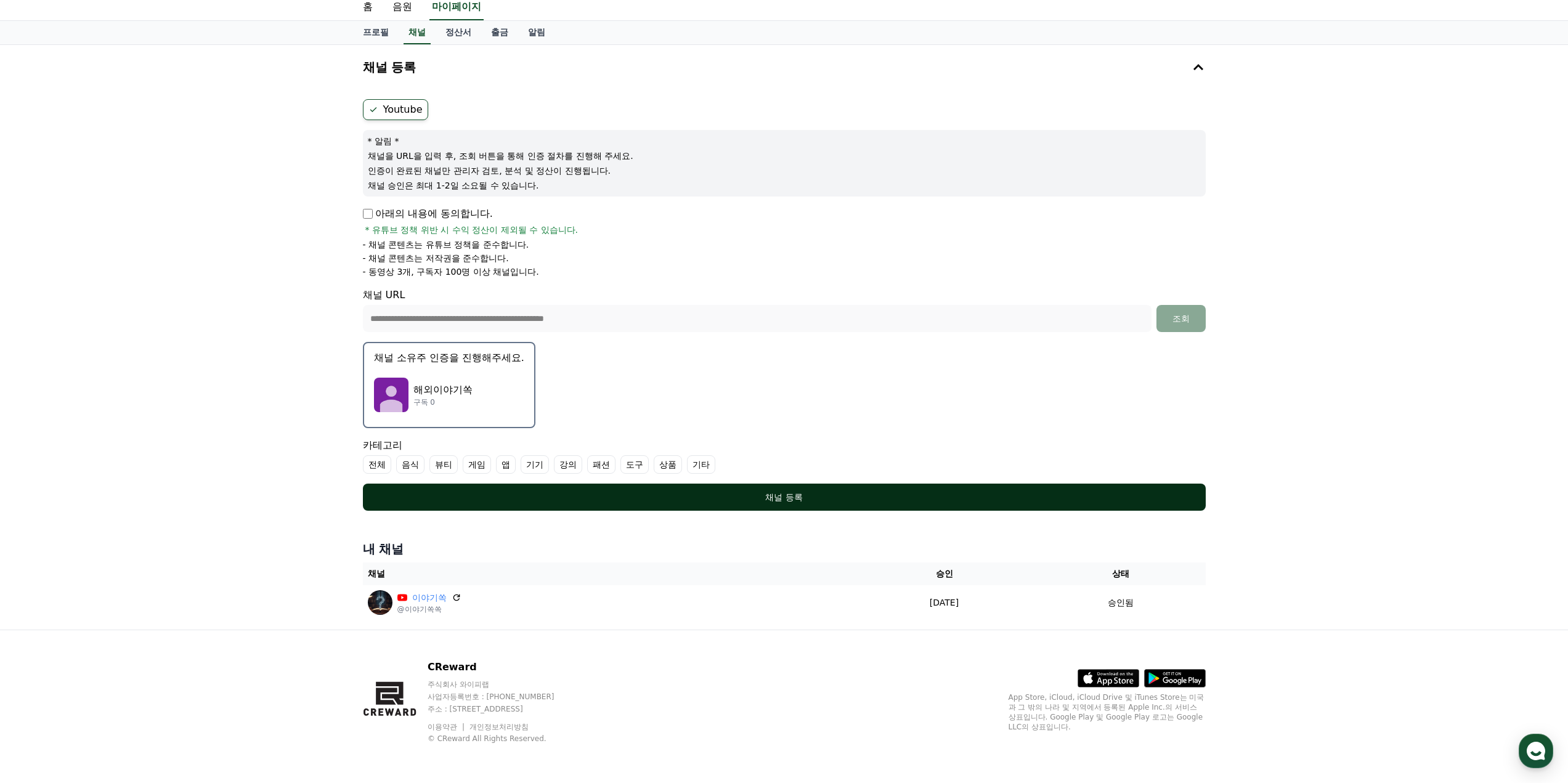
click at [758, 491] on div "채널 등록" at bounding box center [784, 497] width 793 height 12
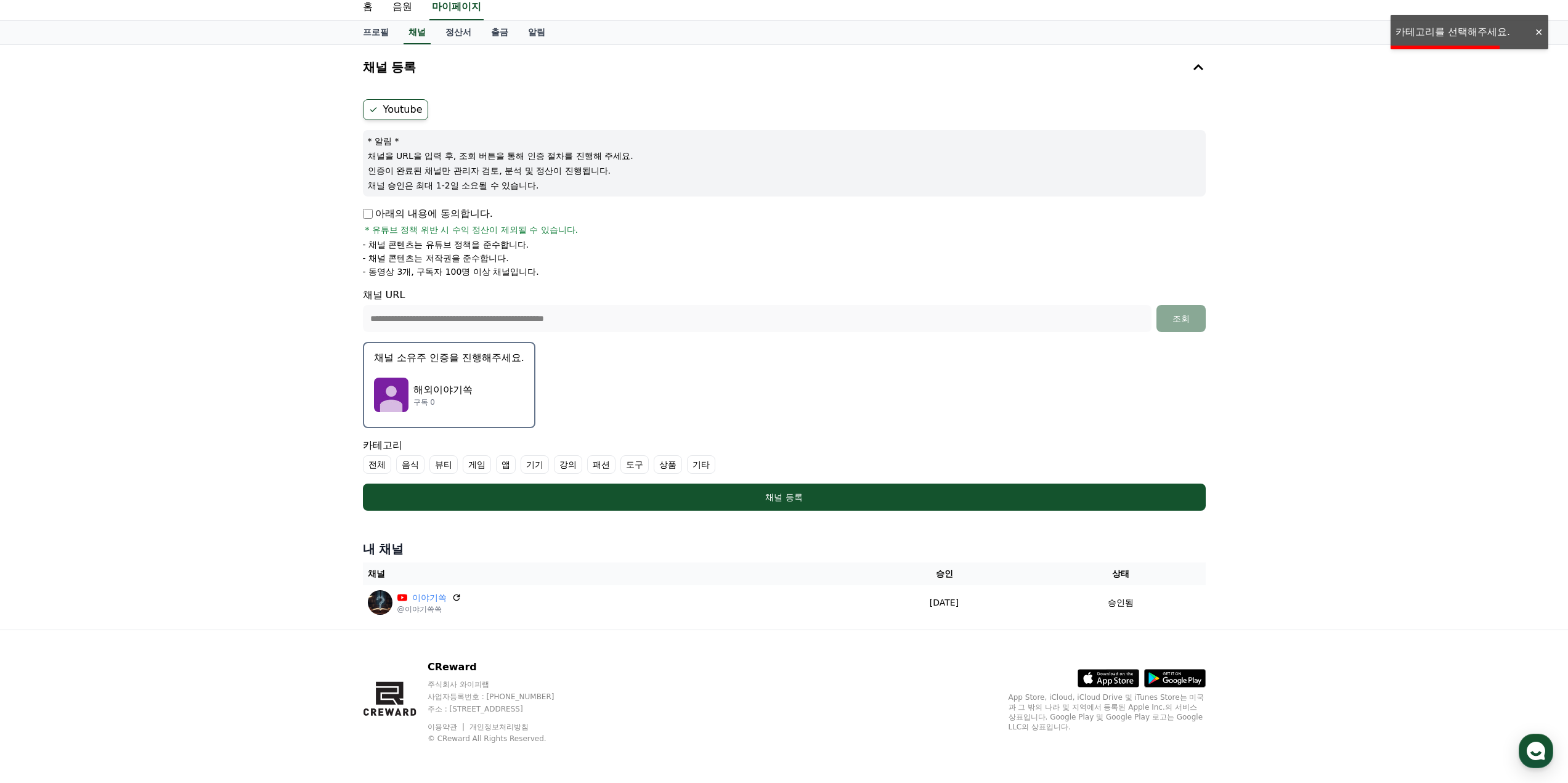
drag, startPoint x: 373, startPoint y: 454, endPoint x: 377, endPoint y: 463, distance: 9.8
click at [373, 454] on div "카테고리 전체 음식 뷰티 게임 앱 기기 강의 패션 도구 상품 기타" at bounding box center [784, 456] width 843 height 36
click at [377, 463] on label "전체" at bounding box center [377, 465] width 28 height 19
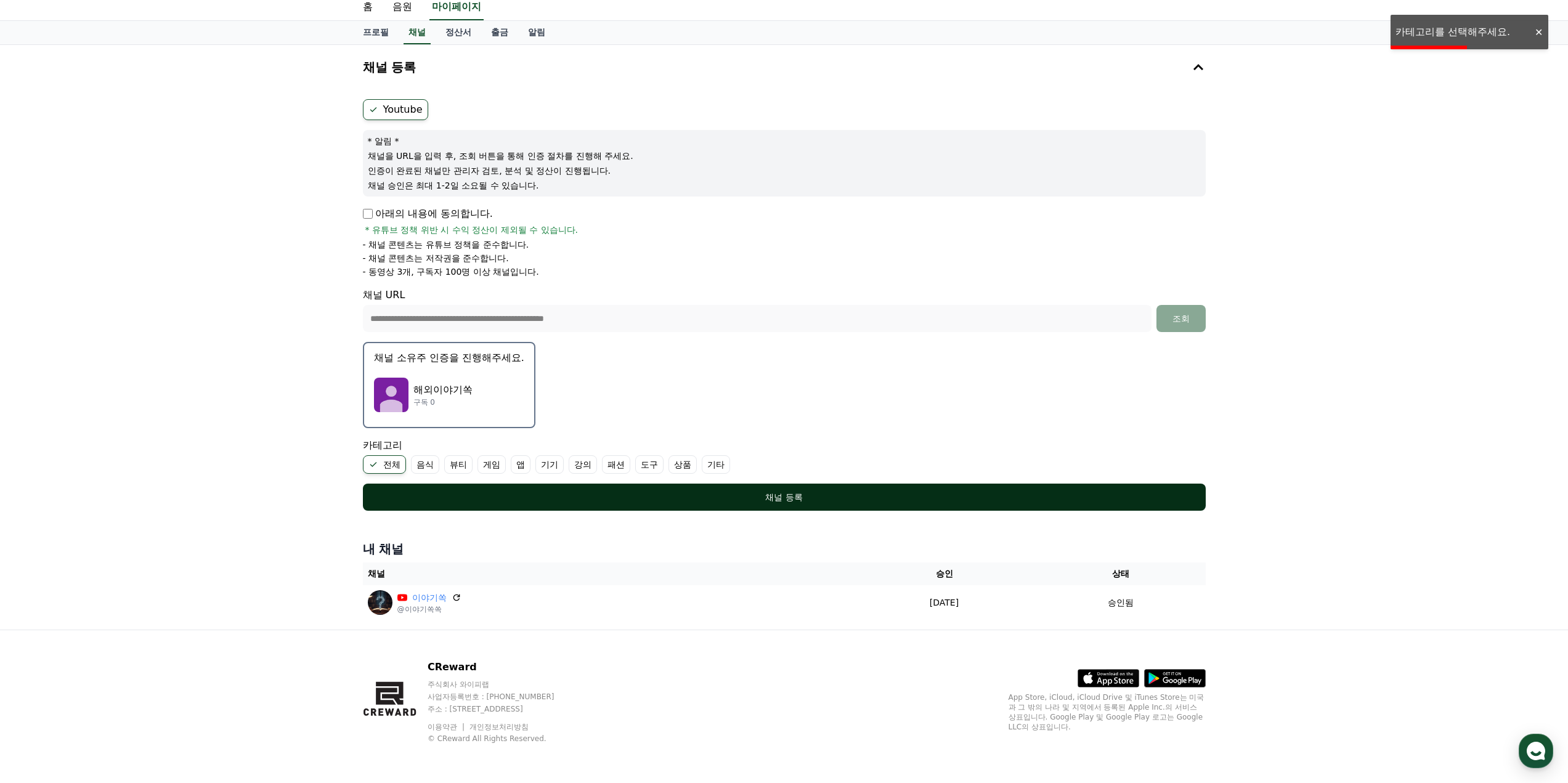
click at [682, 496] on div "채널 등록" at bounding box center [784, 497] width 793 height 12
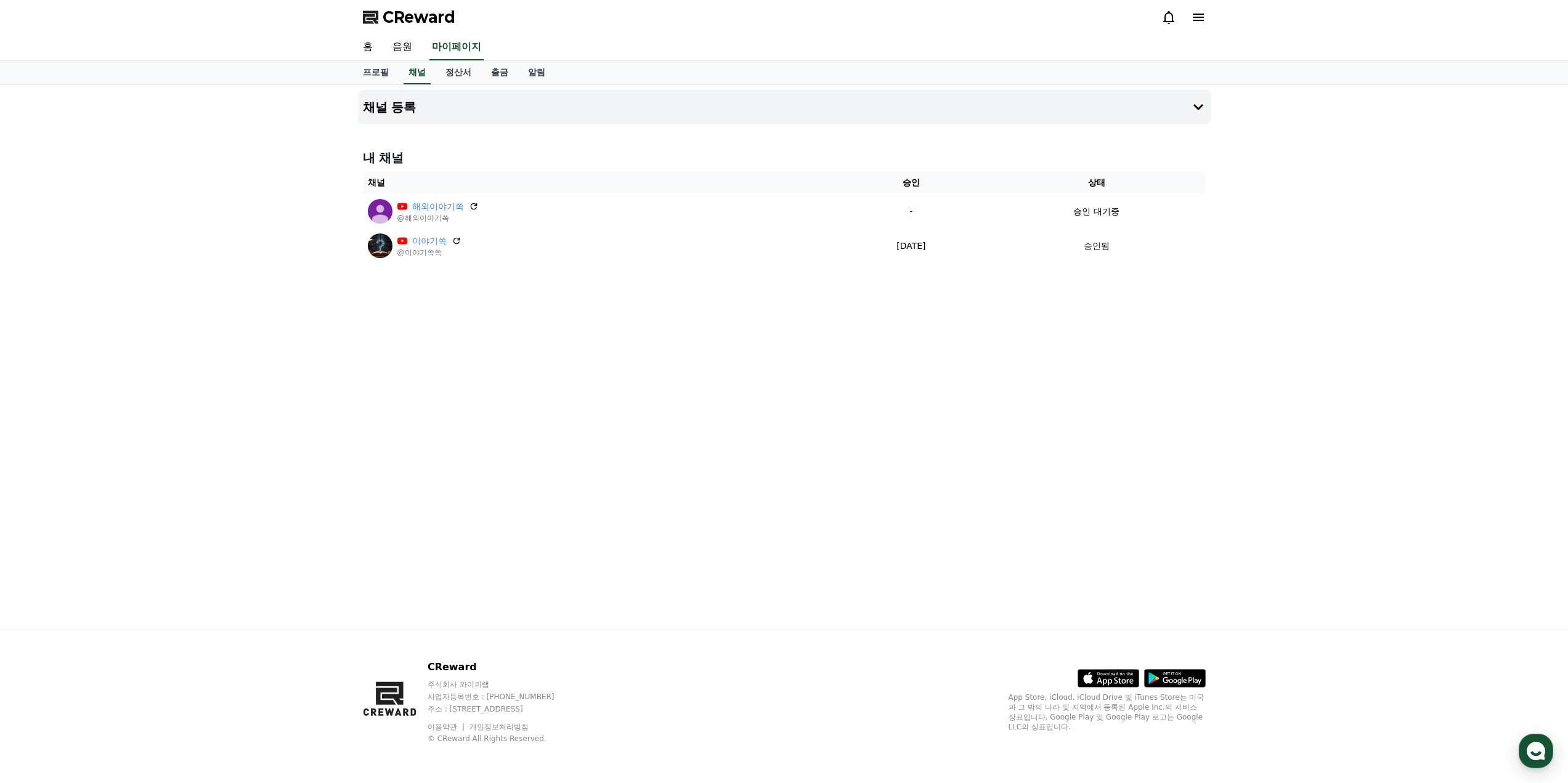
click at [767, 323] on div "채널 등록 내 채널 채널 승인 상태 해외이야기쏙 @해외이야기쏙 - 승인 대기중 이야기쏙 @이야기쏙쏙 [DATE] 09-13 승인됨" at bounding box center [784, 357] width 862 height 545
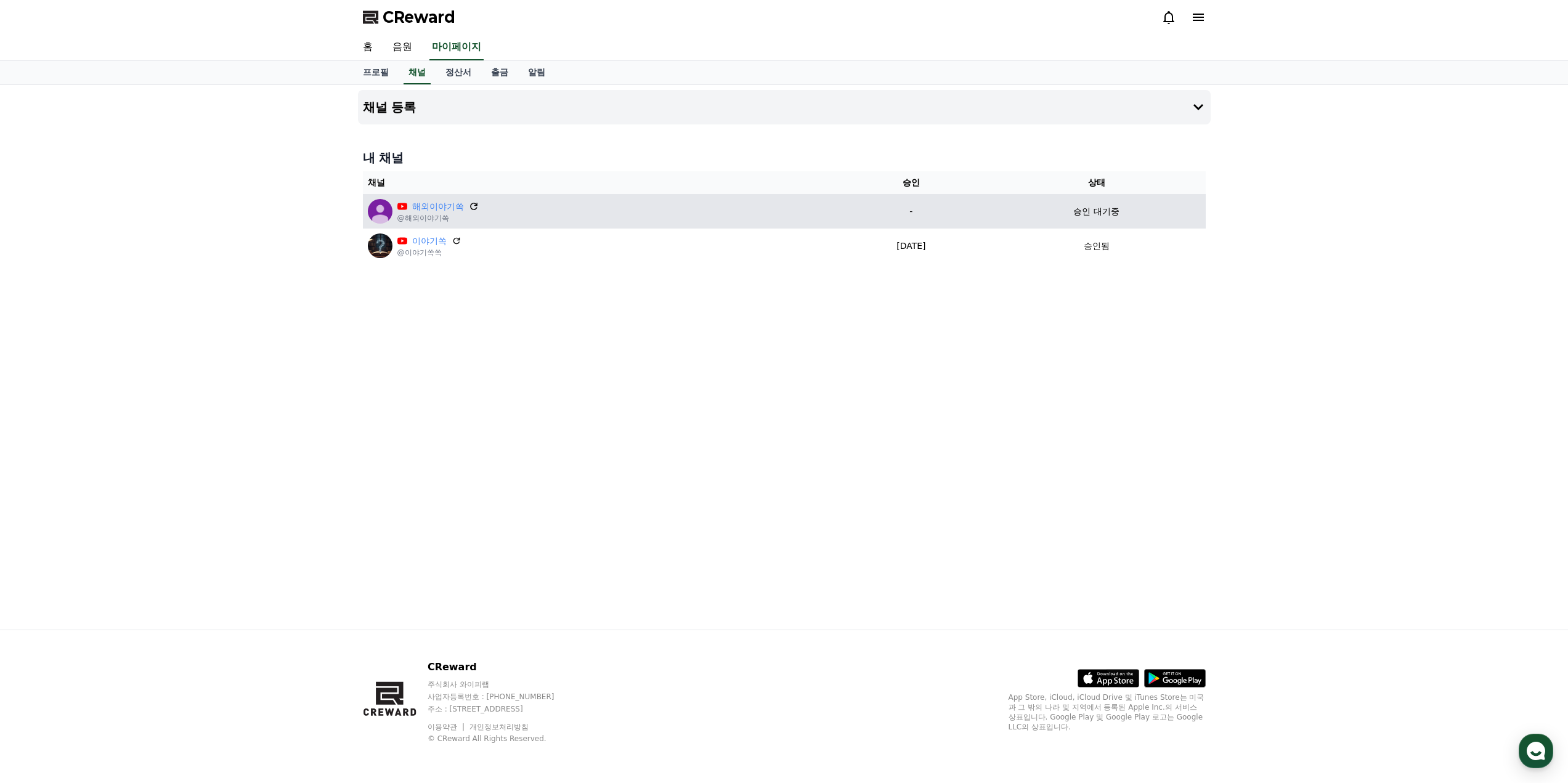
click at [471, 207] on icon at bounding box center [474, 207] width 8 height 8
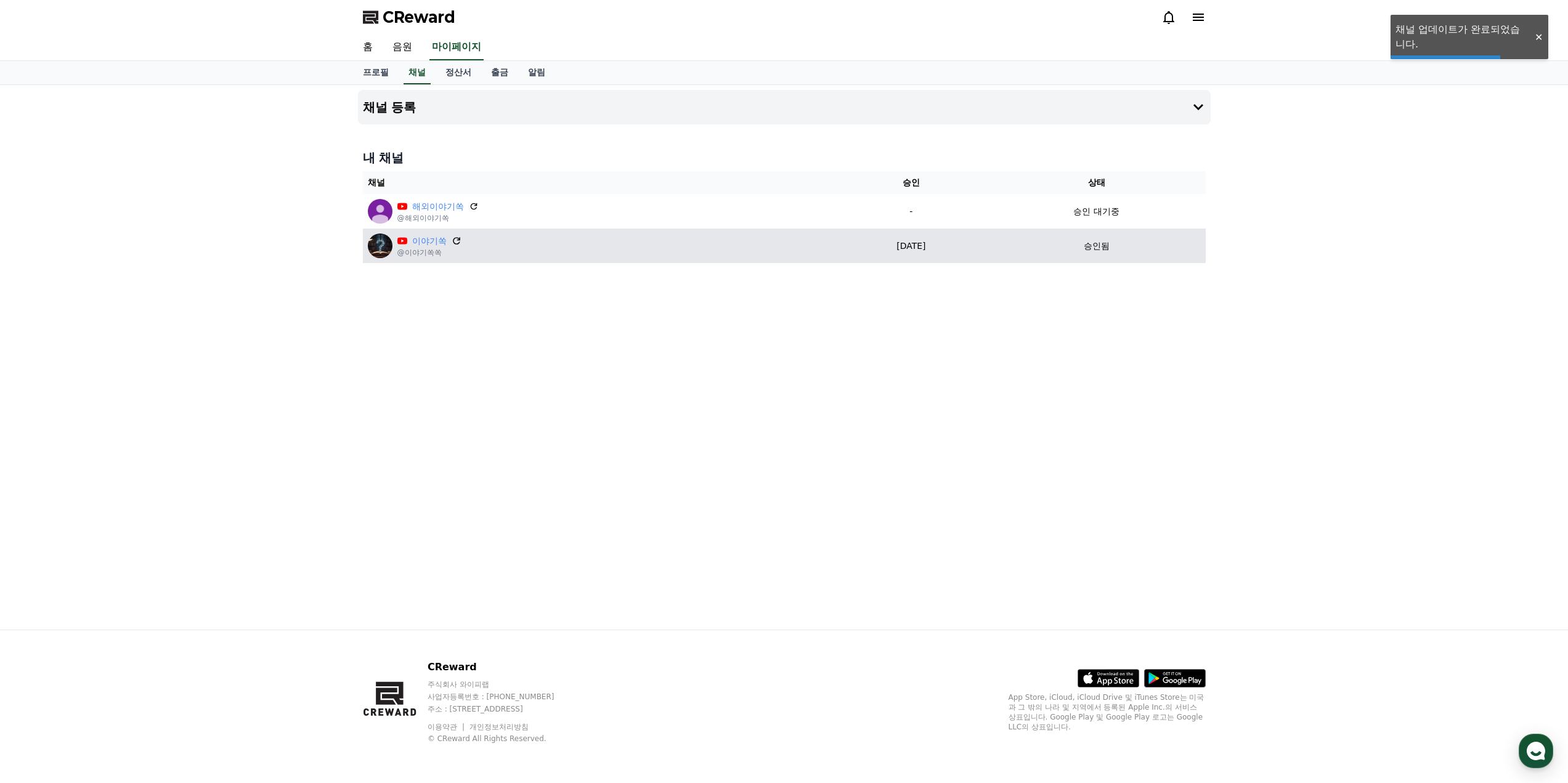
click at [460, 239] on icon at bounding box center [457, 241] width 8 height 8
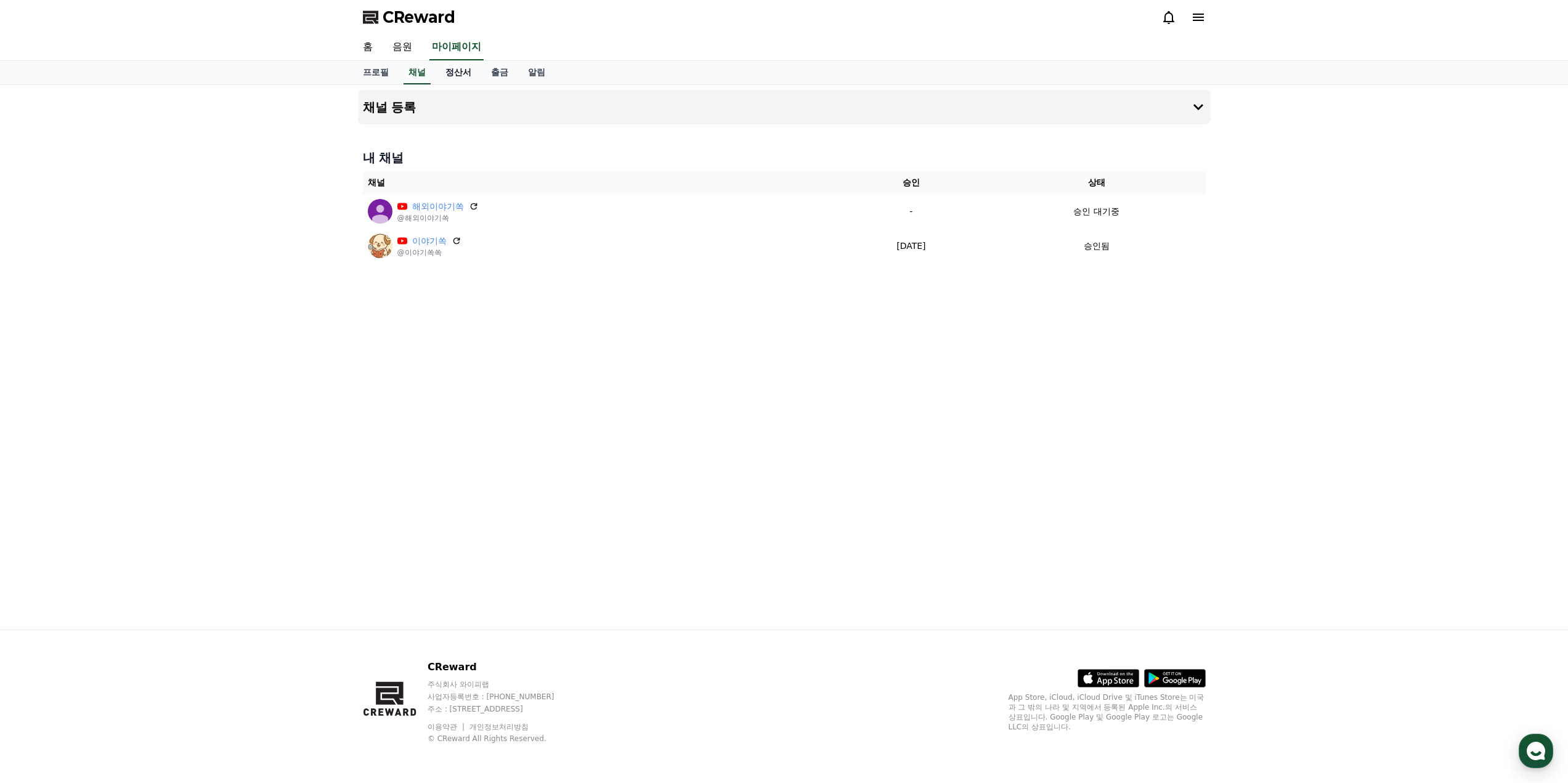
click at [477, 70] on link "정산서" at bounding box center [459, 72] width 45 height 24
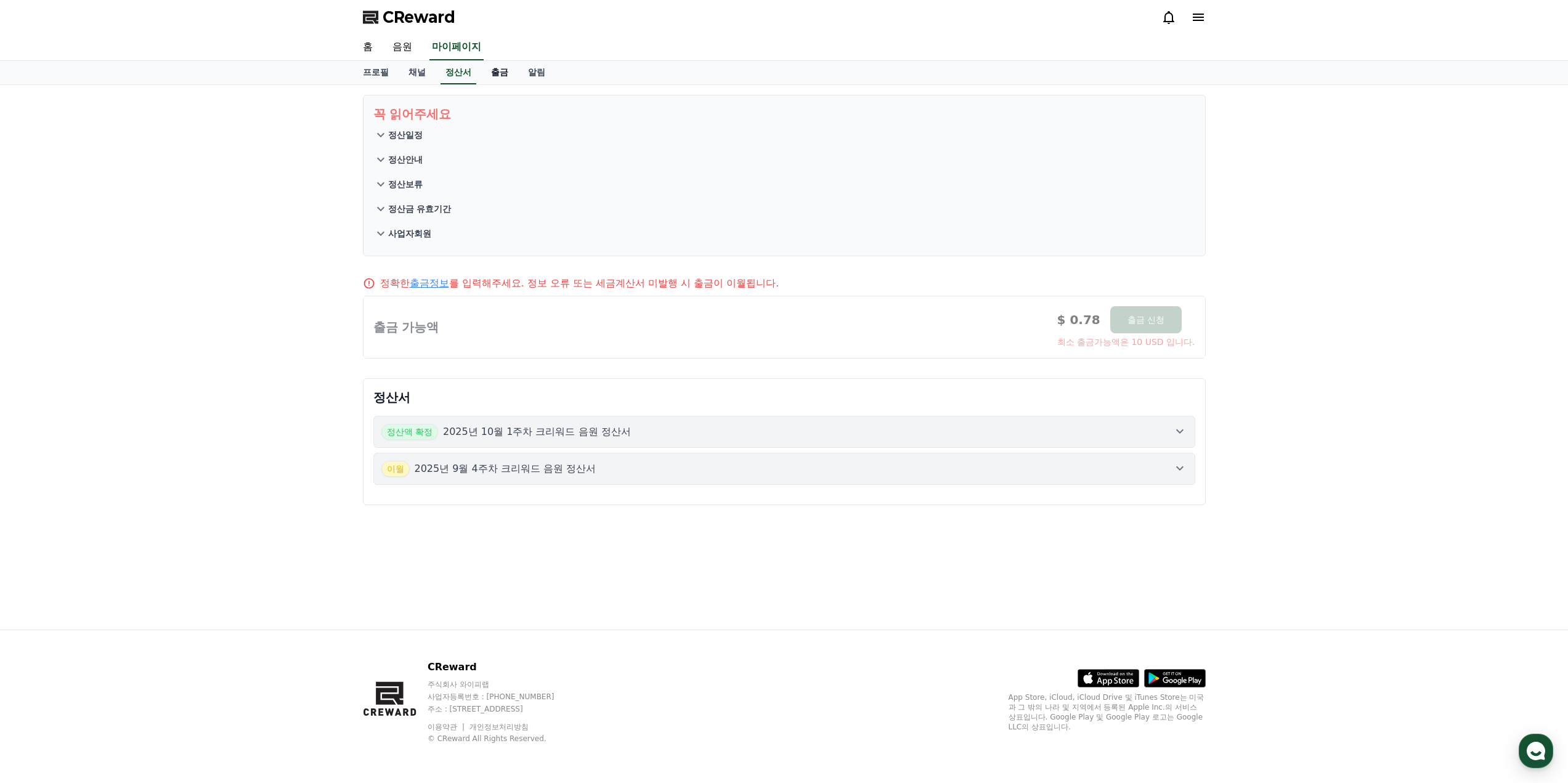
click at [515, 74] on link "출금" at bounding box center [499, 72] width 37 height 24
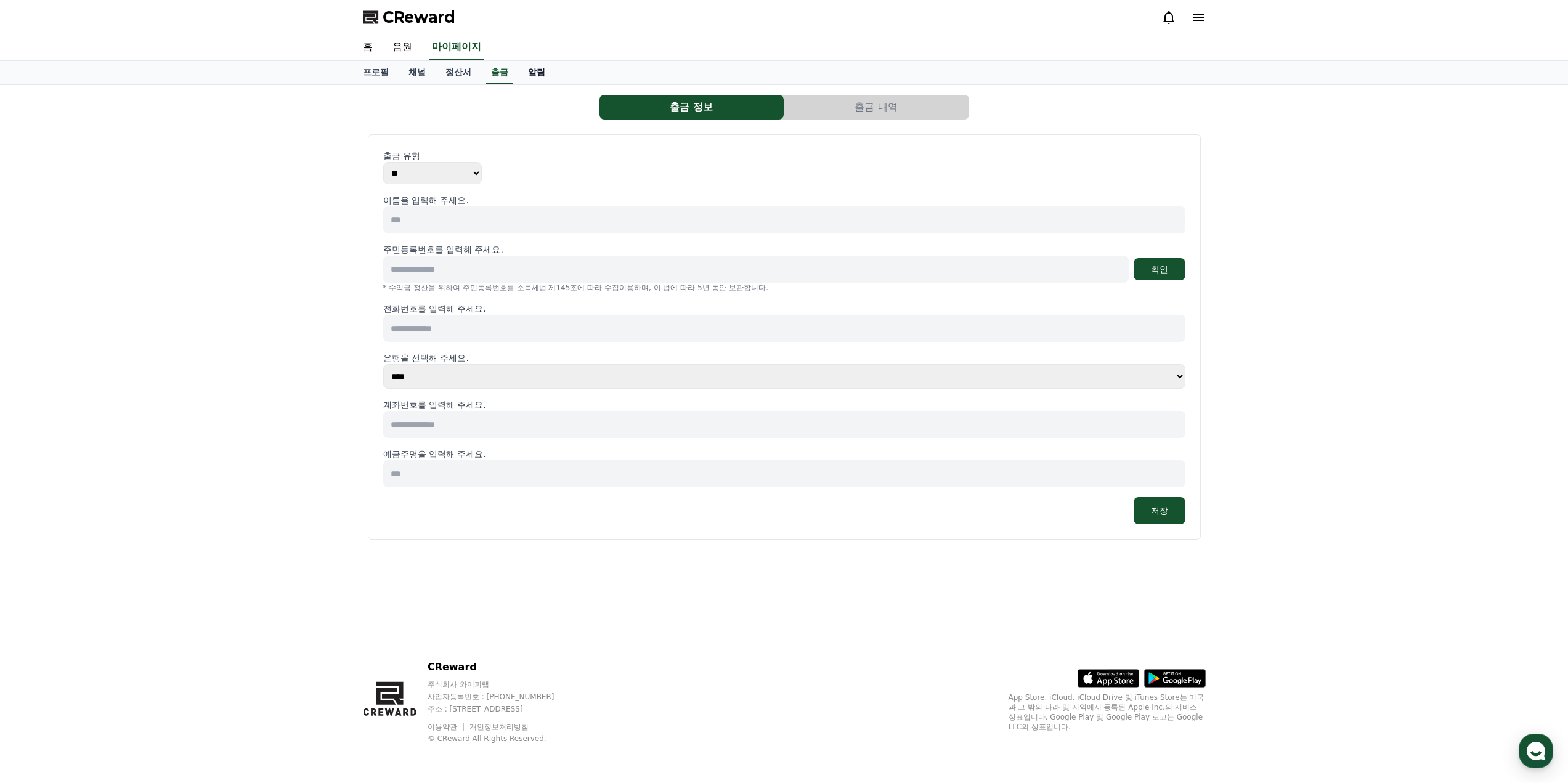
click at [549, 73] on link "알림" at bounding box center [536, 72] width 37 height 24
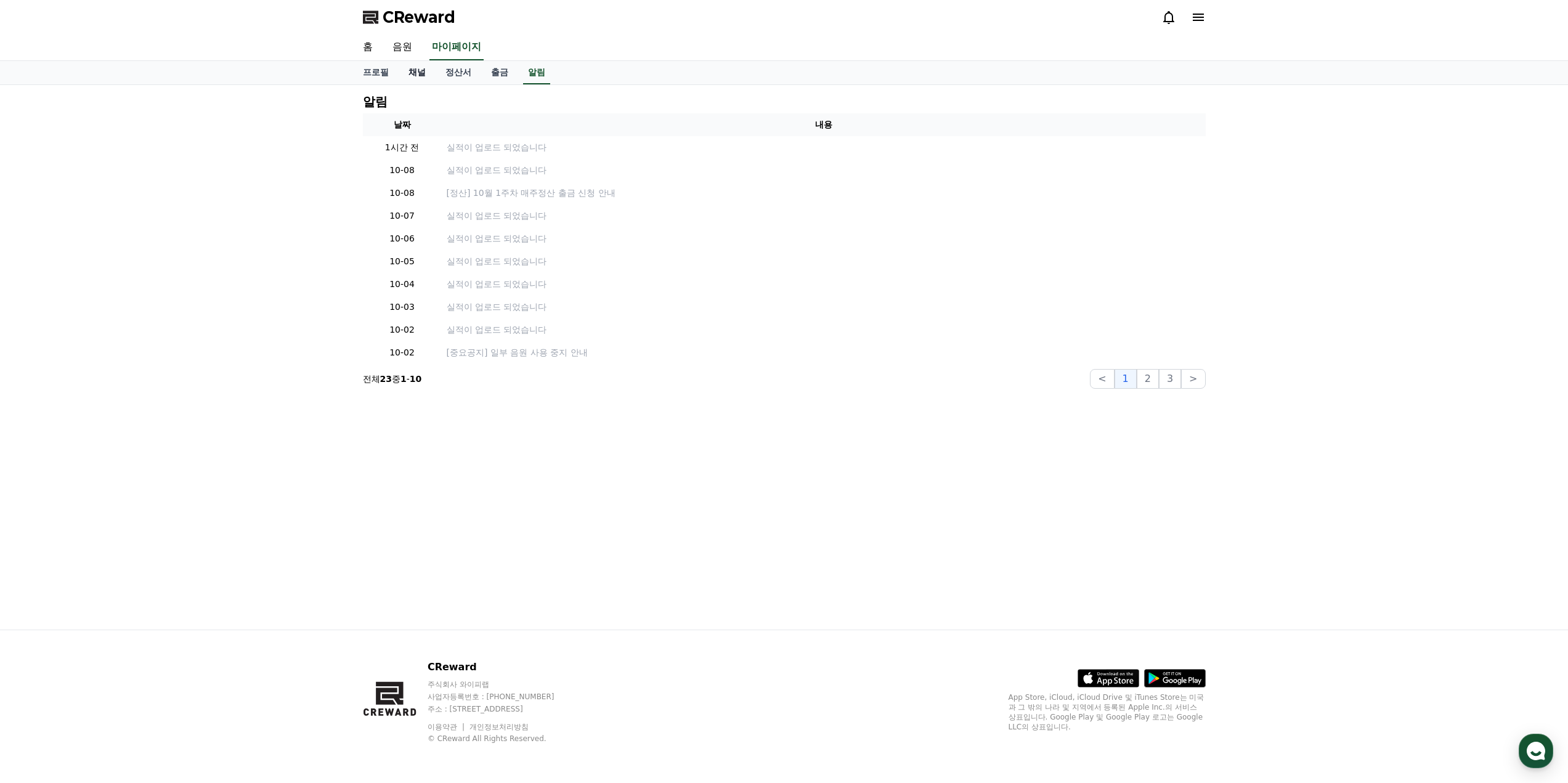
click at [419, 69] on link "채널" at bounding box center [417, 72] width 37 height 24
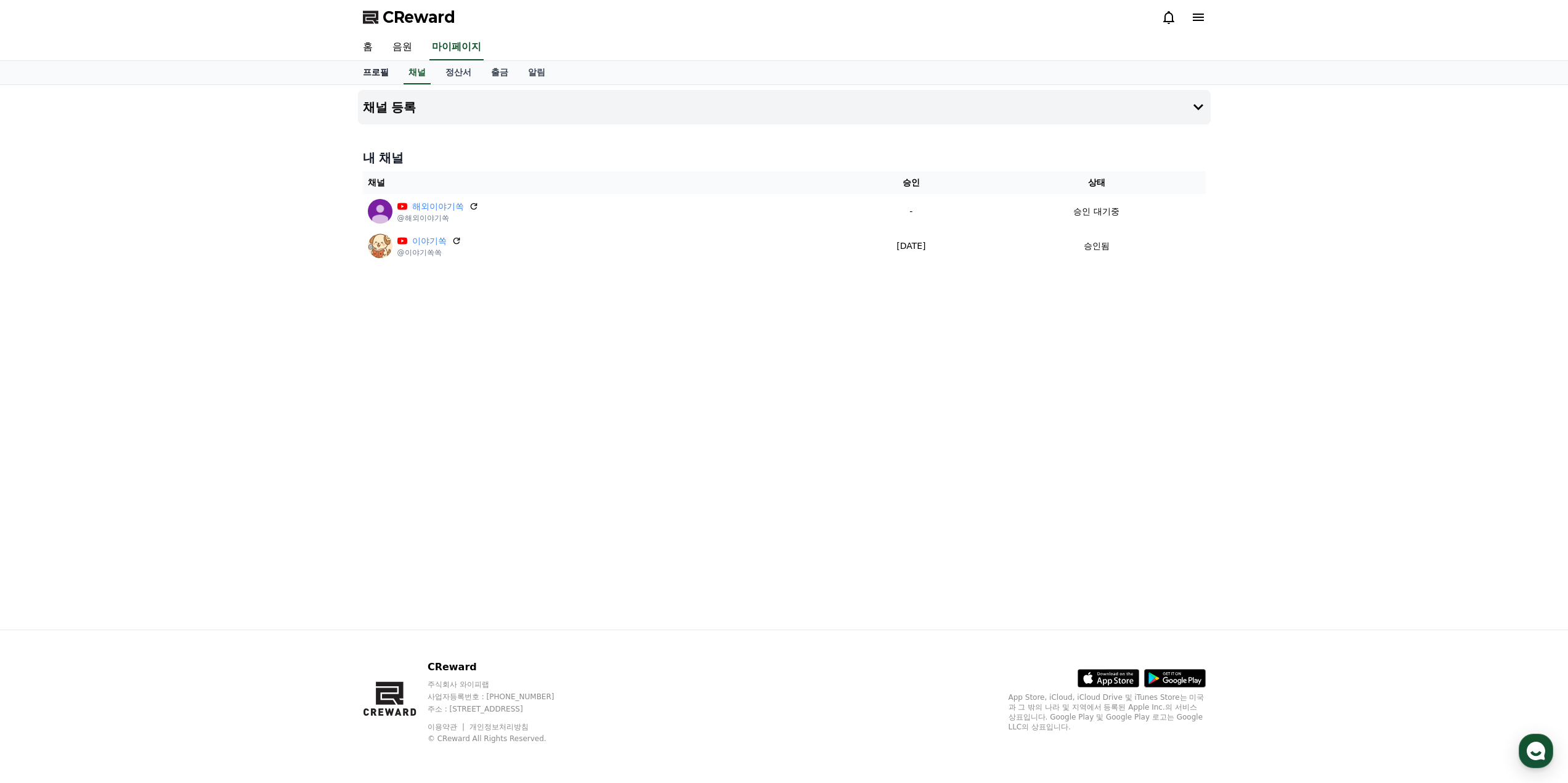
click at [375, 73] on link "프로필" at bounding box center [376, 72] width 45 height 24
select select "**********"
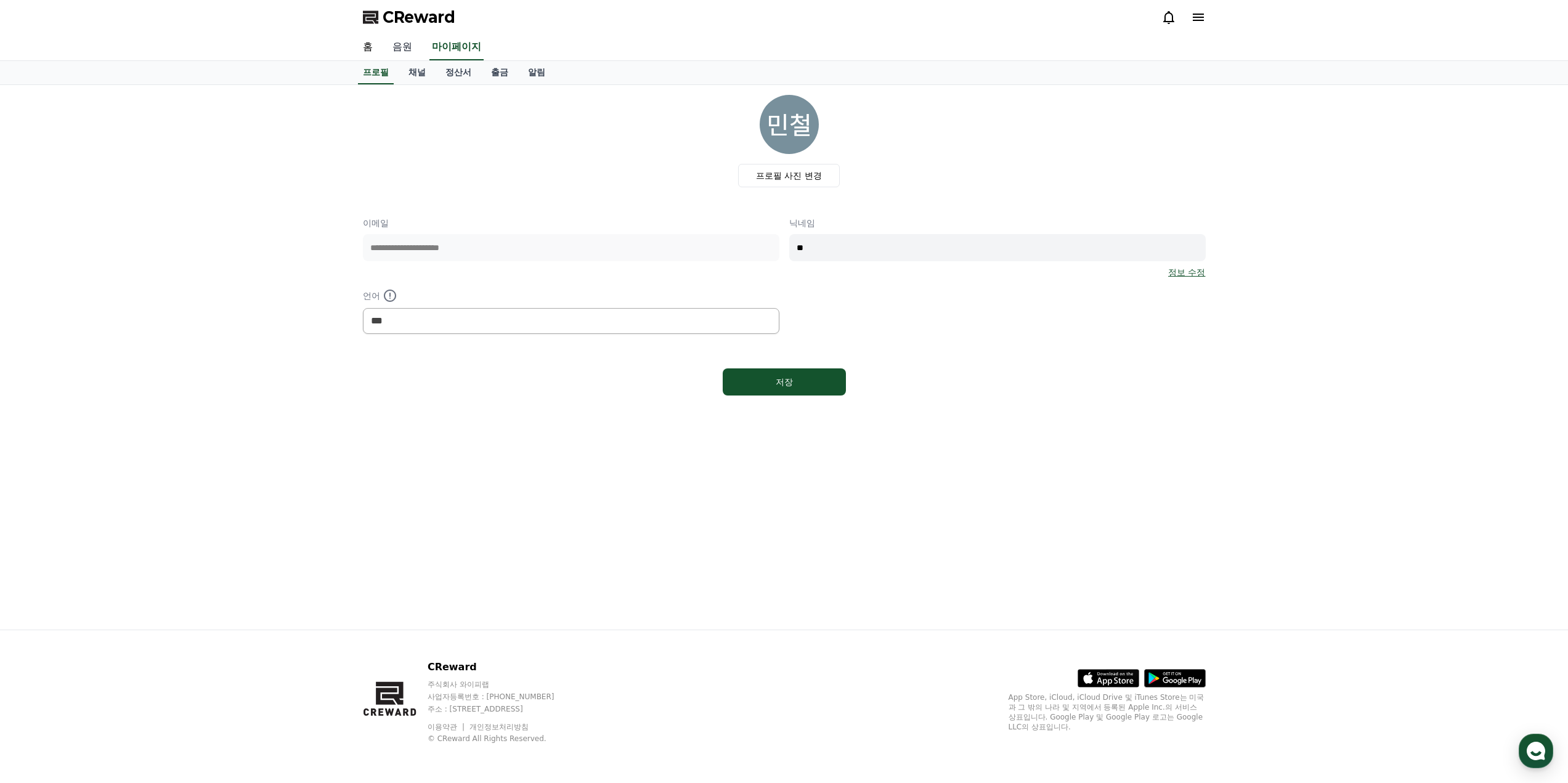
click at [405, 46] on link "음원" at bounding box center [403, 46] width 40 height 26
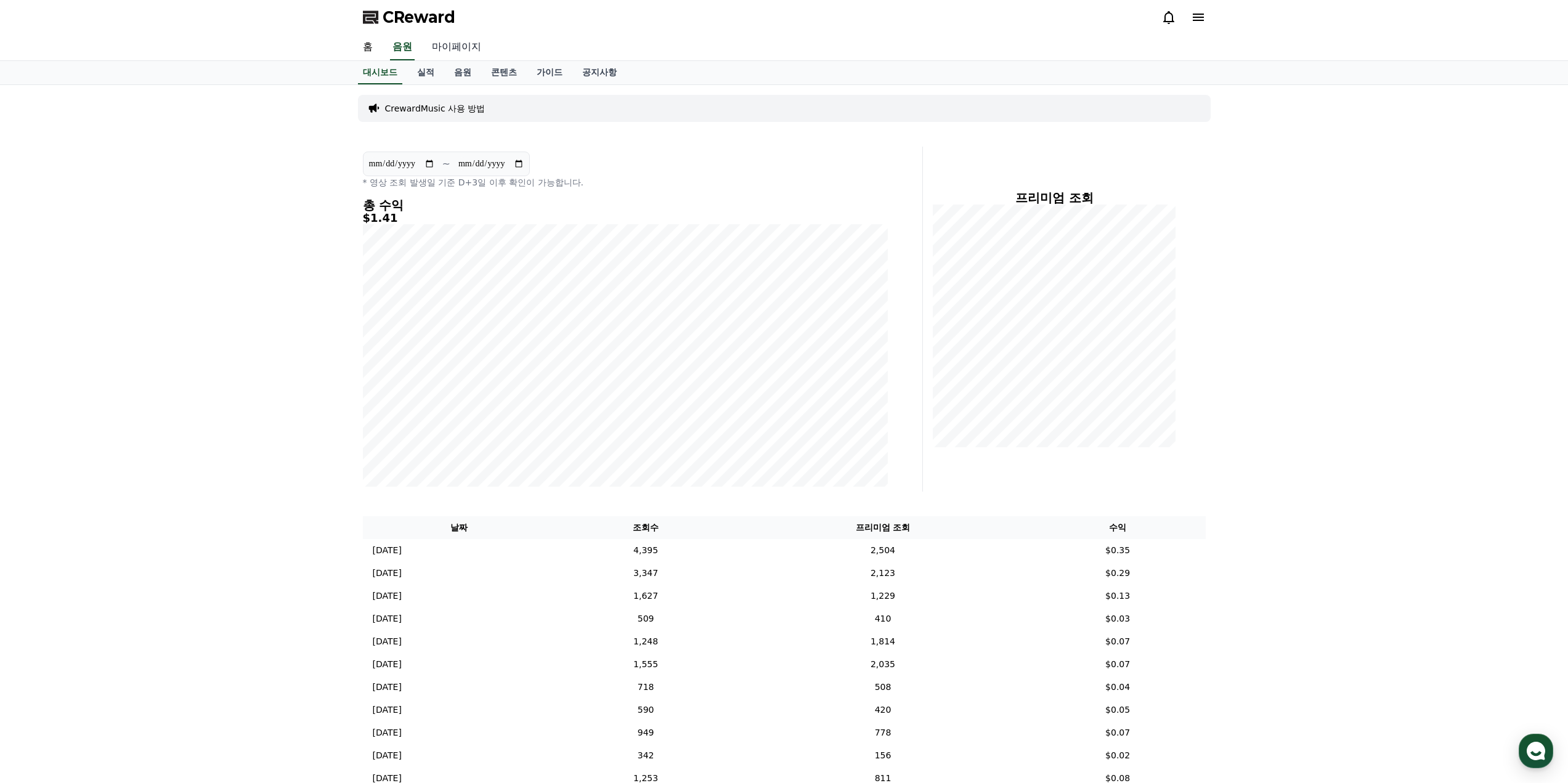
click at [454, 48] on link "마이페이지" at bounding box center [456, 46] width 69 height 26
select select "**********"
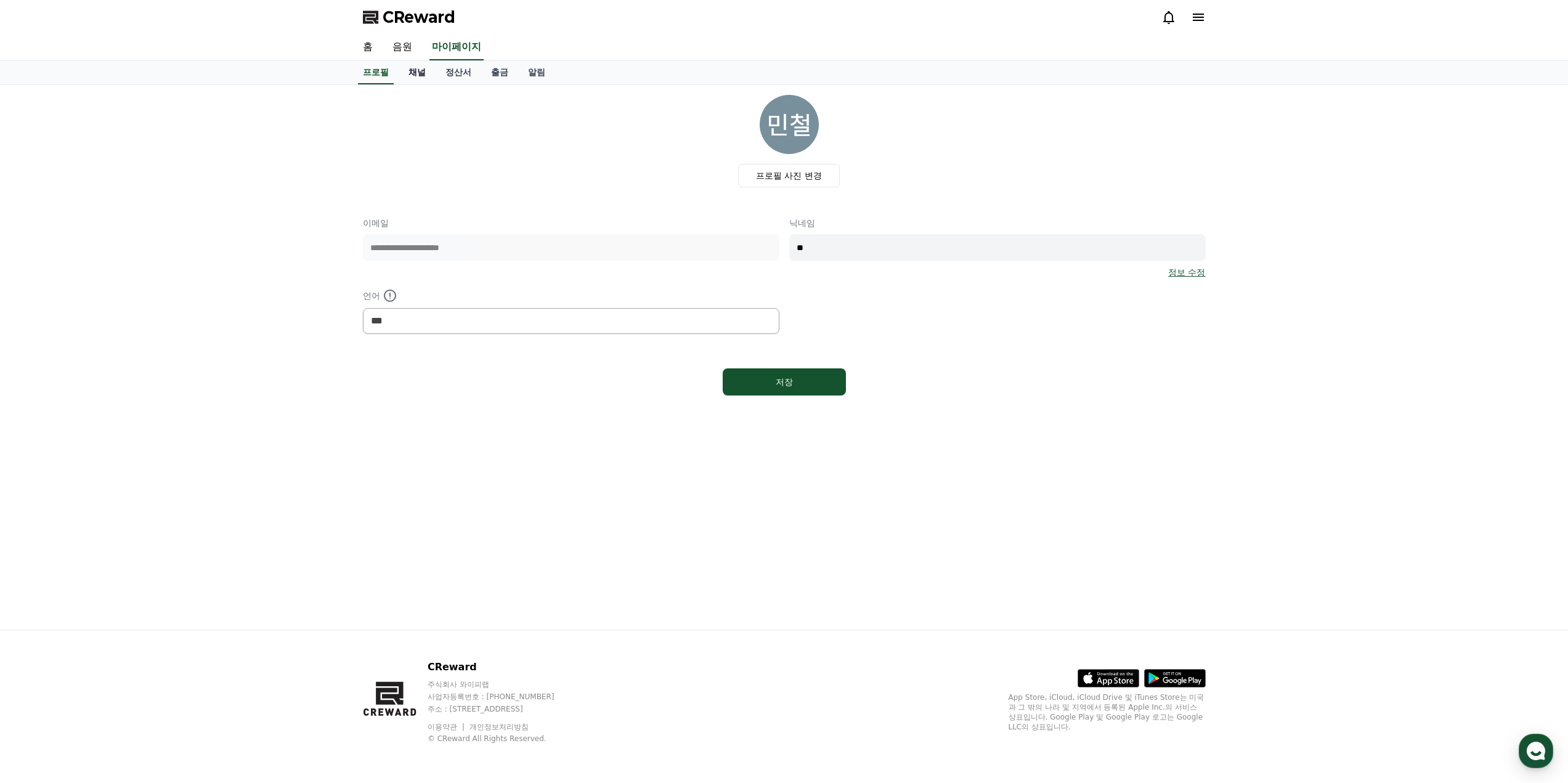
click at [418, 79] on link "채널" at bounding box center [417, 72] width 37 height 24
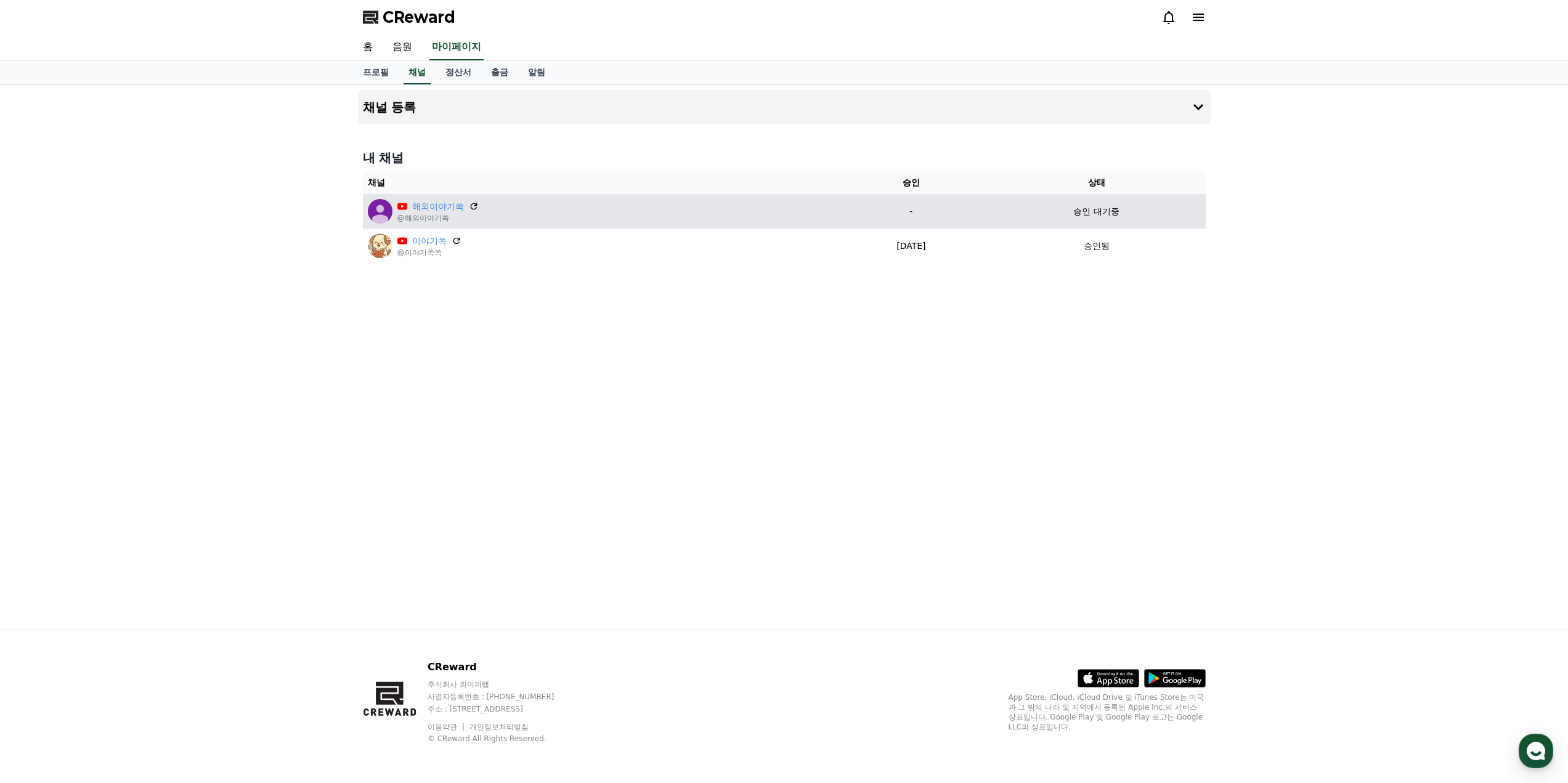
click at [1034, 204] on td "승인 대기중" at bounding box center [1096, 211] width 218 height 34
click at [906, 202] on td "-" at bounding box center [910, 211] width 153 height 34
click at [725, 206] on div "해외이야기쏙 @해외이야기쏙" at bounding box center [599, 211] width 462 height 25
click at [424, 214] on p "@해외이야기쏙" at bounding box center [438, 218] width 81 height 9
click at [424, 209] on link "해외이야기쏙" at bounding box center [438, 207] width 52 height 13
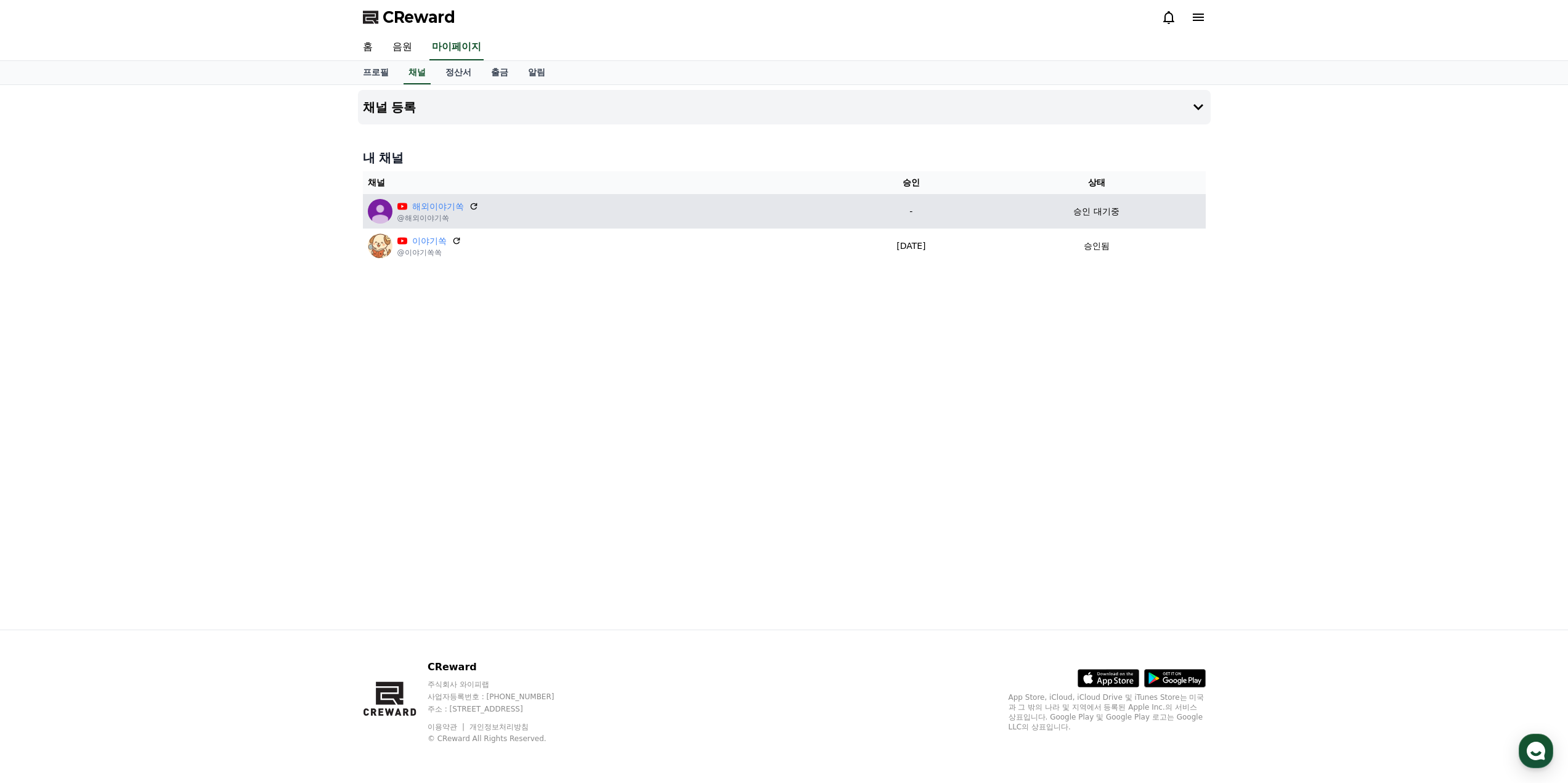
drag, startPoint x: 1041, startPoint y: 213, endPoint x: 984, endPoint y: 213, distance: 57.0
click at [982, 213] on p "-" at bounding box center [910, 212] width 143 height 13
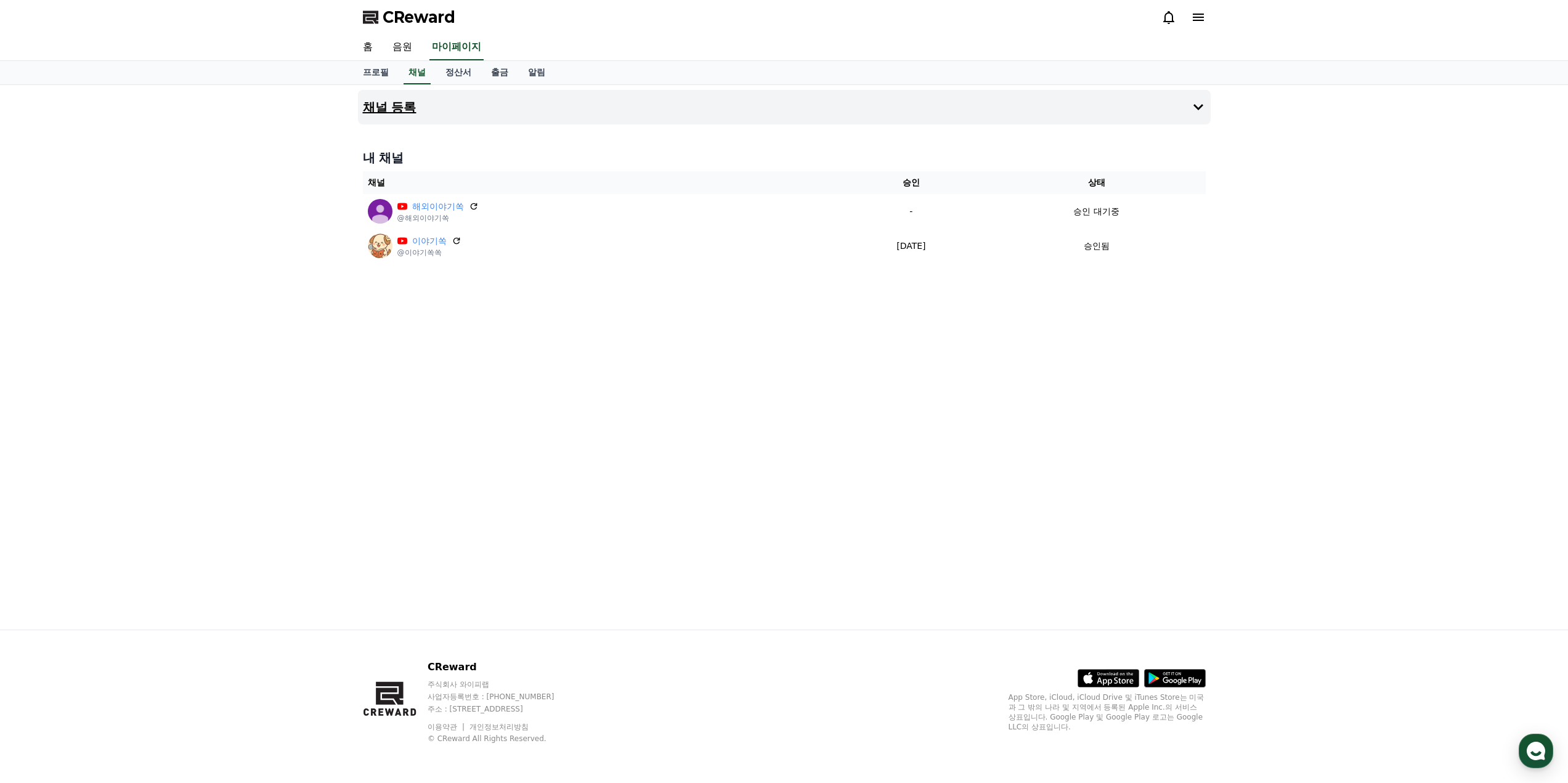
click at [427, 116] on button "채널 등록" at bounding box center [784, 107] width 853 height 34
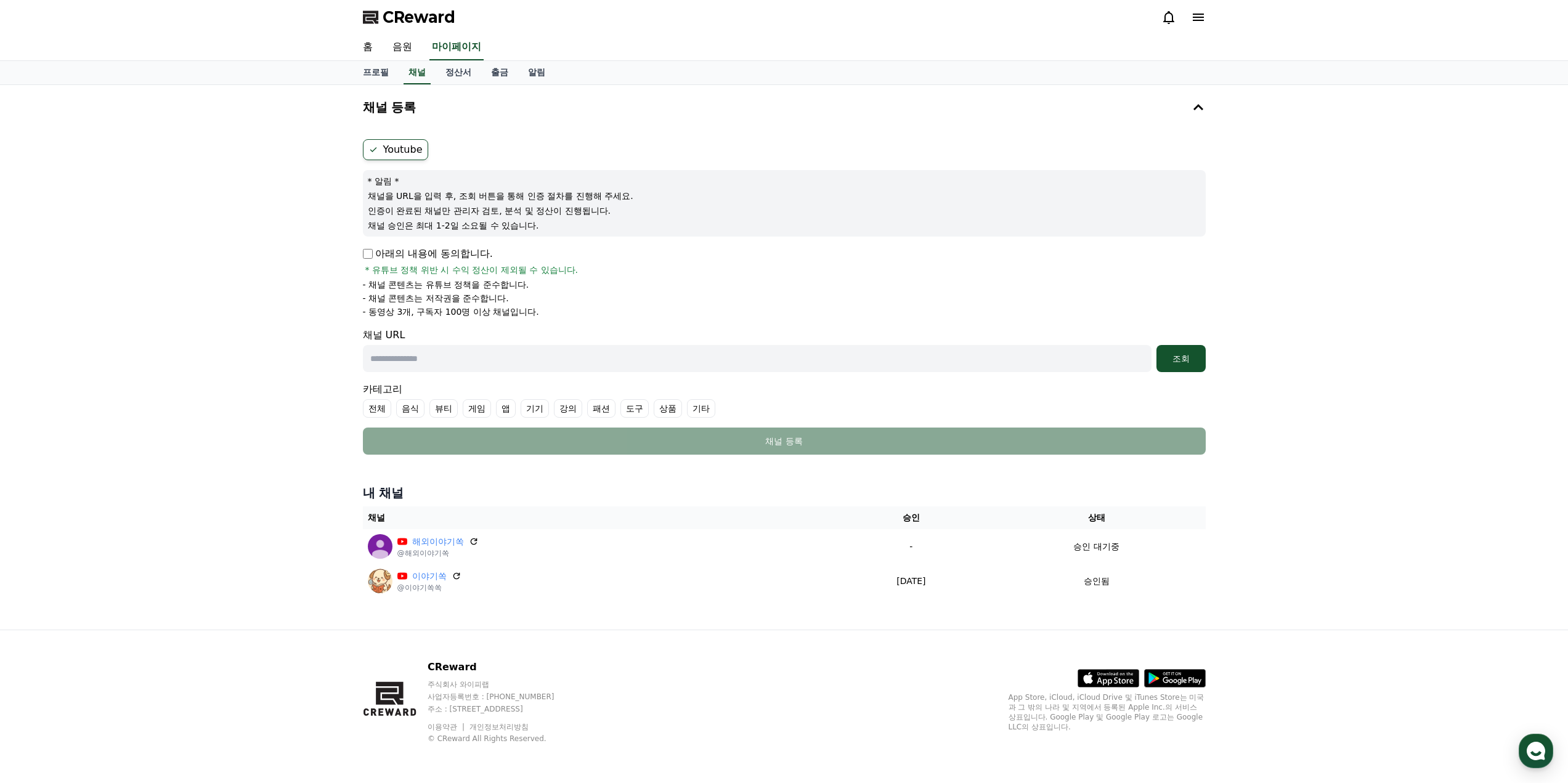
drag, startPoint x: 477, startPoint y: 541, endPoint x: 861, endPoint y: 44, distance: 628.1
click at [477, 541] on icon at bounding box center [473, 541] width 7 height 7
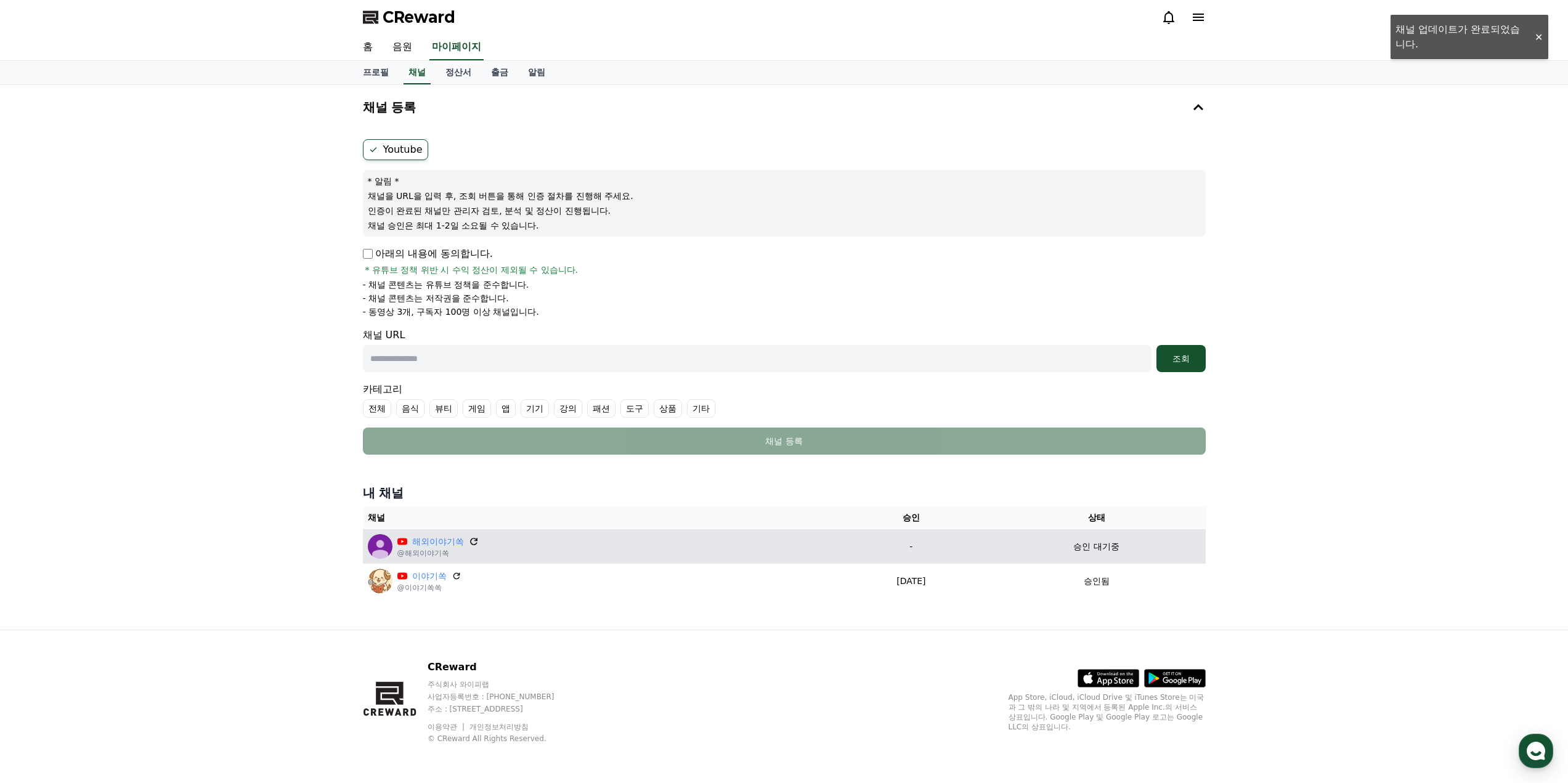
click at [473, 542] on icon at bounding box center [474, 542] width 11 height 11
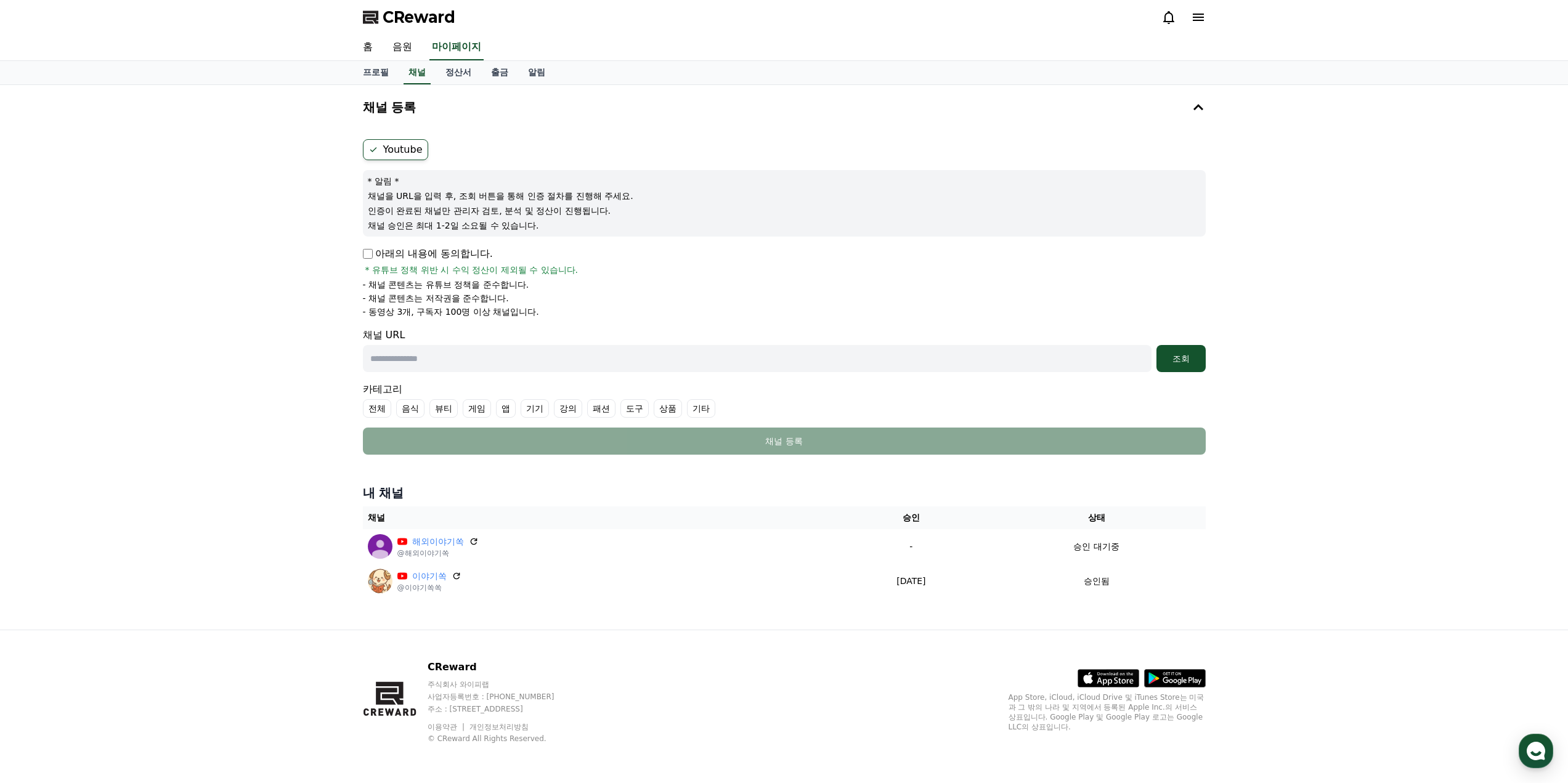
click at [722, 332] on div "채널 URL 조회" at bounding box center [784, 350] width 843 height 45
click at [412, 69] on link "채널" at bounding box center [417, 72] width 27 height 24
click at [453, 71] on link "정산서" at bounding box center [459, 72] width 45 height 24
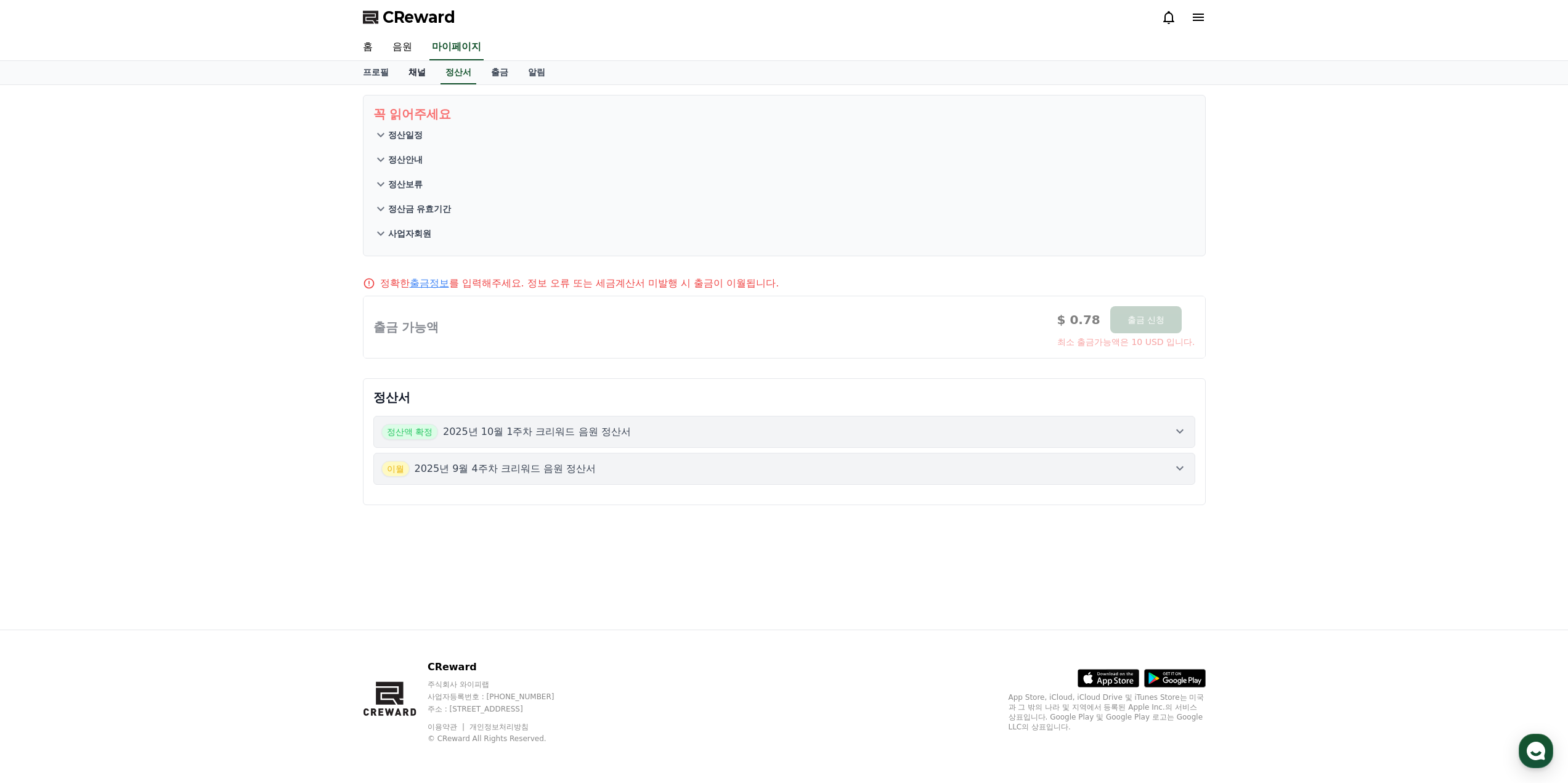
click at [399, 77] on link "채널" at bounding box center [417, 72] width 37 height 24
